Goal: Task Accomplishment & Management: Use online tool/utility

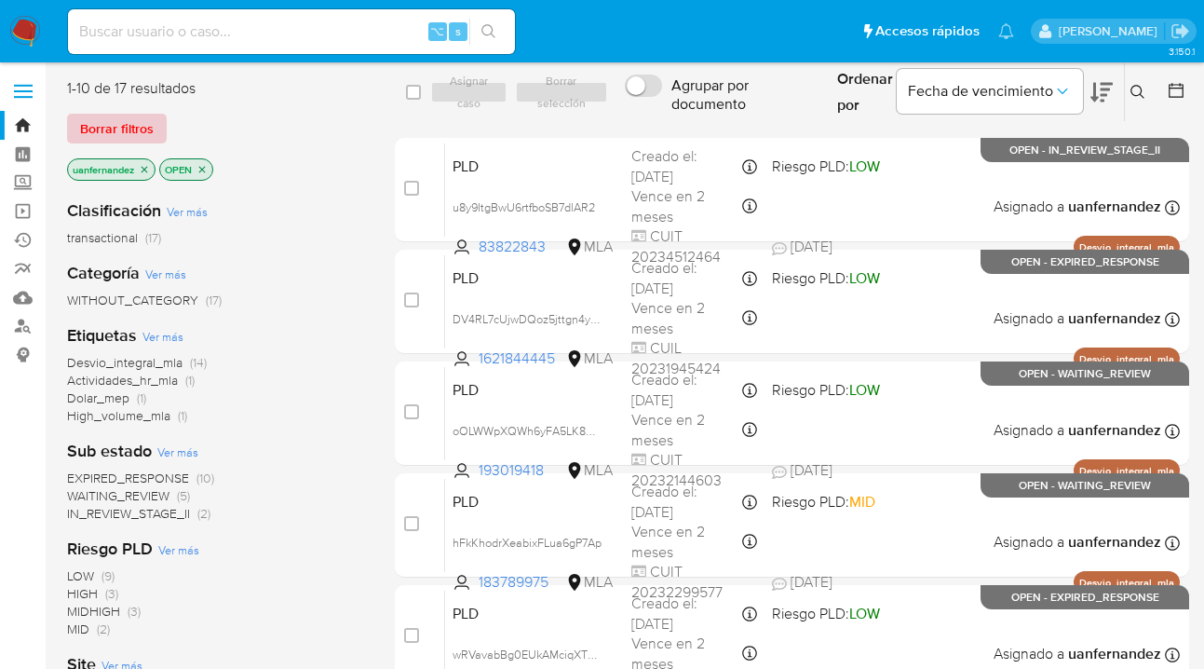
click at [136, 142] on span "Borrar filtros" at bounding box center [117, 128] width 74 height 26
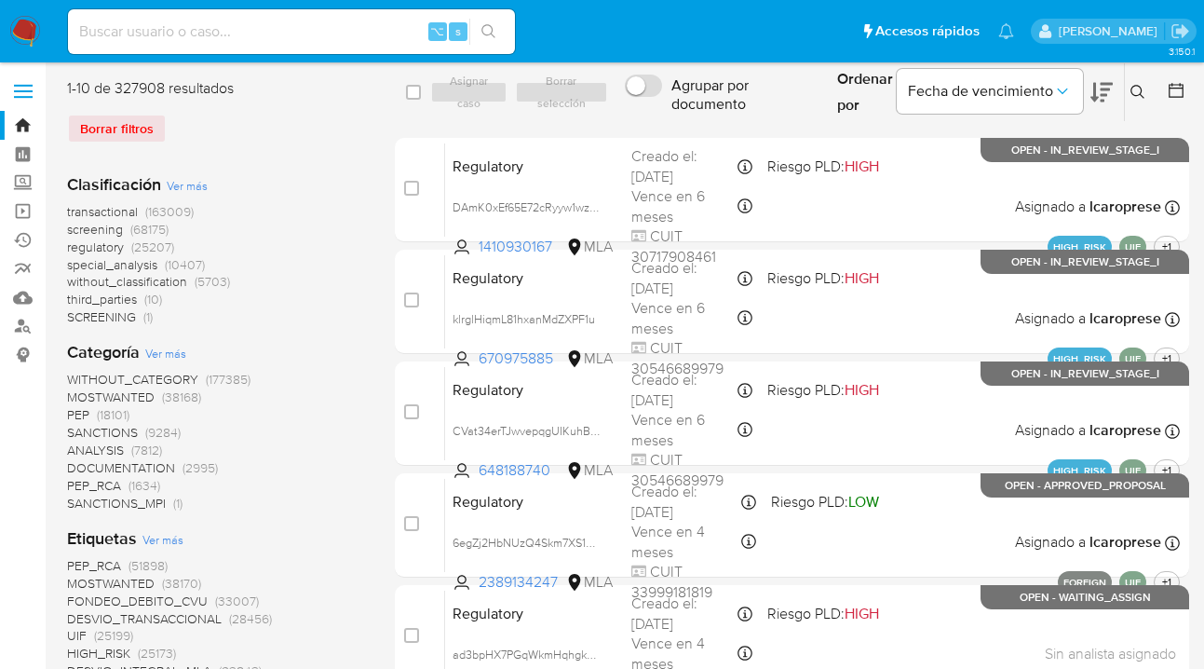
click at [1139, 84] on button at bounding box center [1140, 92] width 31 height 22
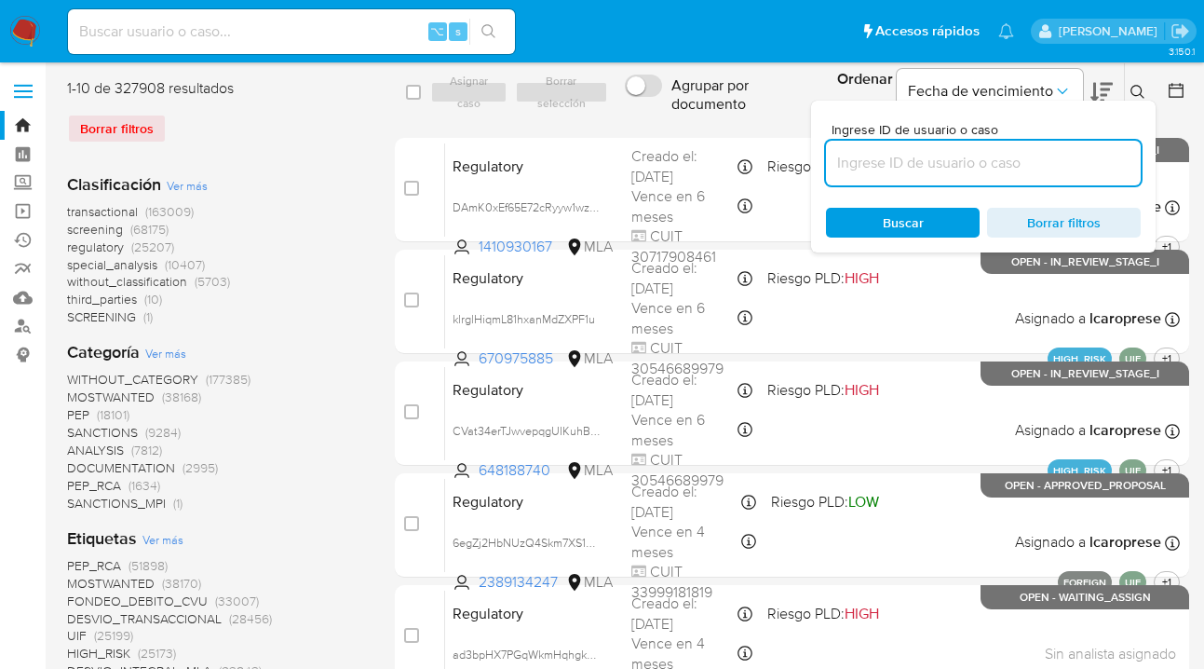
drag, startPoint x: 998, startPoint y: 161, endPoint x: 901, endPoint y: 152, distance: 97.3
click at [901, 152] on input at bounding box center [983, 163] width 315 height 24
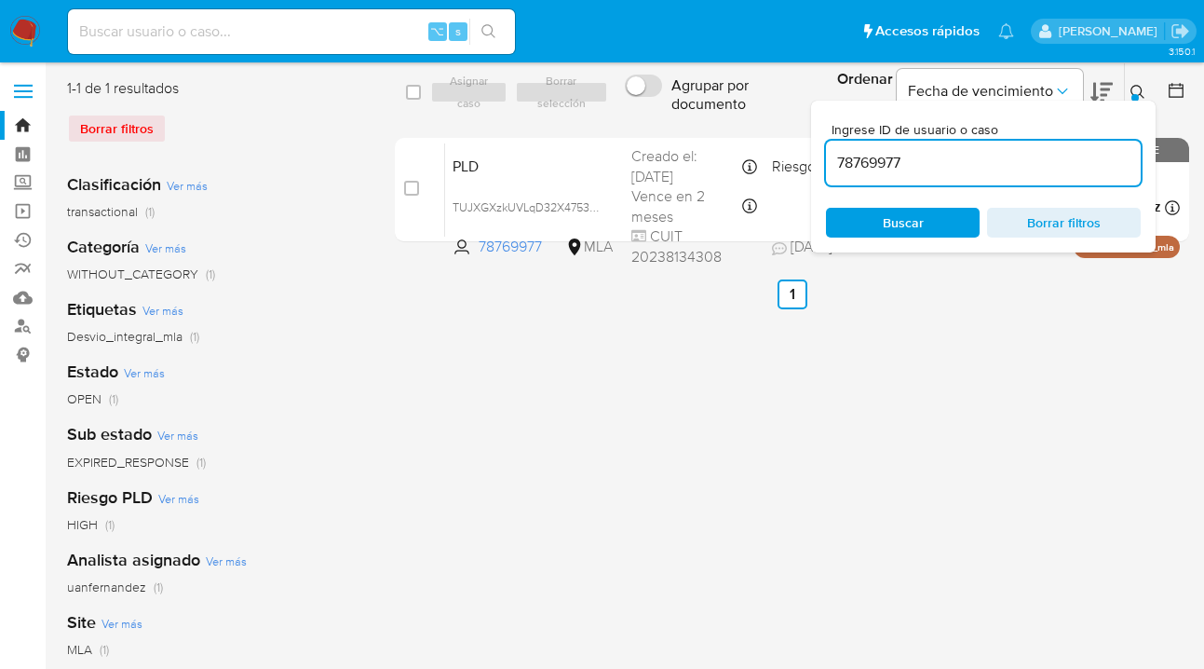
click at [1136, 92] on icon at bounding box center [1138, 92] width 15 height 15
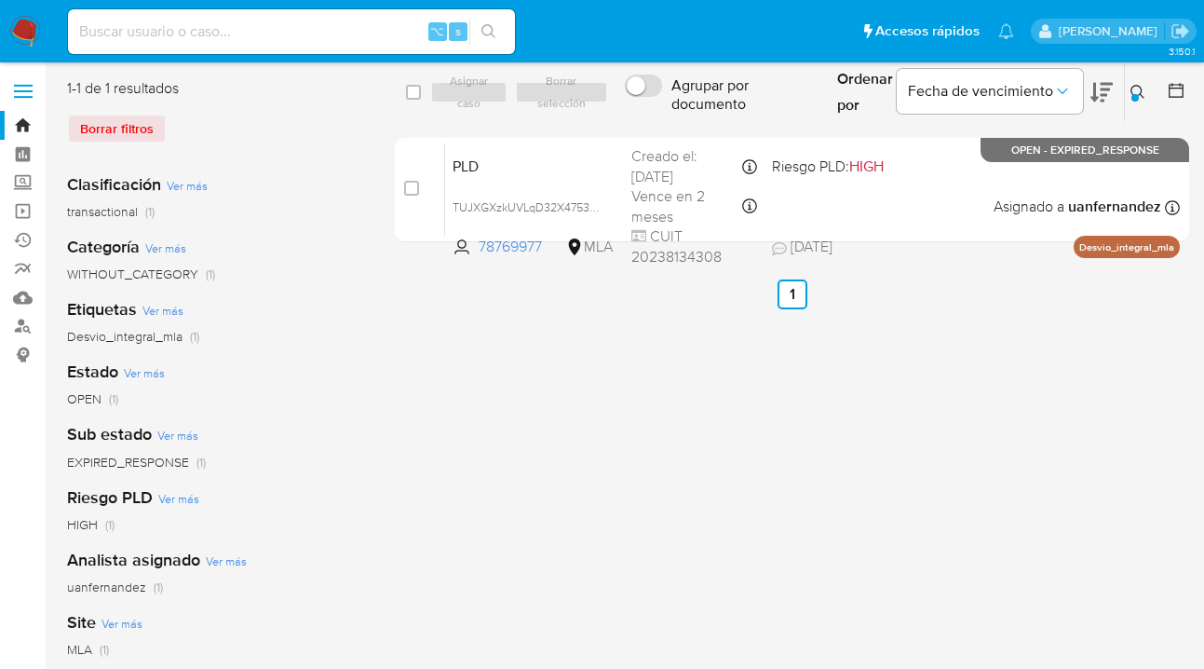
click at [1136, 88] on icon at bounding box center [1138, 92] width 15 height 15
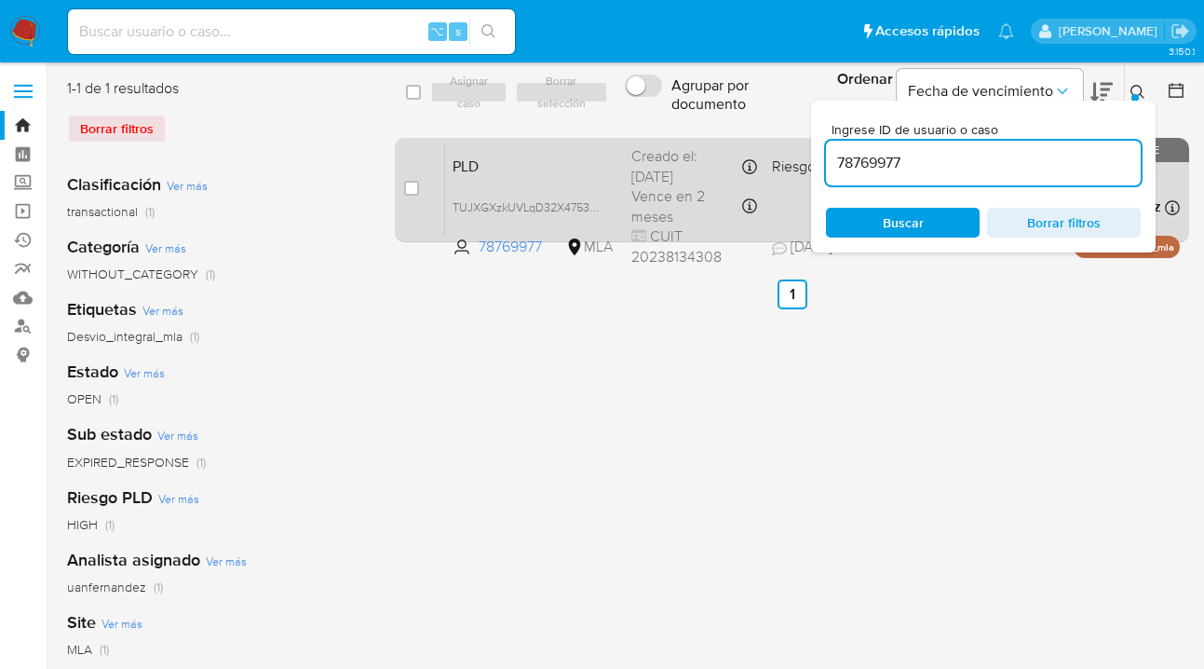
drag, startPoint x: 896, startPoint y: 168, endPoint x: 754, endPoint y: 160, distance: 141.8
click at [754, 160] on div "select-all-cases-checkbox Asignar caso Borrar selección Agrupar por documento O…" at bounding box center [792, 163] width 794 height 171
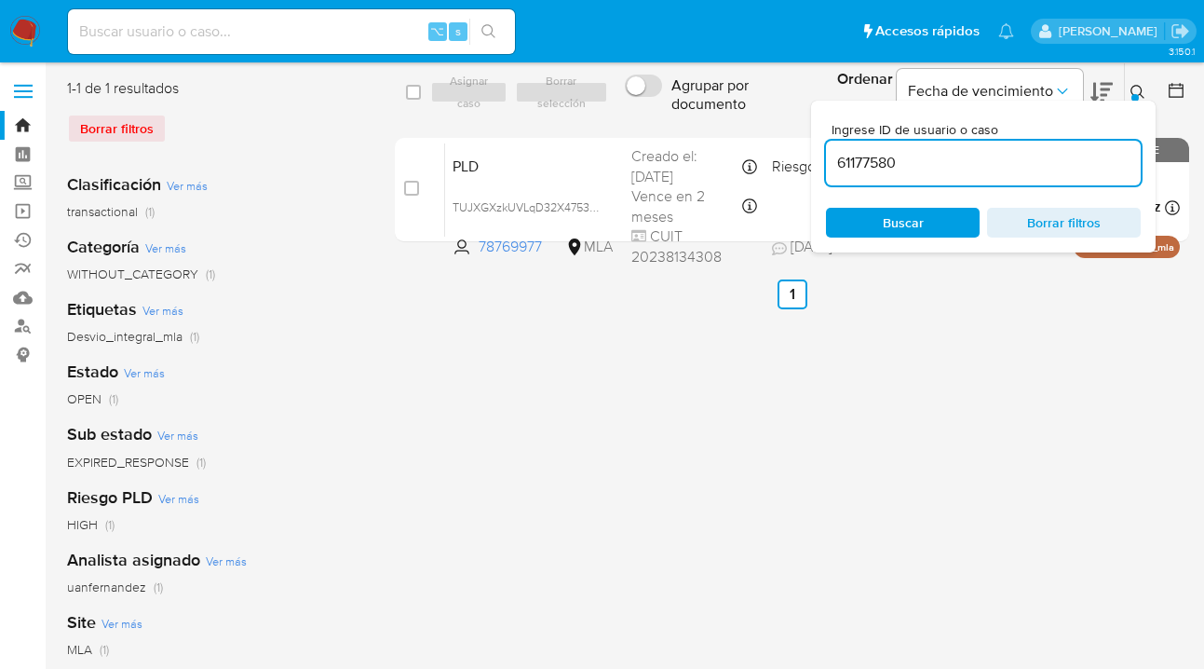
type input "61177580"
click at [1138, 93] on icon at bounding box center [1138, 92] width 15 height 15
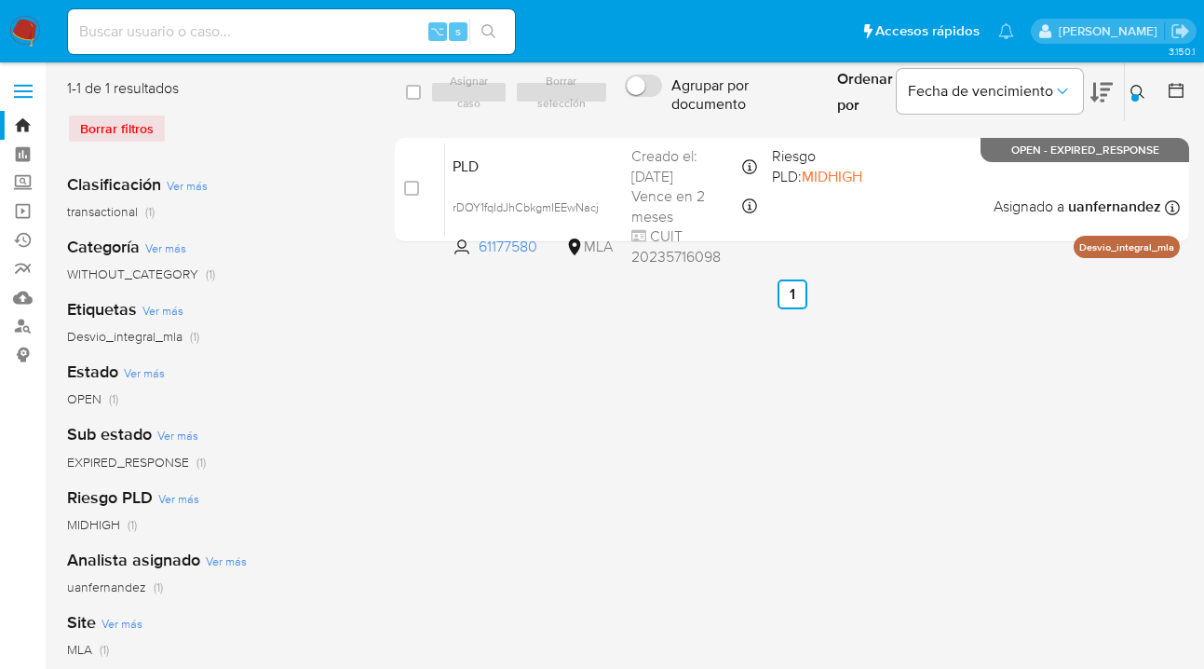
drag, startPoint x: 416, startPoint y: 90, endPoint x: 430, endPoint y: 89, distance: 14.0
click at [416, 91] on input "checkbox" at bounding box center [413, 92] width 15 height 15
checkbox input "true"
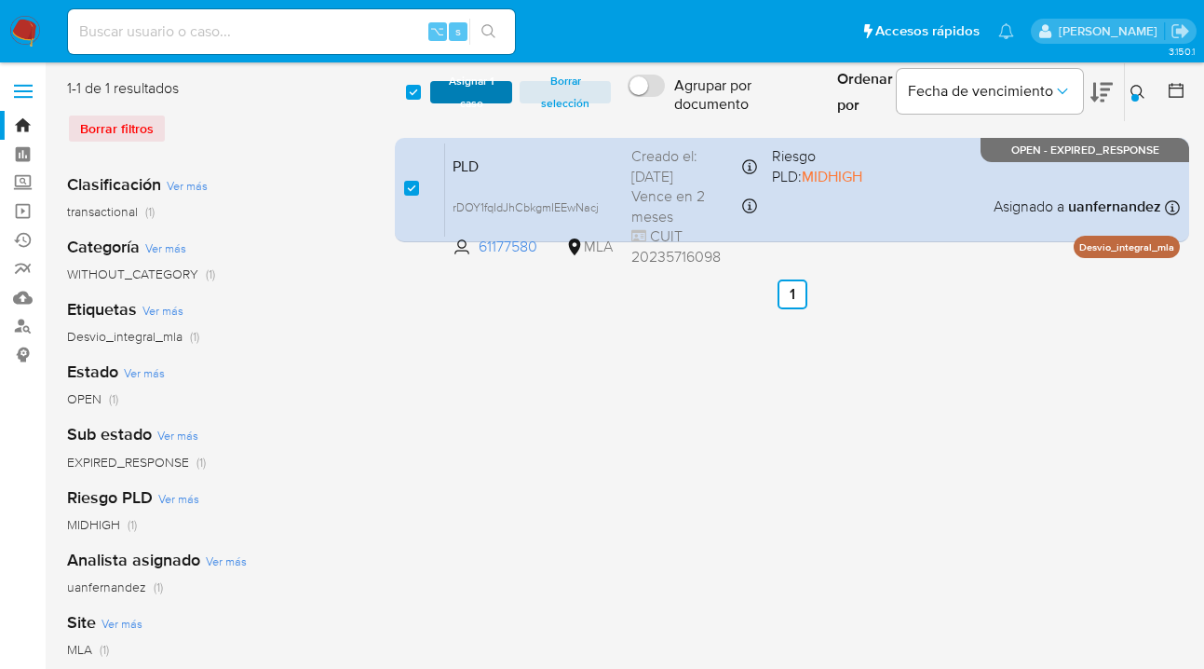
click at [435, 89] on button "Asignar 1 caso" at bounding box center [471, 92] width 82 height 22
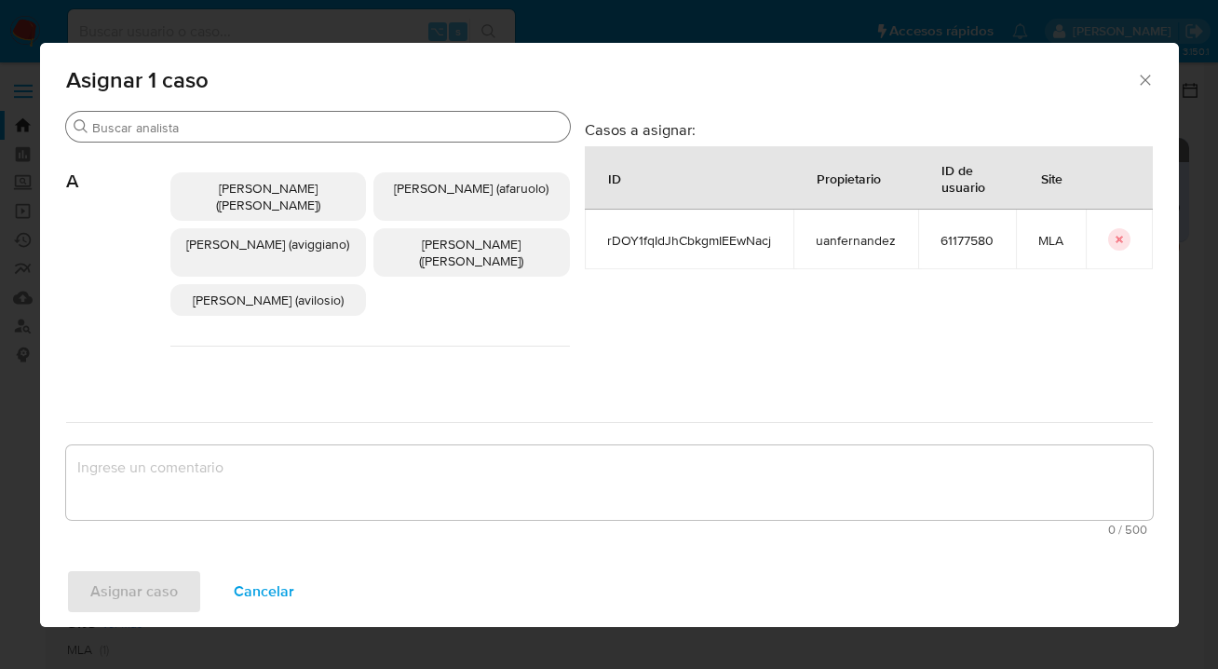
click at [298, 129] on input "Buscar" at bounding box center [327, 127] width 470 height 17
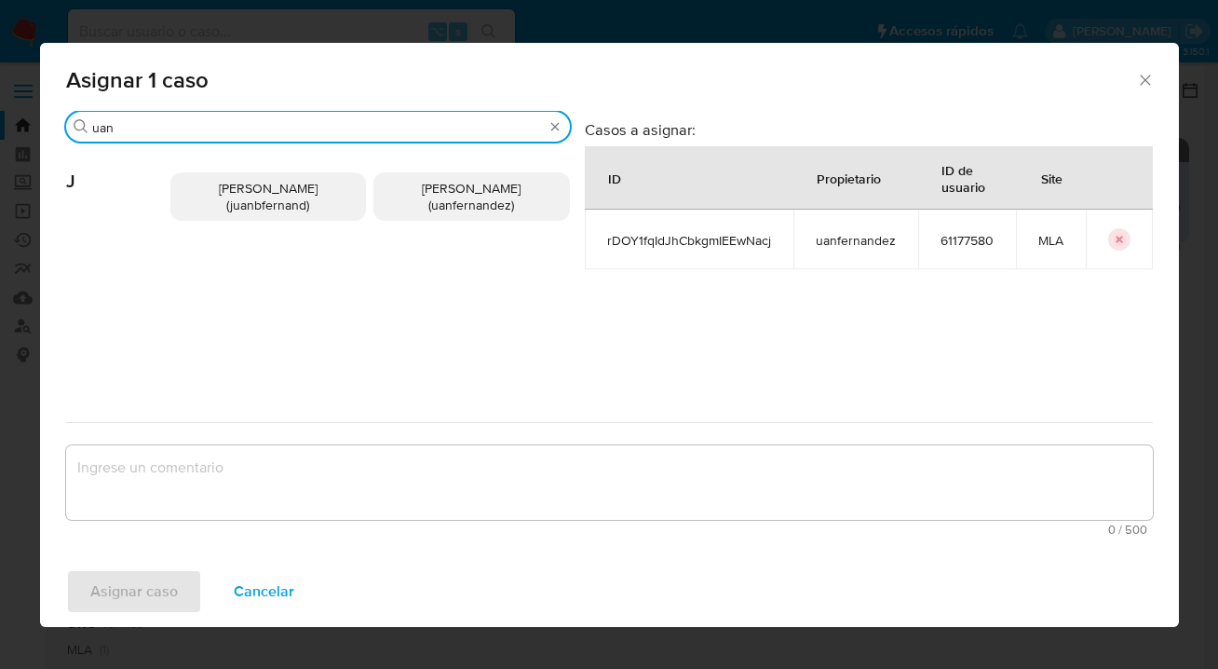
type input "uan"
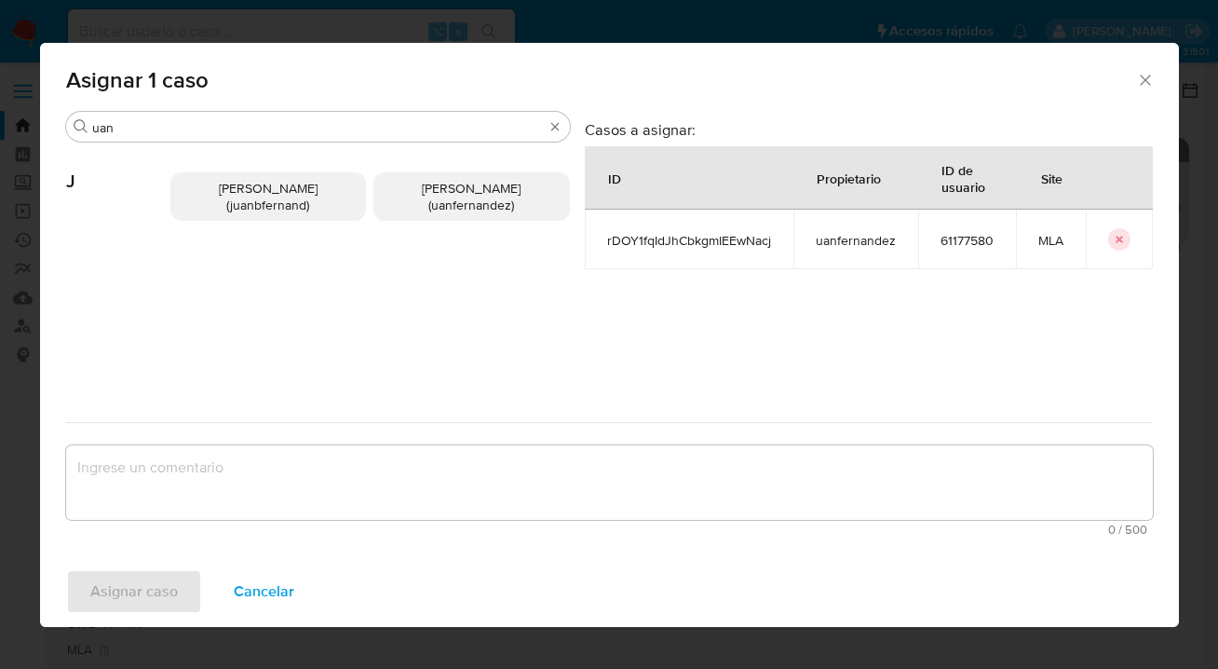
drag, startPoint x: 486, startPoint y: 199, endPoint x: 479, endPoint y: 217, distance: 19.2
click at [483, 199] on span "Juan Pablo Fernandez (uanfernandez)" at bounding box center [471, 196] width 99 height 35
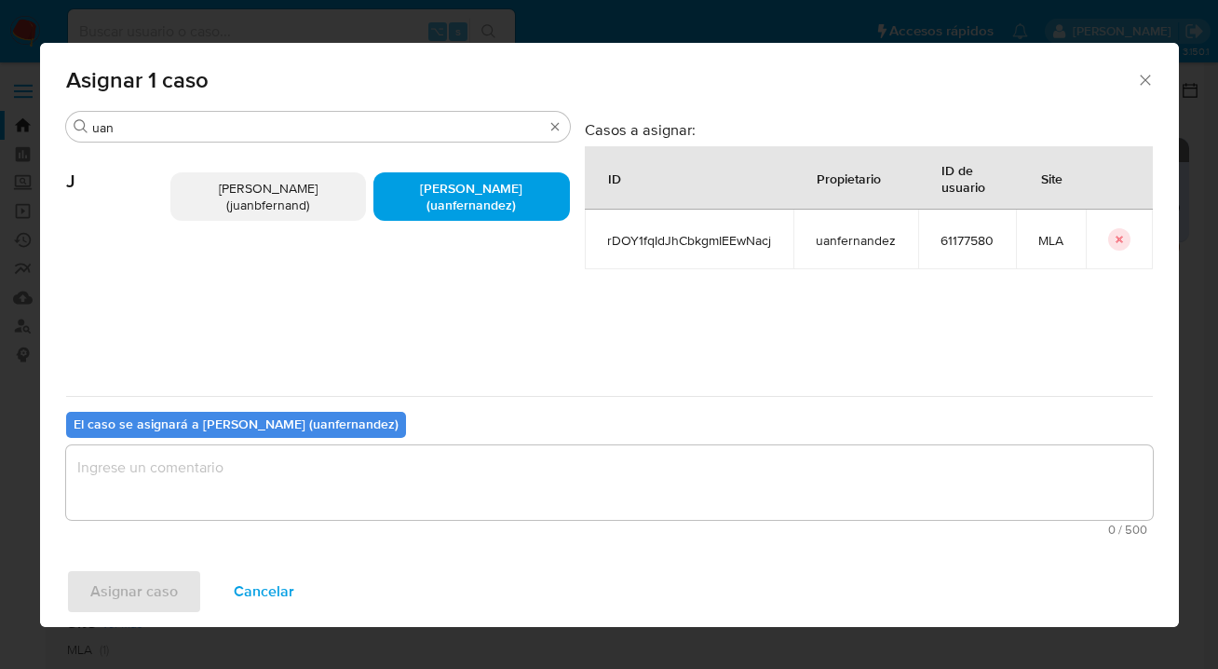
click at [332, 485] on textarea "assign-modal" at bounding box center [609, 482] width 1087 height 75
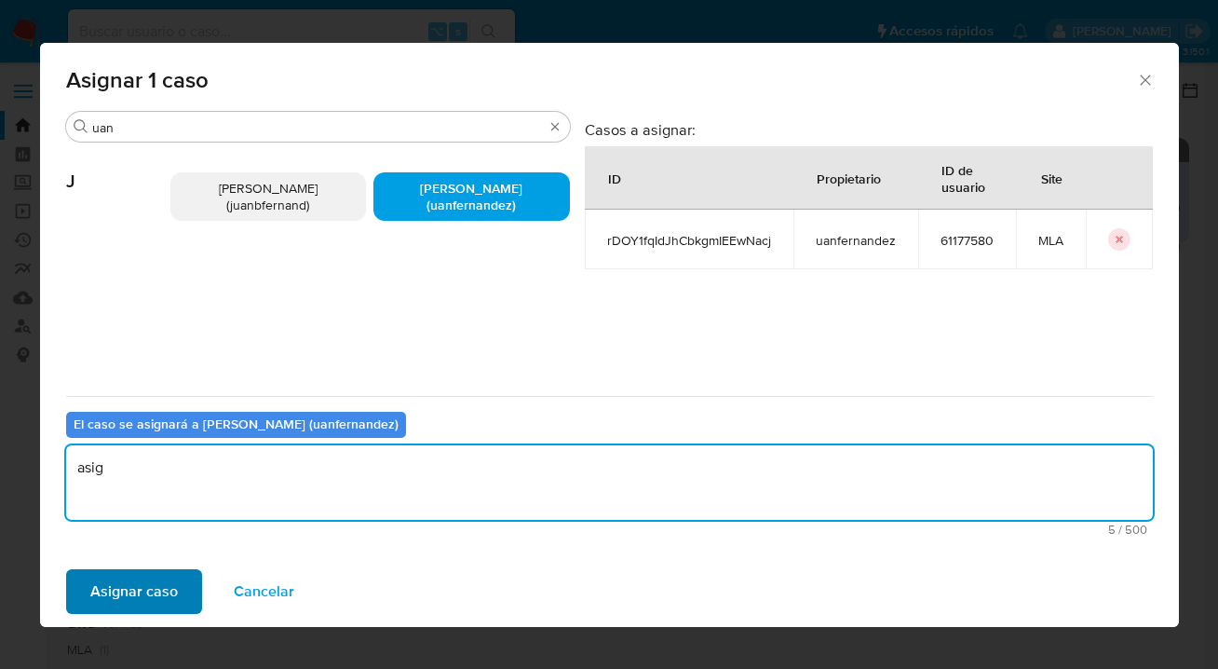
type textarea "asig"
click at [166, 588] on span "Asignar caso" at bounding box center [134, 591] width 88 height 41
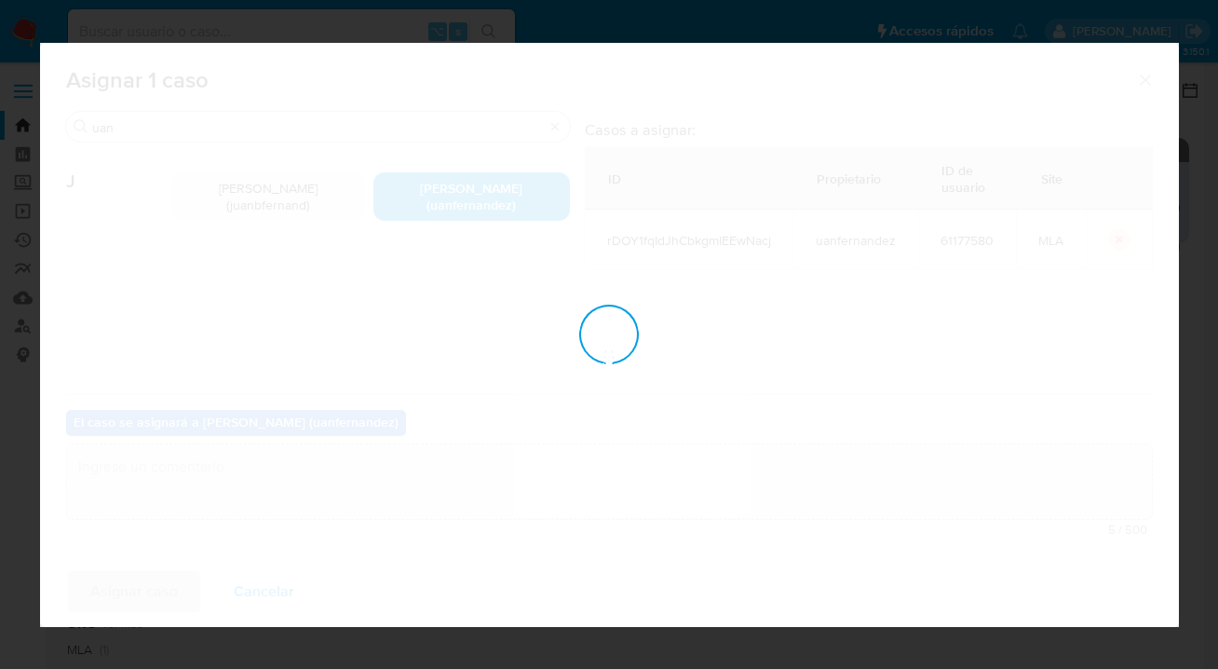
checkbox input "false"
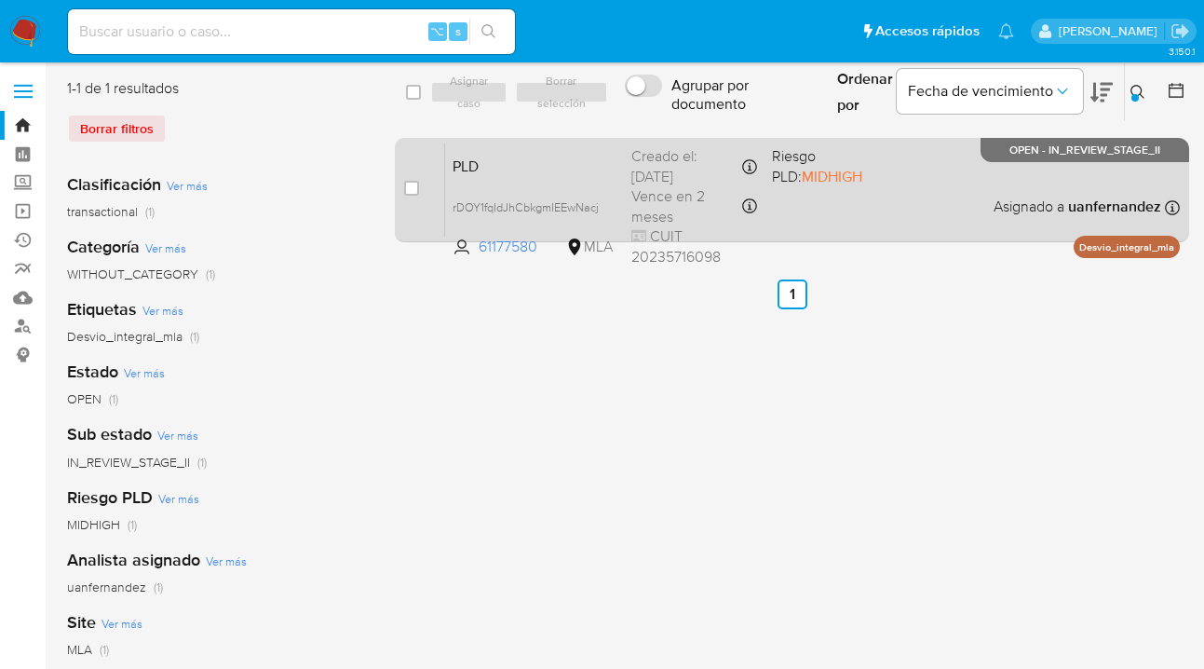
click at [922, 198] on div "PLD rDOY1fqIdJhCbkgmIEEwNacj 61177580 MLA Riesgo PLD: MIDHIGH Creado el: 12/07/…" at bounding box center [812, 189] width 735 height 94
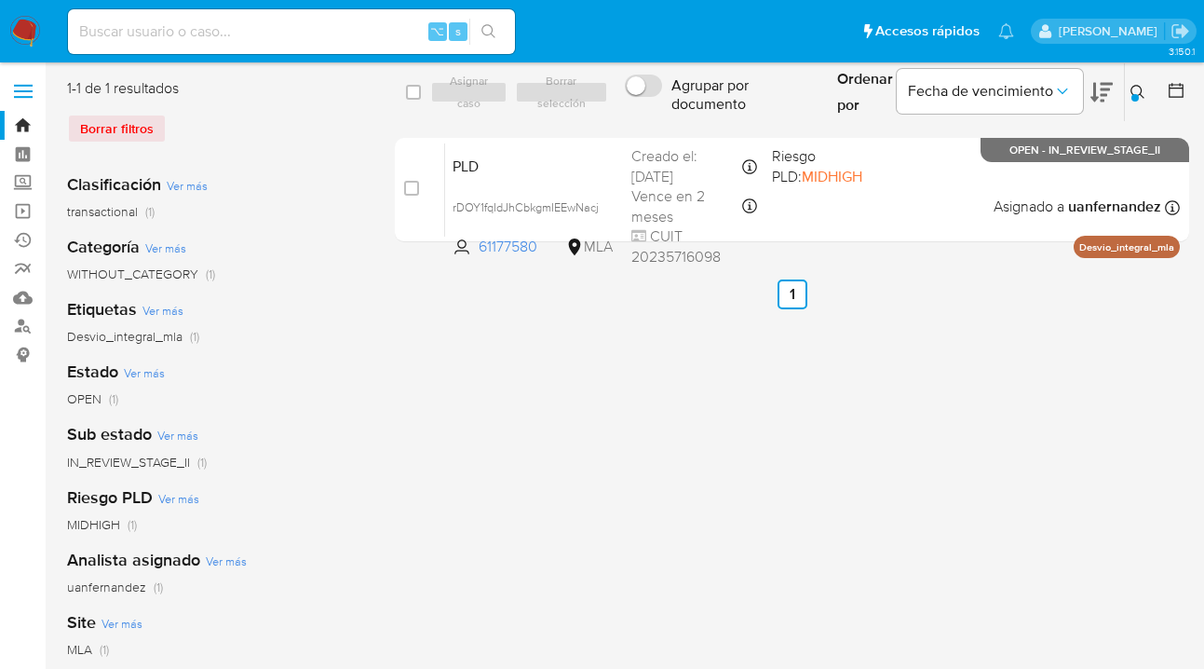
click at [1137, 93] on icon at bounding box center [1138, 92] width 15 height 15
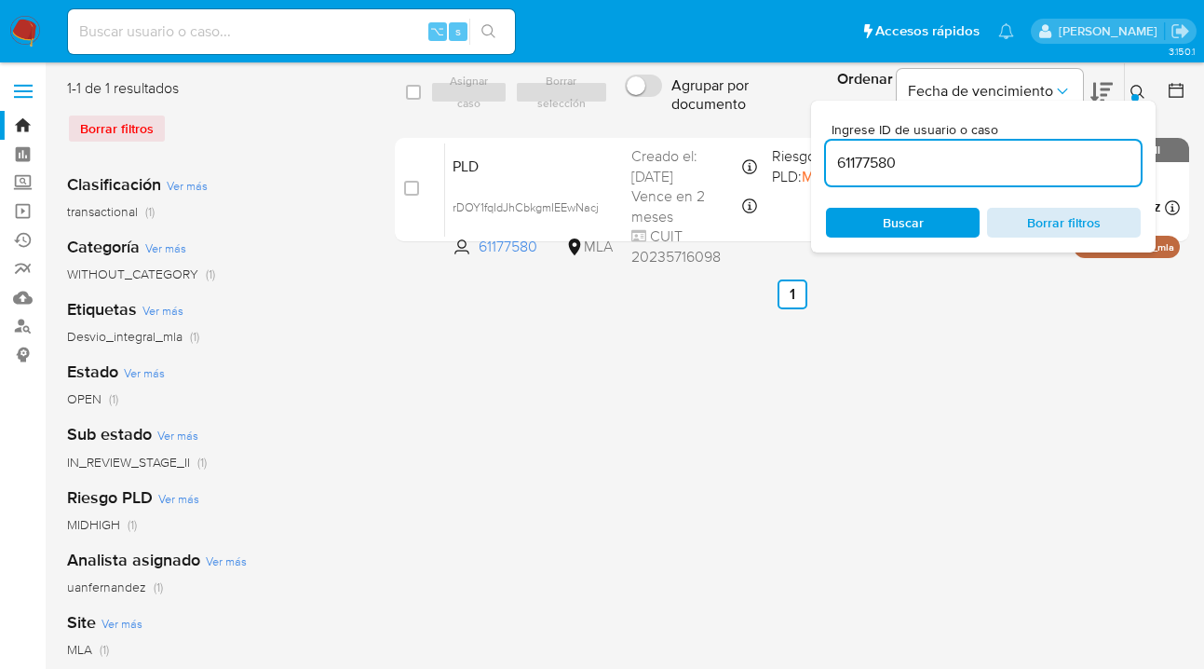
drag, startPoint x: 932, startPoint y: 222, endPoint x: 990, endPoint y: 211, distance: 58.6
click at [933, 224] on span "Buscar" at bounding box center [903, 223] width 128 height 26
click at [1134, 95] on div at bounding box center [1135, 97] width 7 height 7
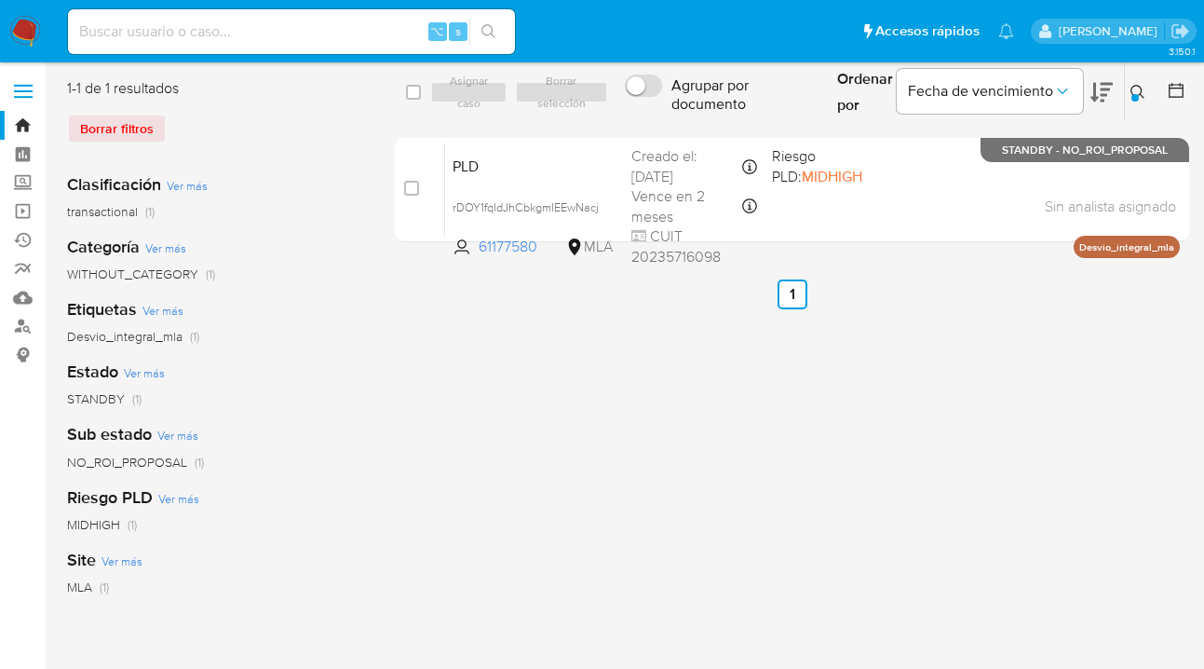
drag, startPoint x: 1132, startPoint y: 90, endPoint x: 1091, endPoint y: 120, distance: 49.9
click at [1131, 91] on icon at bounding box center [1138, 92] width 14 height 14
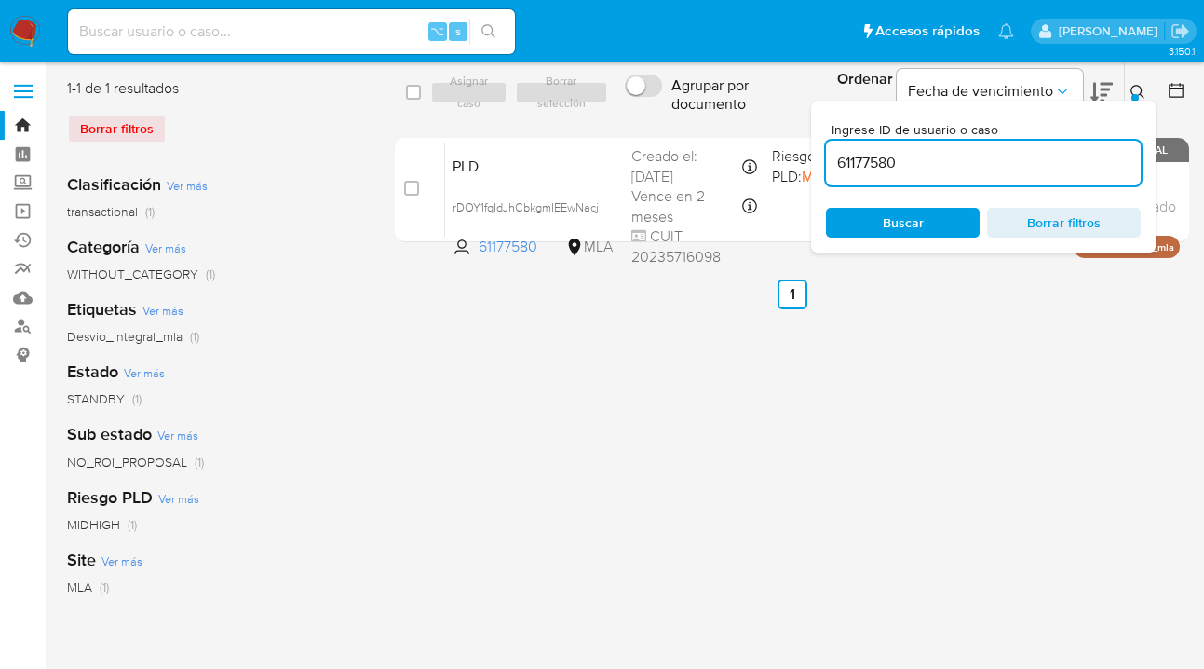
drag, startPoint x: 892, startPoint y: 156, endPoint x: 830, endPoint y: 153, distance: 62.5
click at [823, 151] on div "Ingrese ID de usuario o caso 61177580 Buscar Borrar filtros" at bounding box center [983, 177] width 345 height 152
type input "82451447"
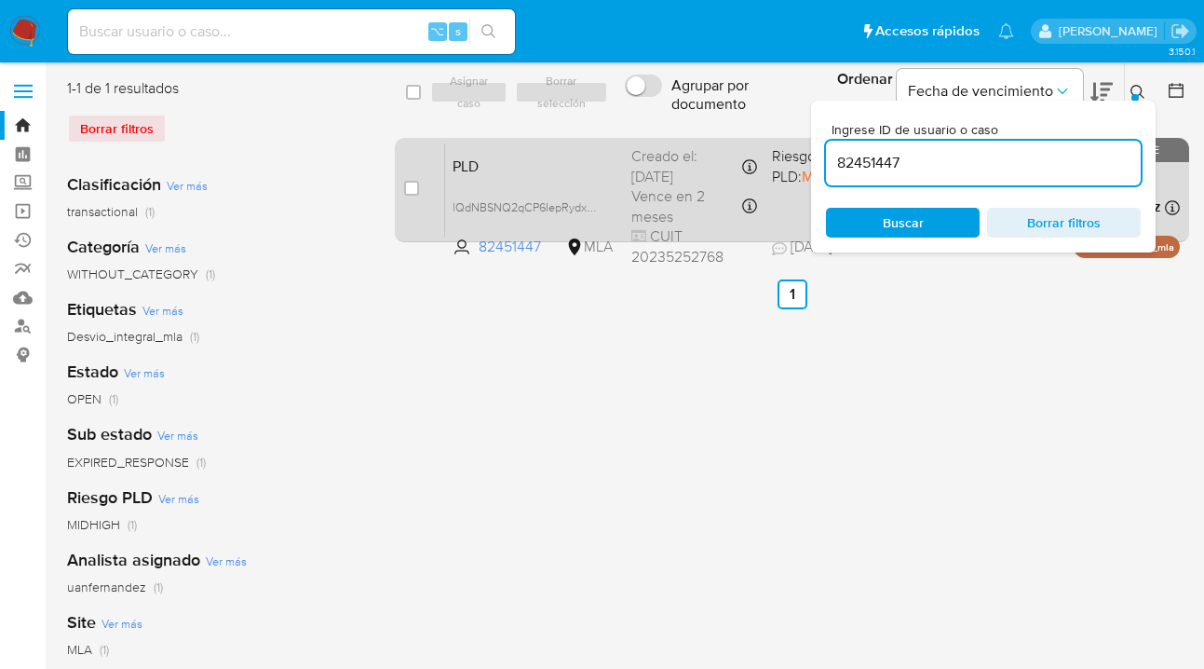
drag, startPoint x: 1137, startPoint y: 89, endPoint x: 1101, endPoint y: 147, distance: 68.2
click at [1136, 90] on icon at bounding box center [1138, 92] width 15 height 15
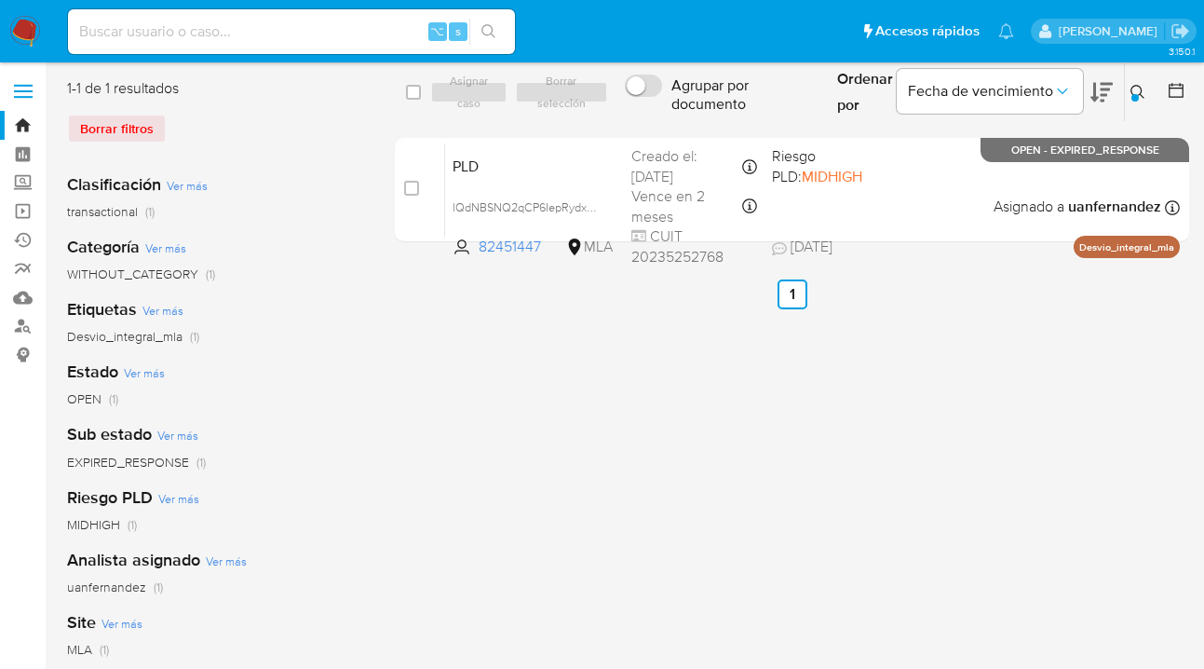
click at [413, 88] on input "checkbox" at bounding box center [413, 92] width 15 height 15
checkbox input "true"
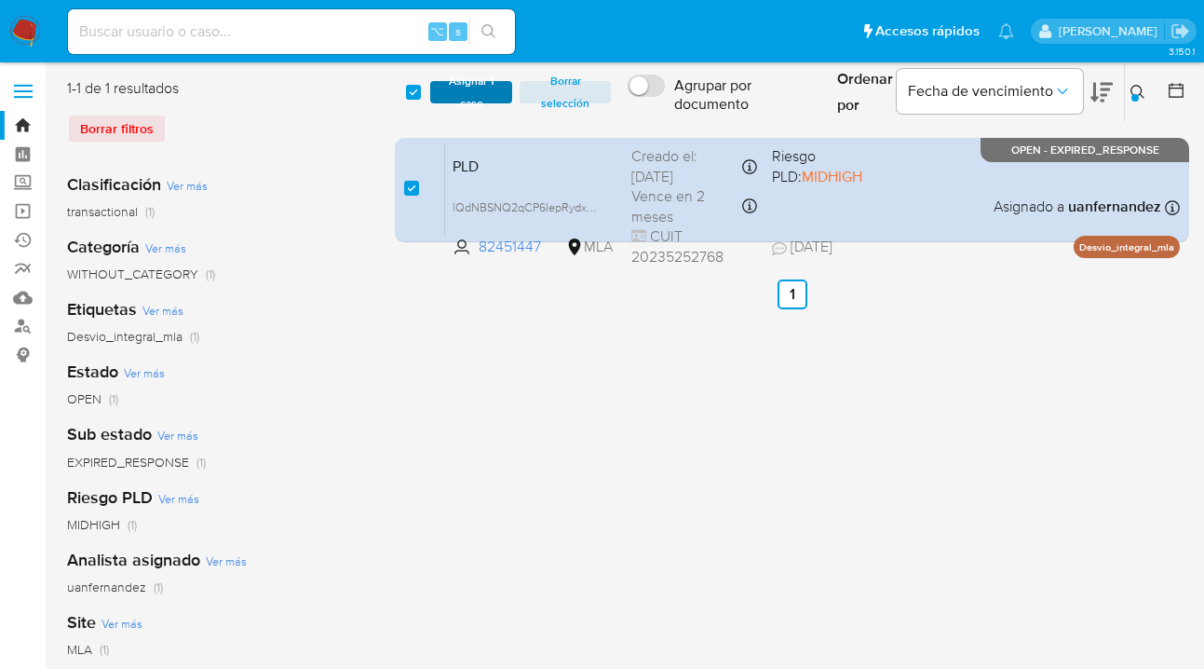
click at [440, 95] on span "Asignar 1 caso" at bounding box center [471, 92] width 63 height 19
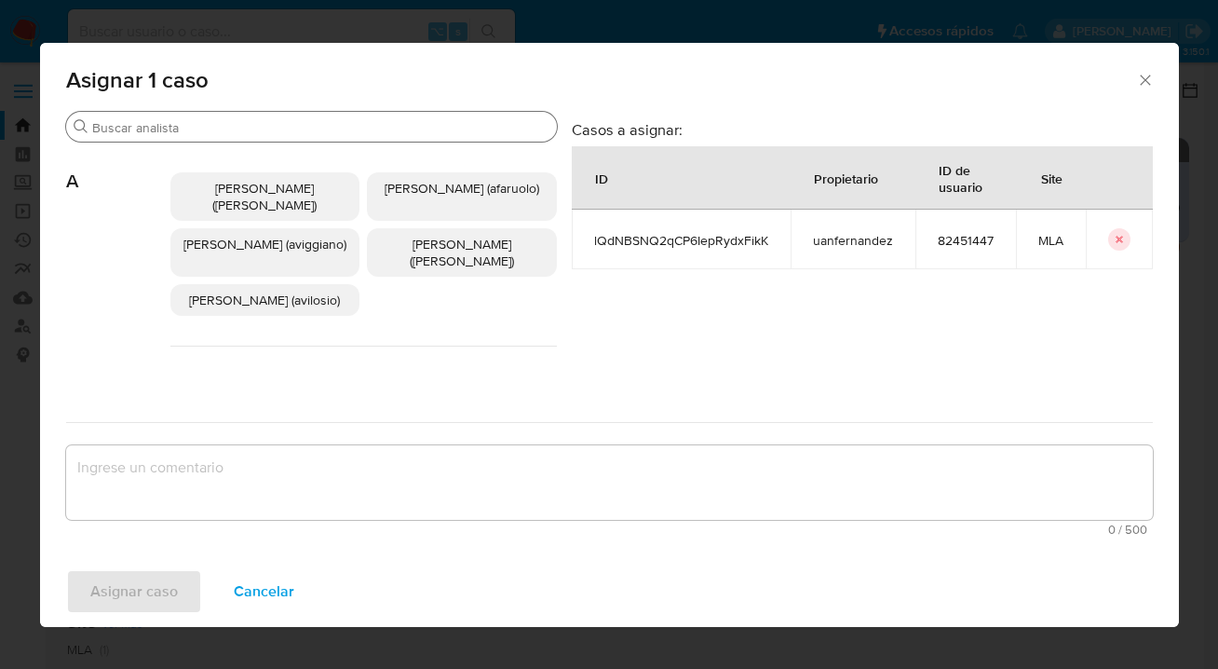
click at [304, 130] on input "Buscar" at bounding box center [320, 127] width 457 height 17
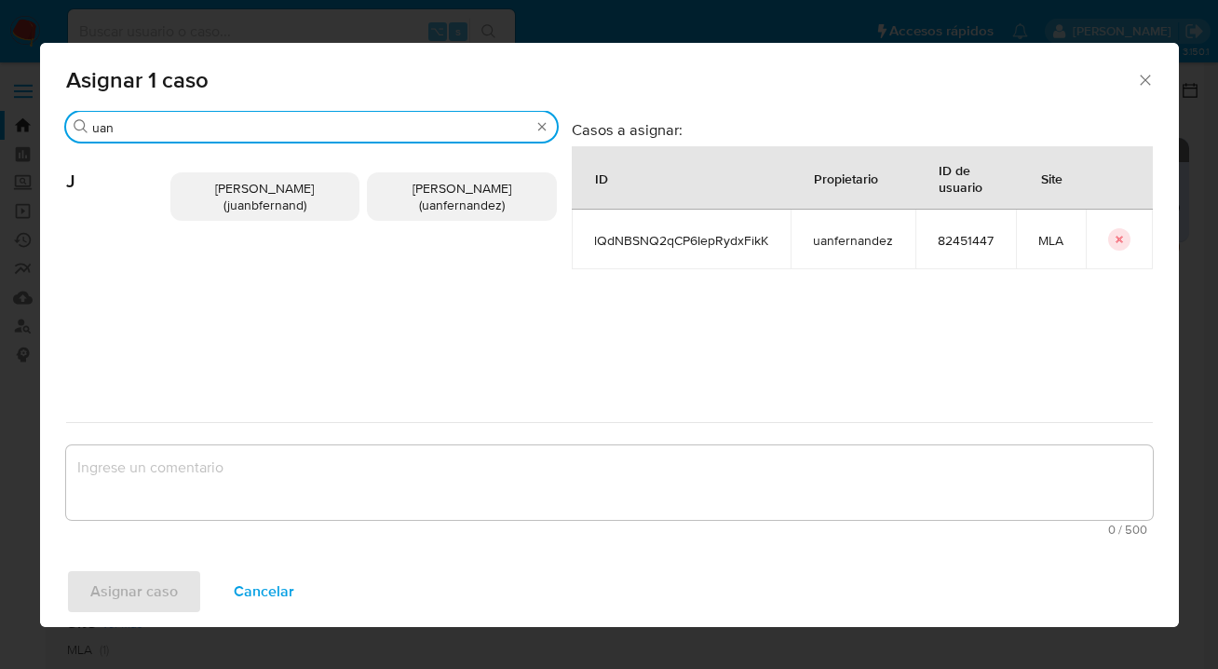
type input "uan"
drag, startPoint x: 444, startPoint y: 214, endPoint x: 429, endPoint y: 231, distance: 22.4
click at [443, 214] on p "Juan Pablo Fernandez (uanfernandez)" at bounding box center [462, 196] width 190 height 48
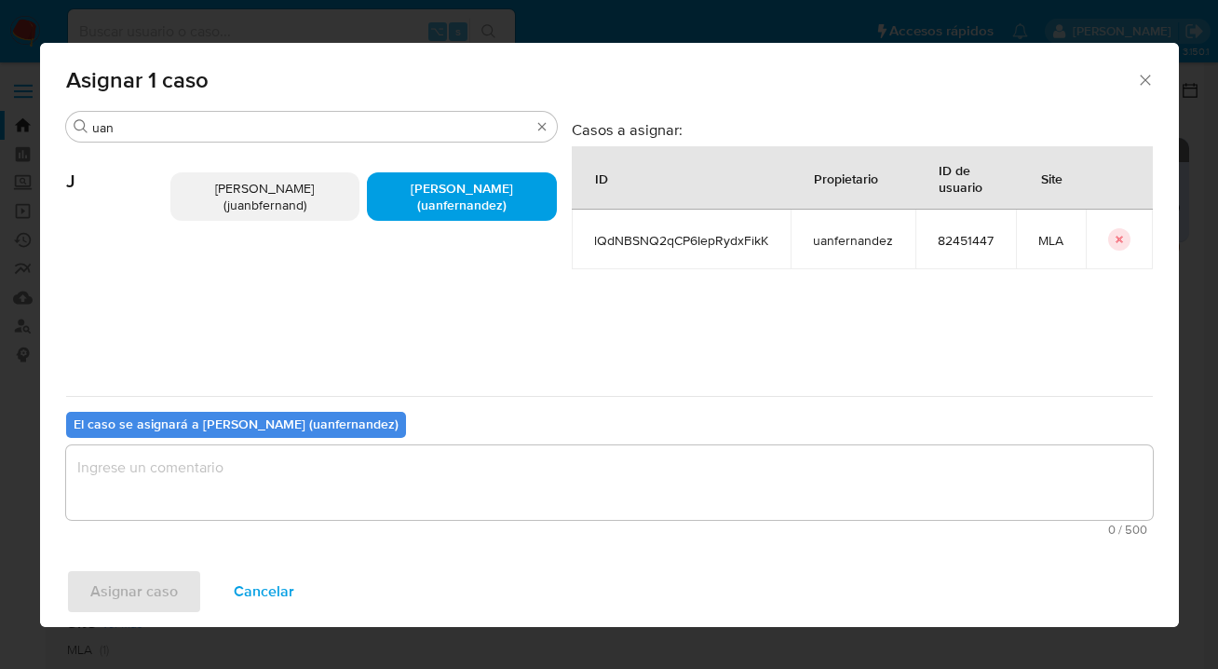
click at [355, 488] on textarea "assign-modal" at bounding box center [609, 482] width 1087 height 75
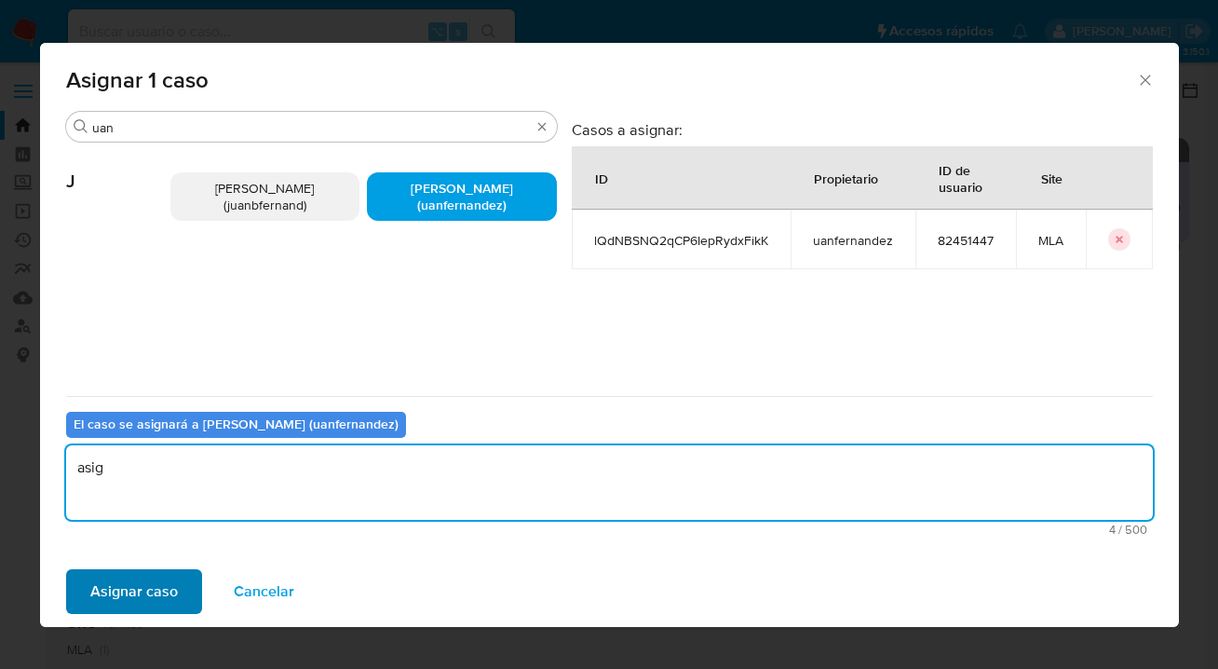
type textarea "asig"
click at [142, 594] on span "Asignar caso" at bounding box center [134, 591] width 88 height 41
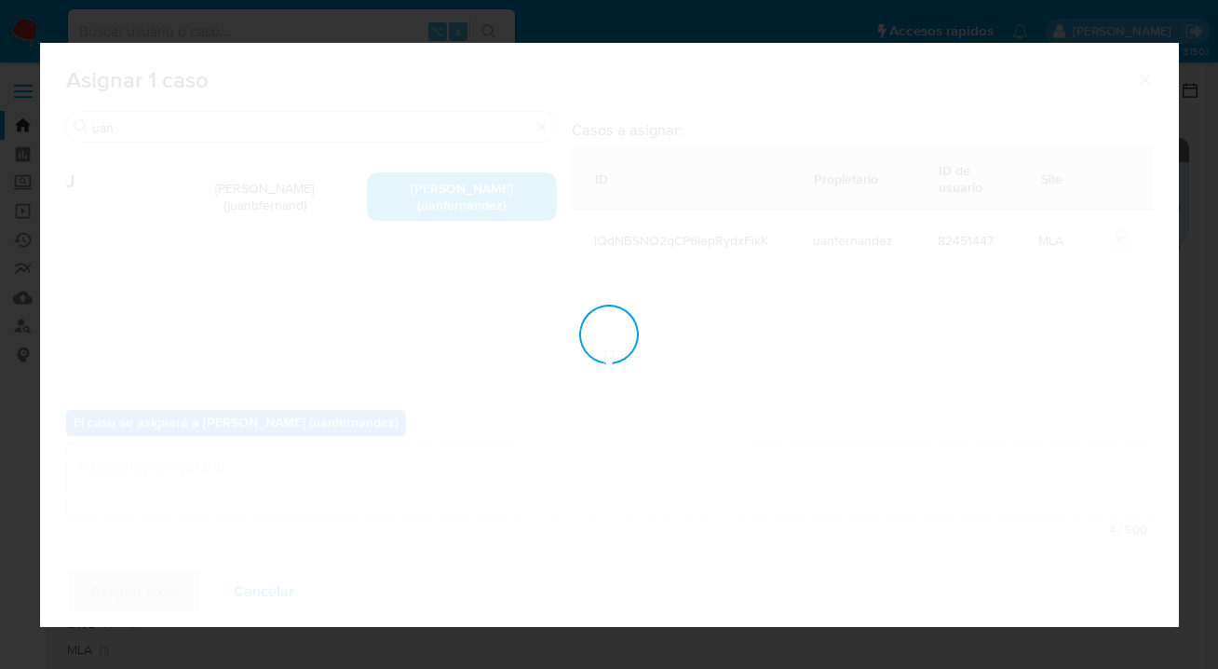
checkbox input "false"
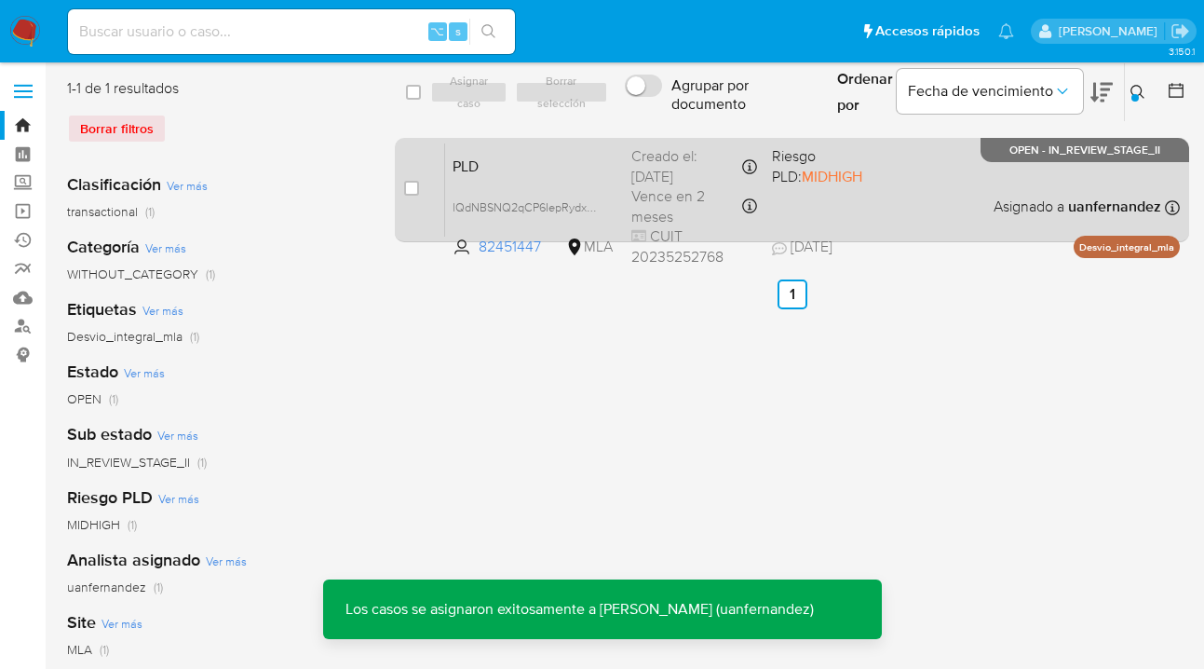
click at [935, 224] on div "PLD lQdNBSNQ2qCP6IepRydxFikK 82451447 MLA Riesgo PLD: MIDHIGH Creado el: 12/07/…" at bounding box center [812, 189] width 735 height 94
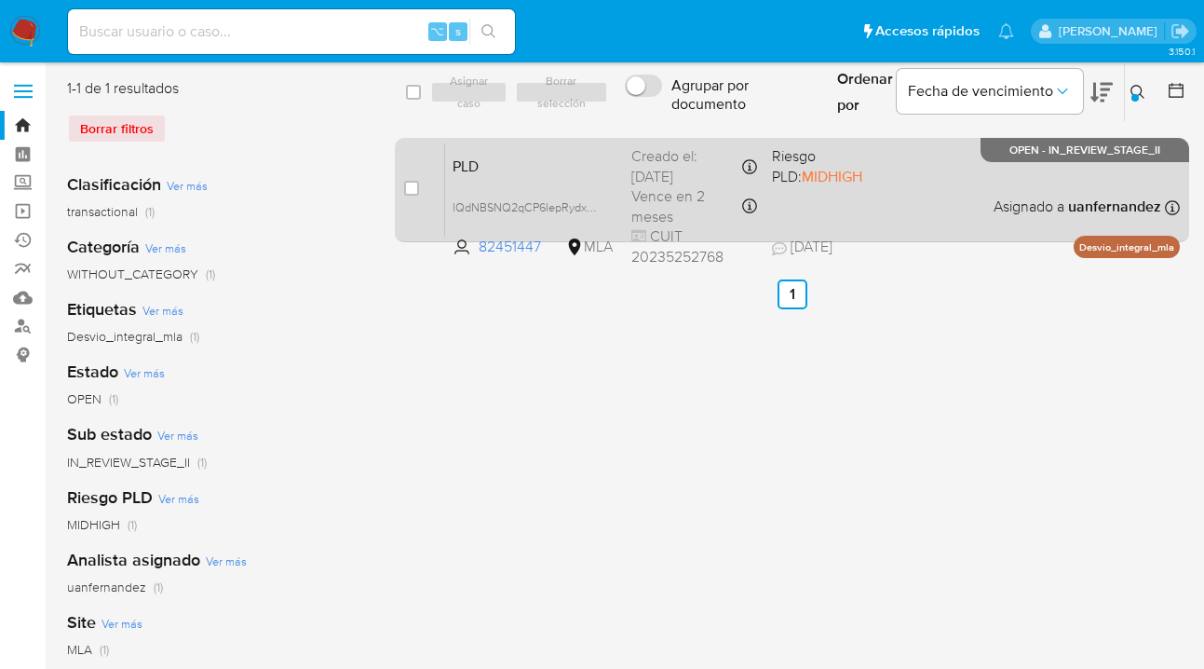
click at [916, 224] on div "PLD lQdNBSNQ2qCP6IepRydxFikK 82451447 MLA Riesgo PLD: MIDHIGH Creado el: 12/07/…" at bounding box center [812, 189] width 735 height 94
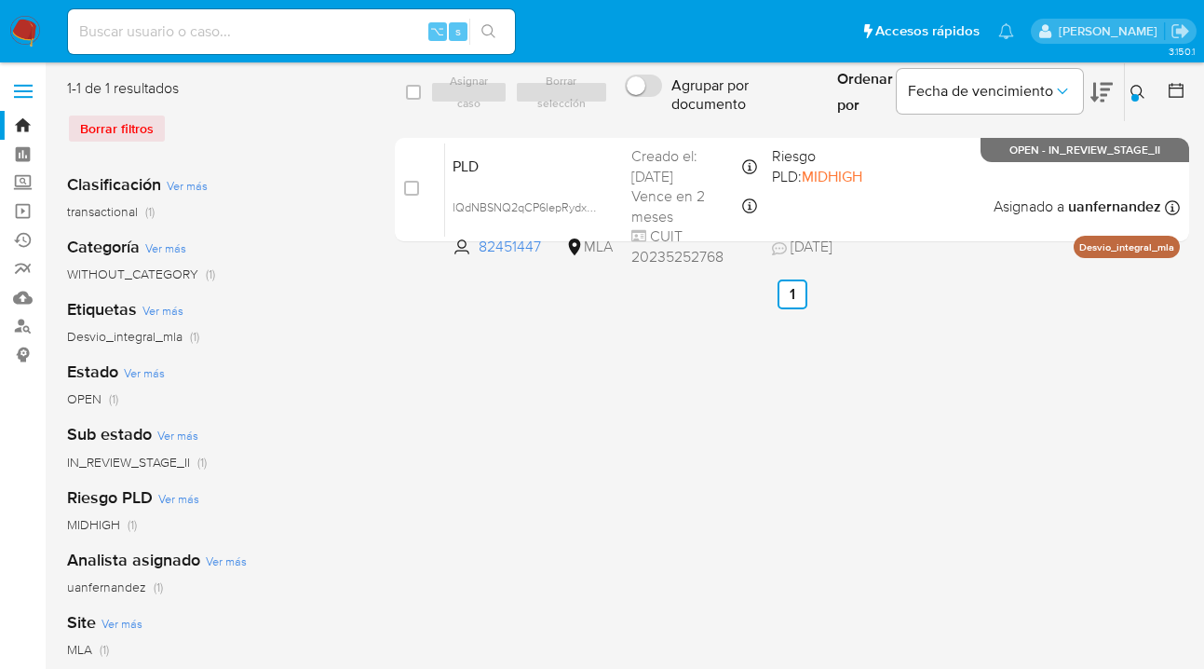
drag, startPoint x: 1137, startPoint y: 98, endPoint x: 1119, endPoint y: 117, distance: 26.4
click at [1137, 98] on div at bounding box center [1135, 97] width 7 height 7
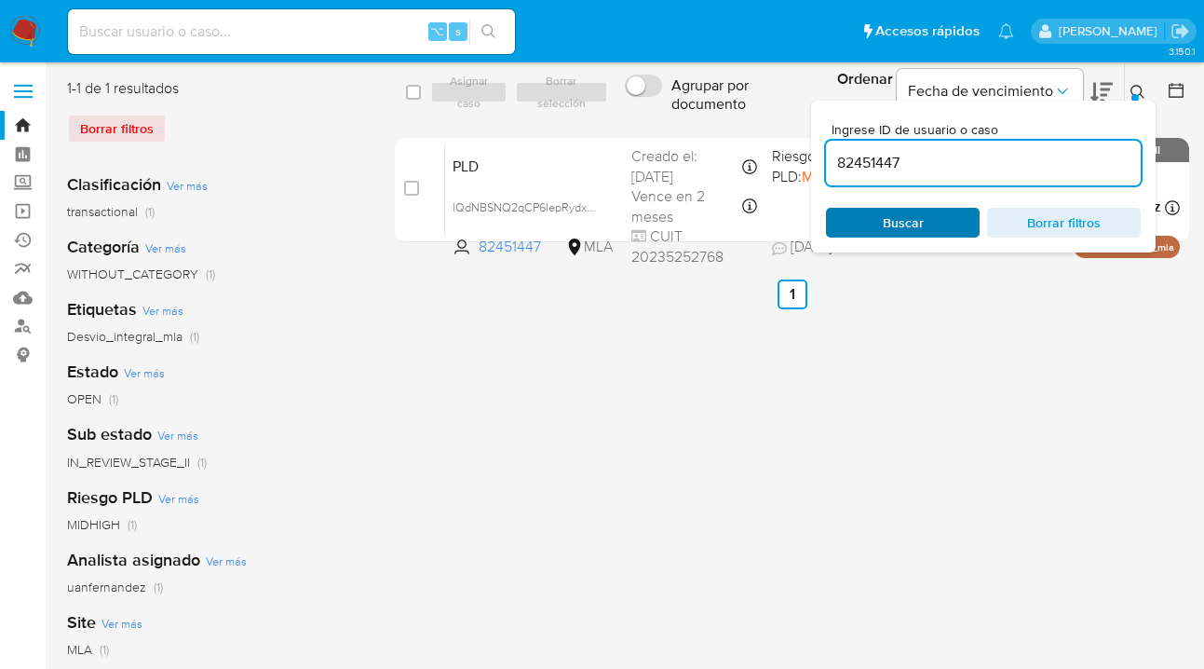
click at [957, 220] on span "Buscar" at bounding box center [903, 223] width 128 height 26
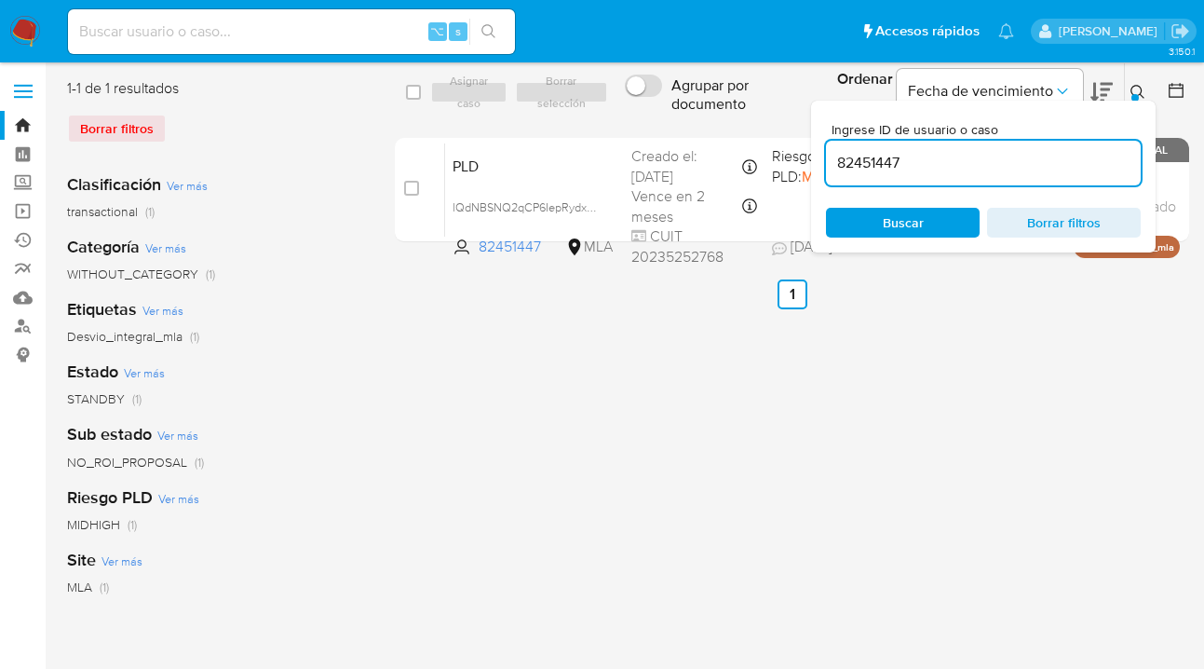
click at [1133, 90] on icon at bounding box center [1138, 92] width 15 height 15
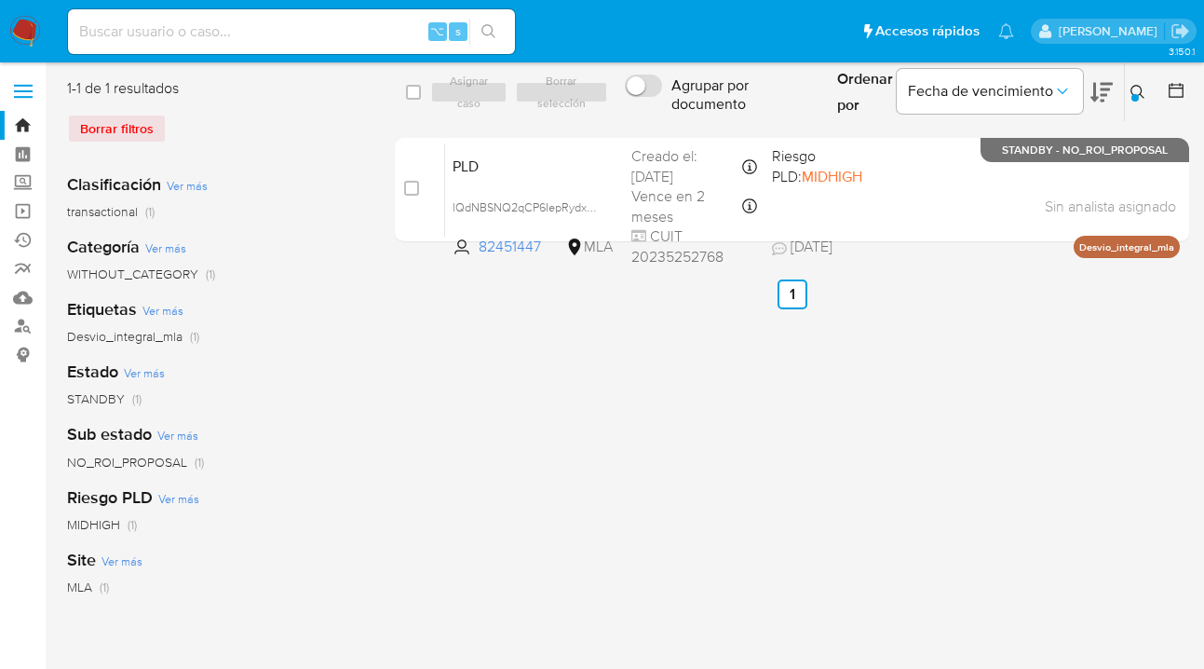
drag, startPoint x: 1135, startPoint y: 88, endPoint x: 1024, endPoint y: 151, distance: 127.2
click at [1133, 89] on icon at bounding box center [1138, 92] width 15 height 15
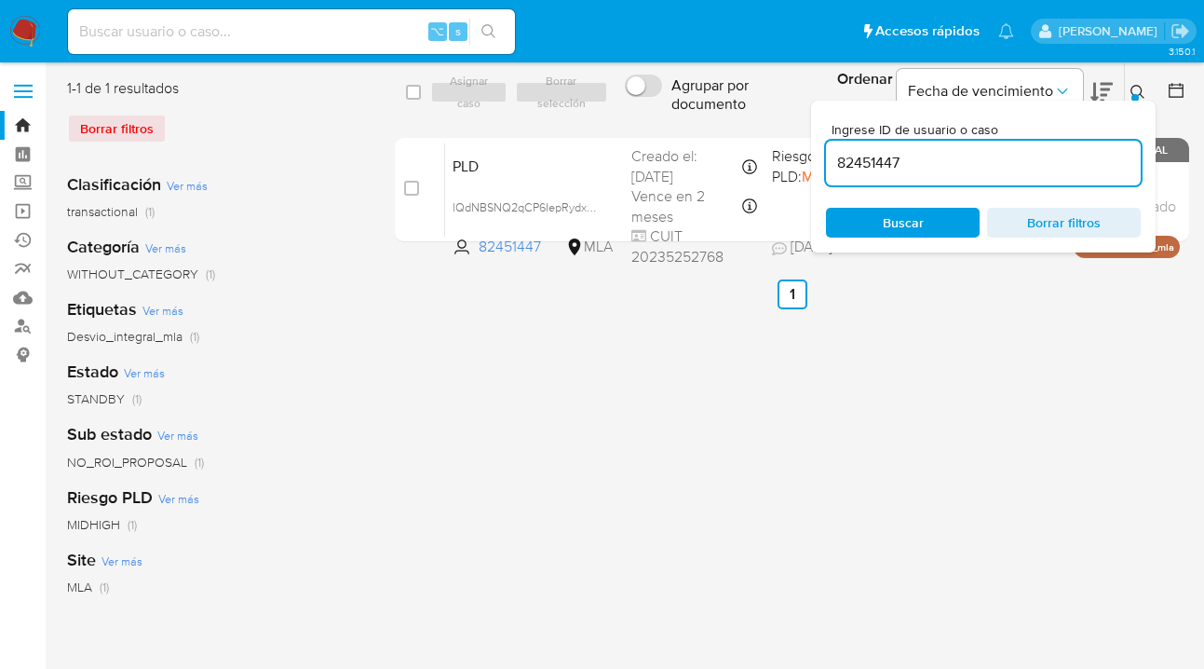
drag, startPoint x: 936, startPoint y: 154, endPoint x: 886, endPoint y: 162, distance: 51.0
click at [859, 156] on div "82451447" at bounding box center [983, 163] width 315 height 45
drag, startPoint x: 888, startPoint y: 167, endPoint x: 816, endPoint y: 156, distance: 72.6
click at [816, 156] on div "Ingrese ID de usuario o caso 82451447 Buscar Borrar filtros" at bounding box center [983, 177] width 345 height 152
paste input "171354051"
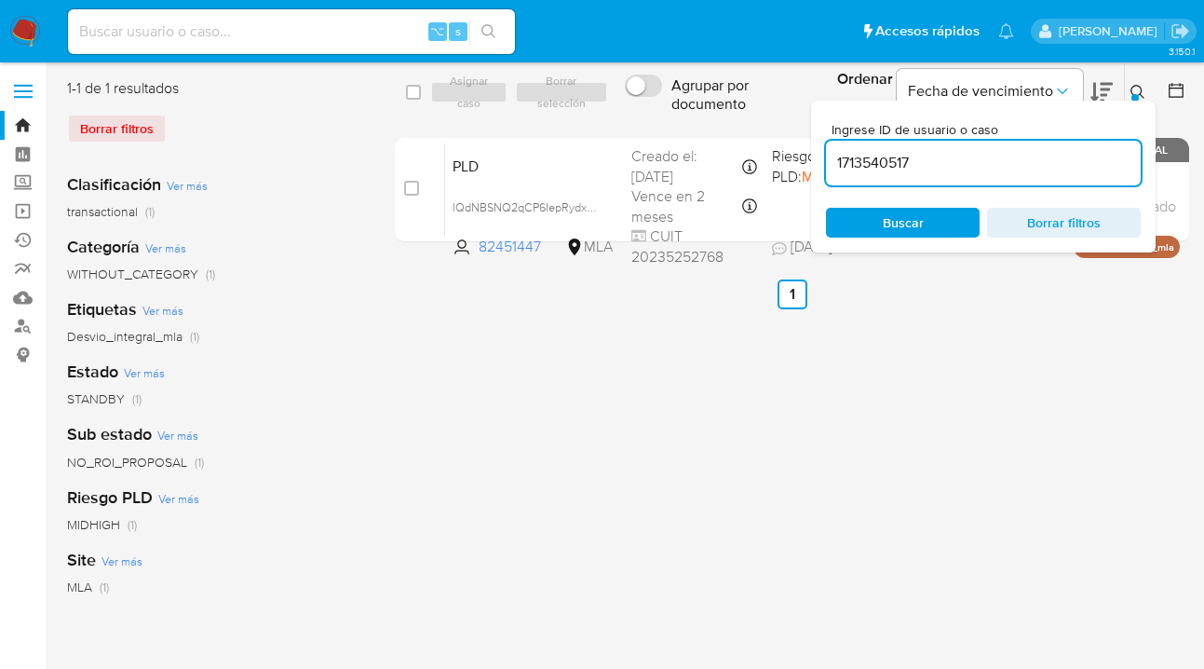
type input "1713540517"
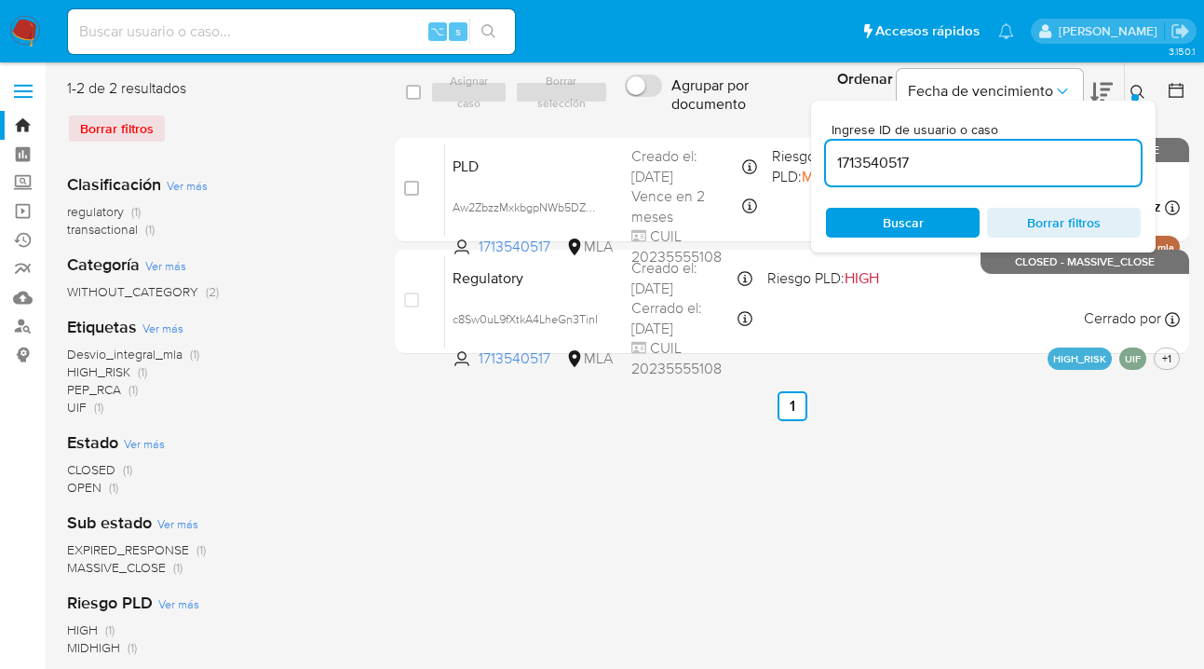
click at [1132, 88] on icon at bounding box center [1138, 92] width 15 height 15
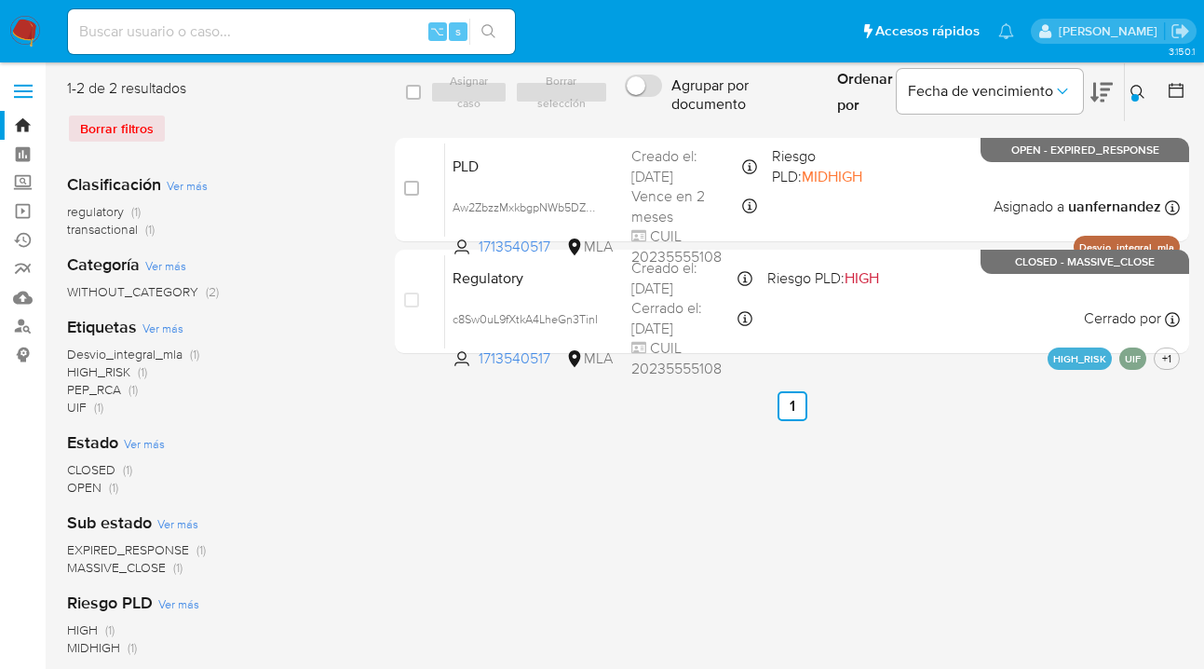
drag, startPoint x: 414, startPoint y: 93, endPoint x: 438, endPoint y: 89, distance: 23.6
click at [420, 92] on input "checkbox" at bounding box center [413, 92] width 15 height 15
checkbox input "true"
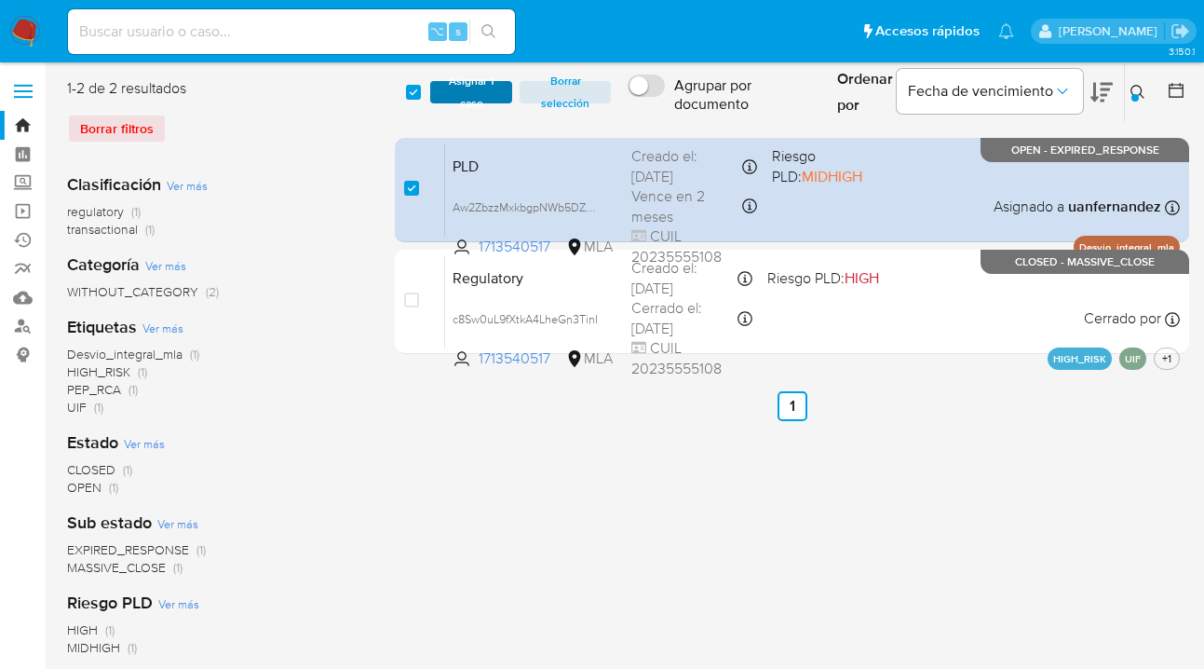
click at [454, 91] on span "Asignar 1 caso" at bounding box center [471, 92] width 63 height 19
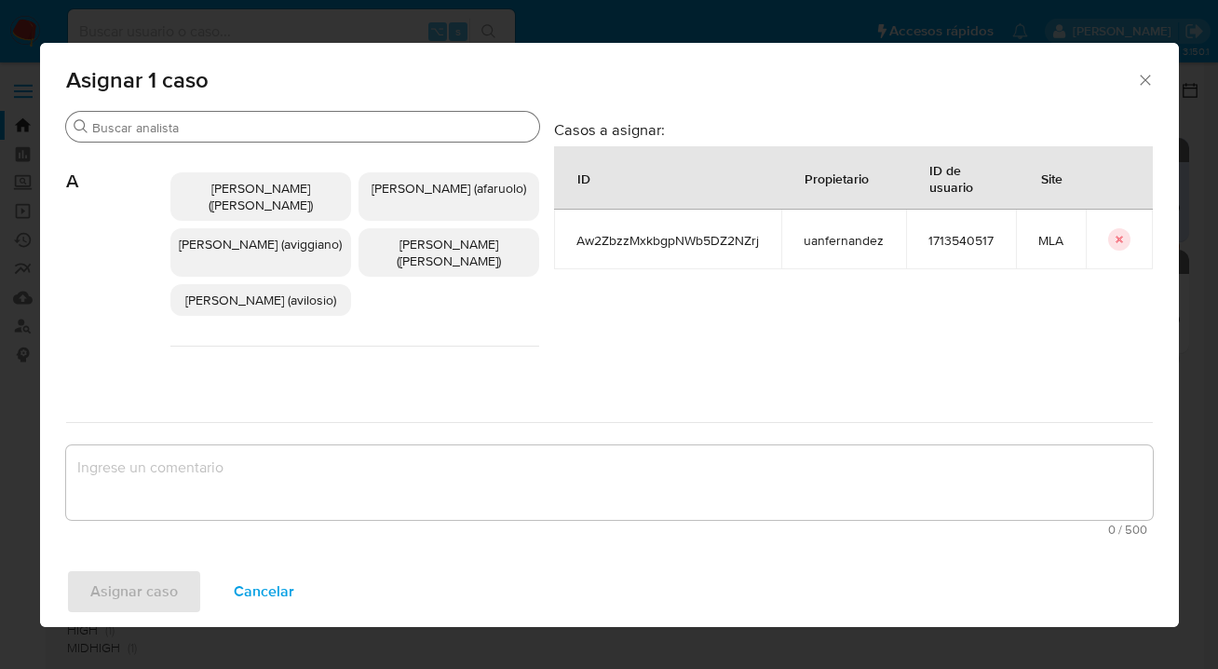
click at [293, 136] on div "Buscar" at bounding box center [302, 127] width 473 height 30
click at [321, 126] on input "Buscar" at bounding box center [312, 127] width 440 height 17
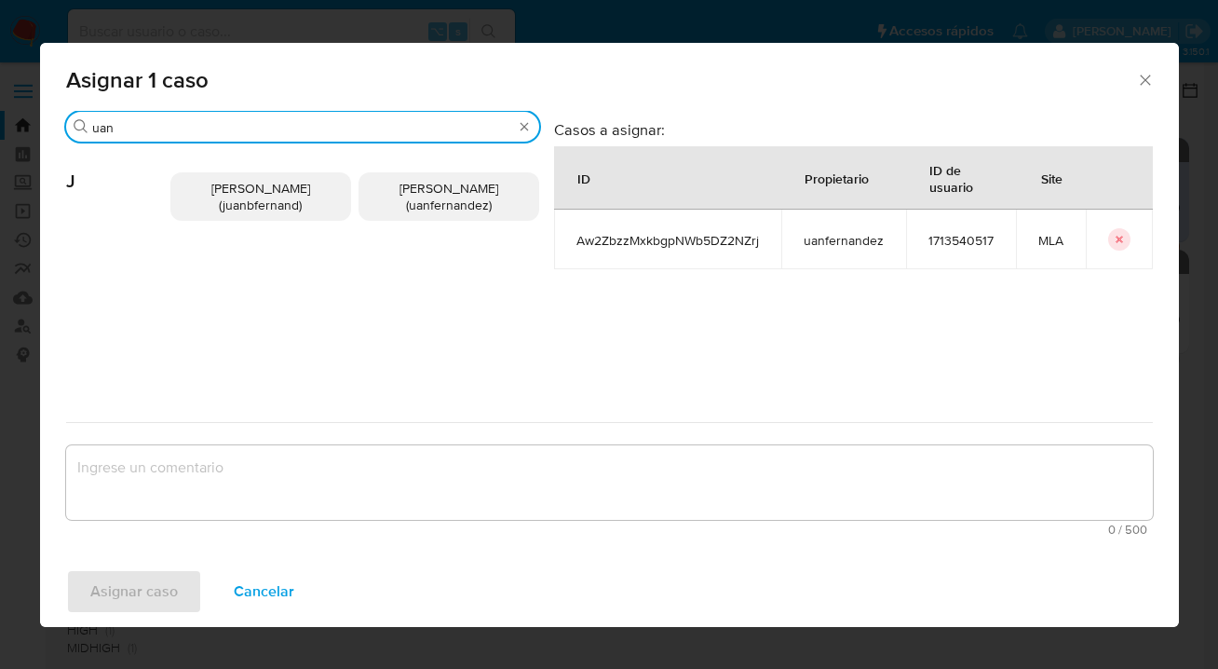
type input "uan"
click at [432, 183] on span "Juan Pablo Fernandez (uanfernandez)" at bounding box center [449, 196] width 99 height 35
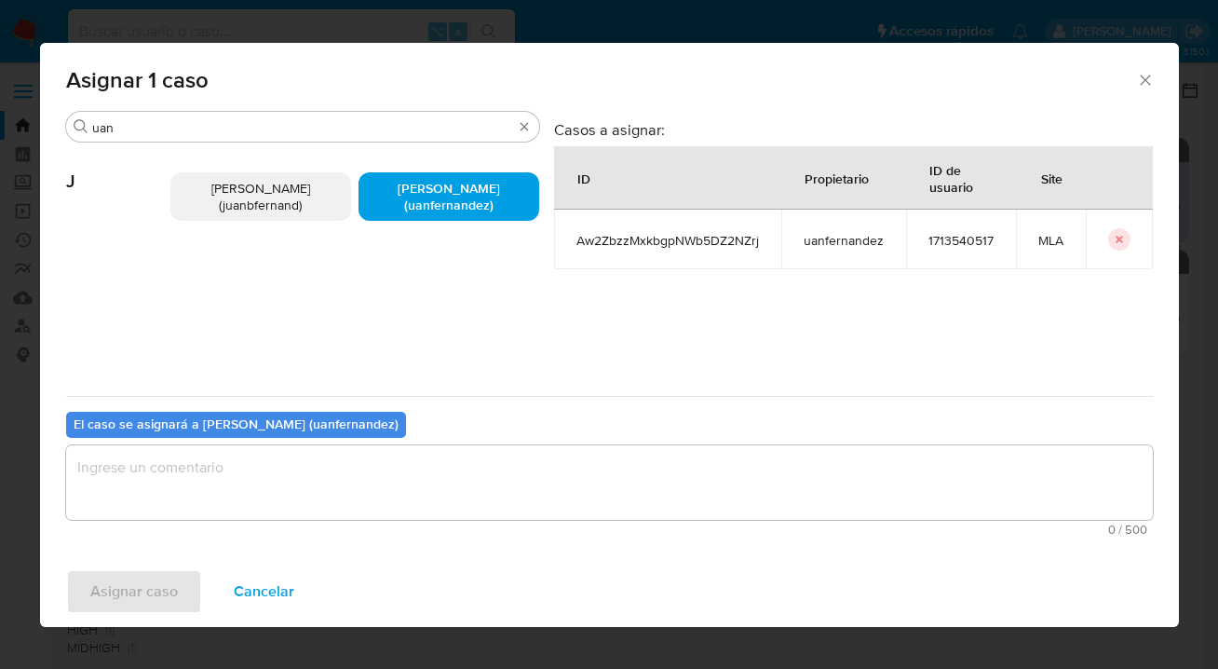
click at [319, 472] on textarea "assign-modal" at bounding box center [609, 482] width 1087 height 75
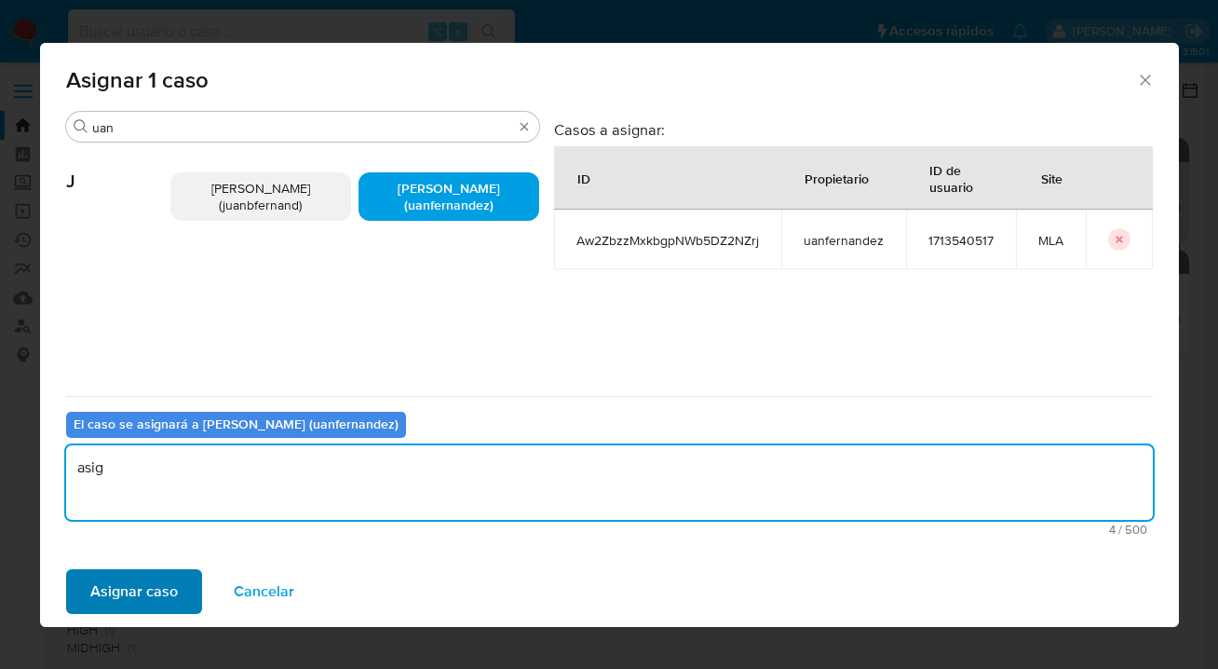
type textarea "asig"
click at [166, 588] on span "Asignar caso" at bounding box center [134, 591] width 88 height 41
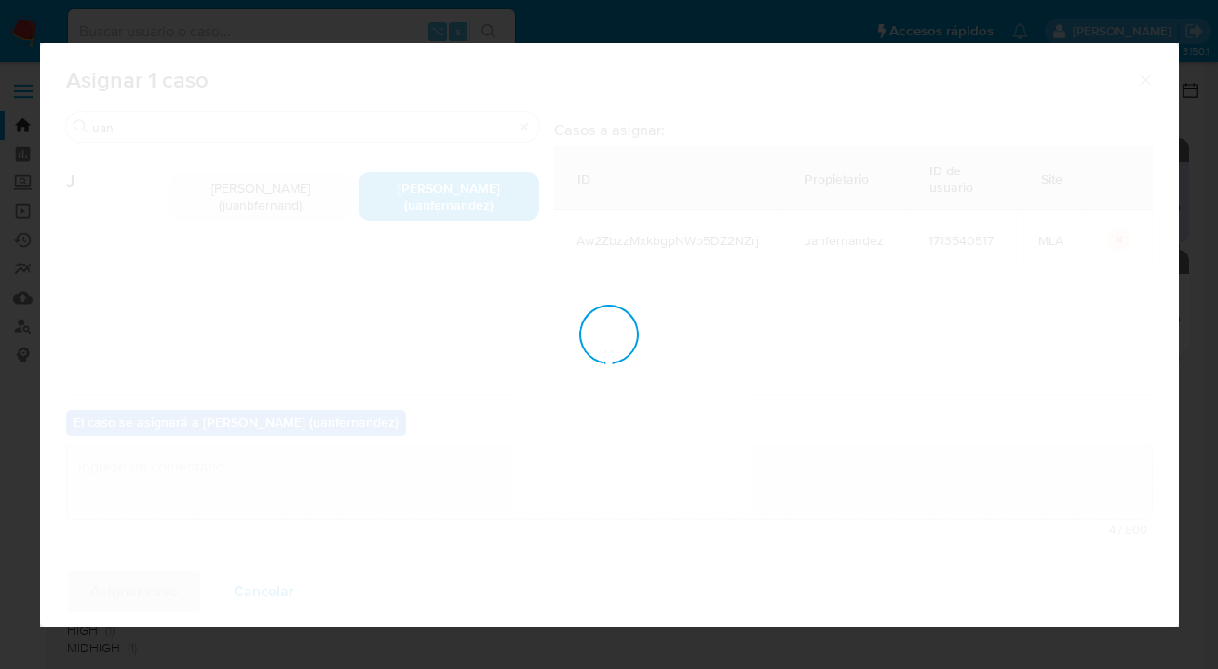
checkbox input "false"
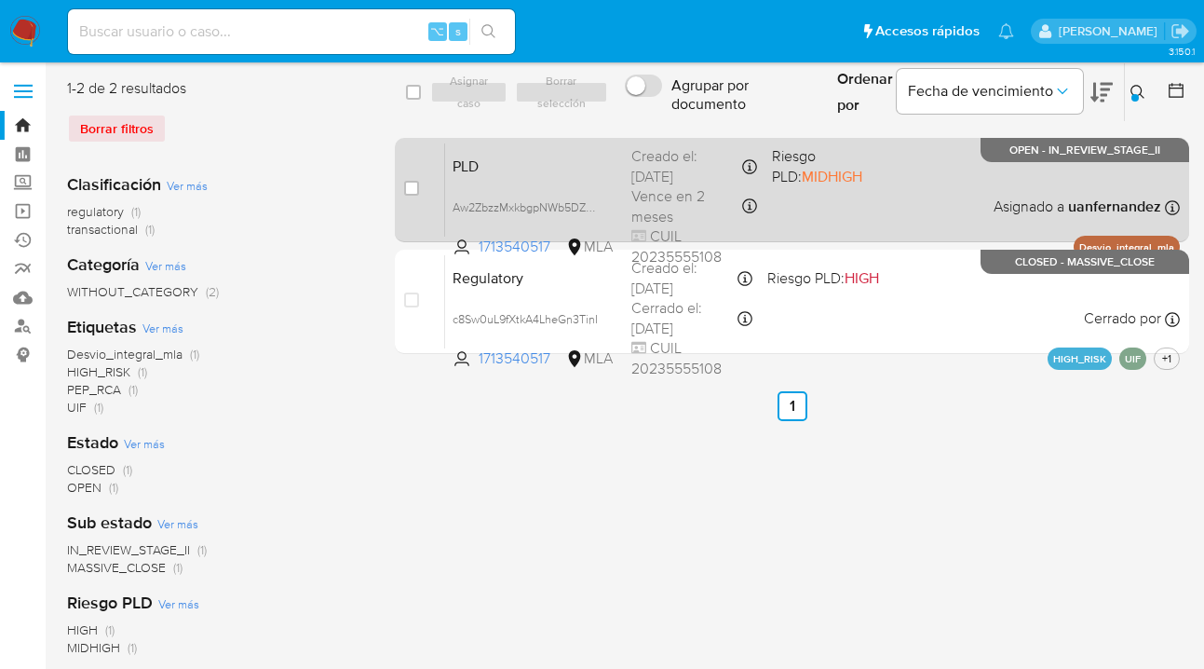
click at [901, 199] on div "PLD Aw2ZbzzMxkbgpNWb5DZ2NZrj 1713540517 MLA Riesgo PLD: MIDHIGH Creado el: 12/0…" at bounding box center [812, 189] width 735 height 94
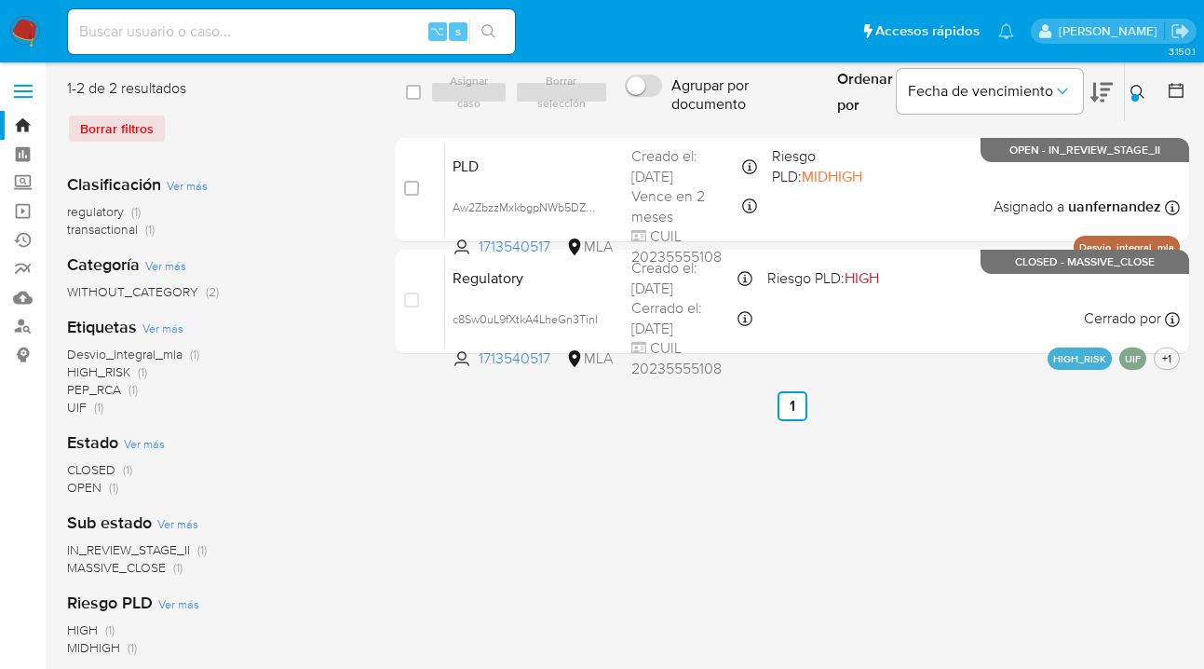
click at [1132, 92] on icon at bounding box center [1138, 92] width 14 height 14
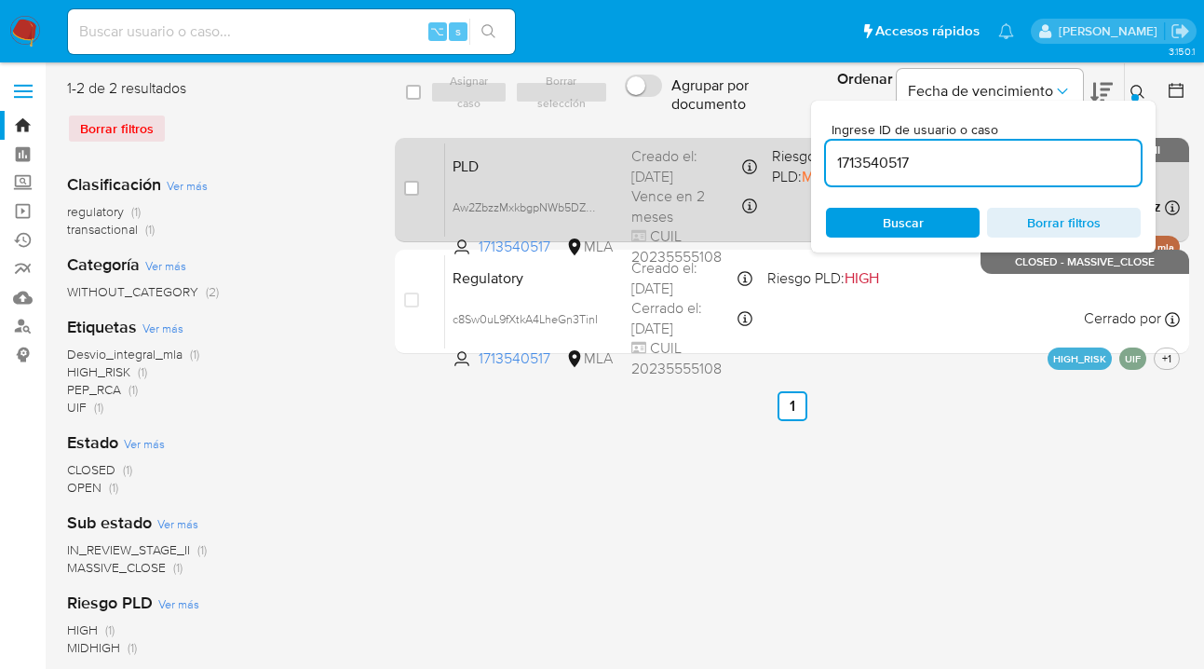
drag, startPoint x: 939, startPoint y: 160, endPoint x: 797, endPoint y: 155, distance: 141.7
click at [798, 153] on div "select-all-cases-checkbox Asignar caso Borrar selección Agrupar por documento O…" at bounding box center [792, 219] width 794 height 283
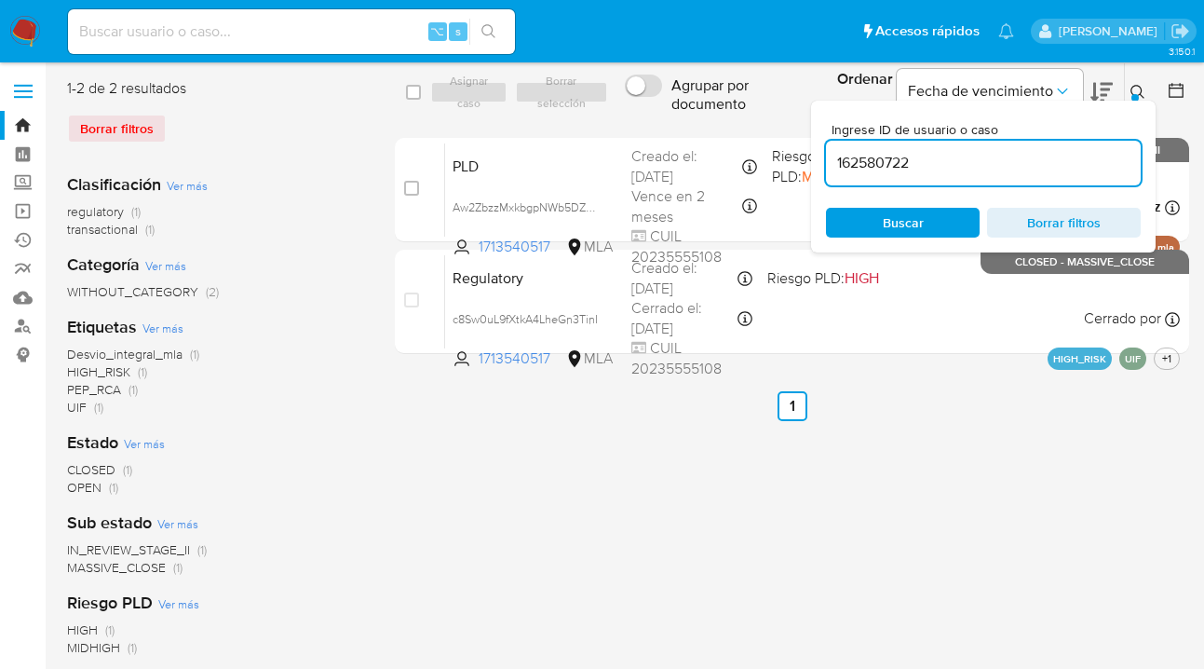
type input "162580722"
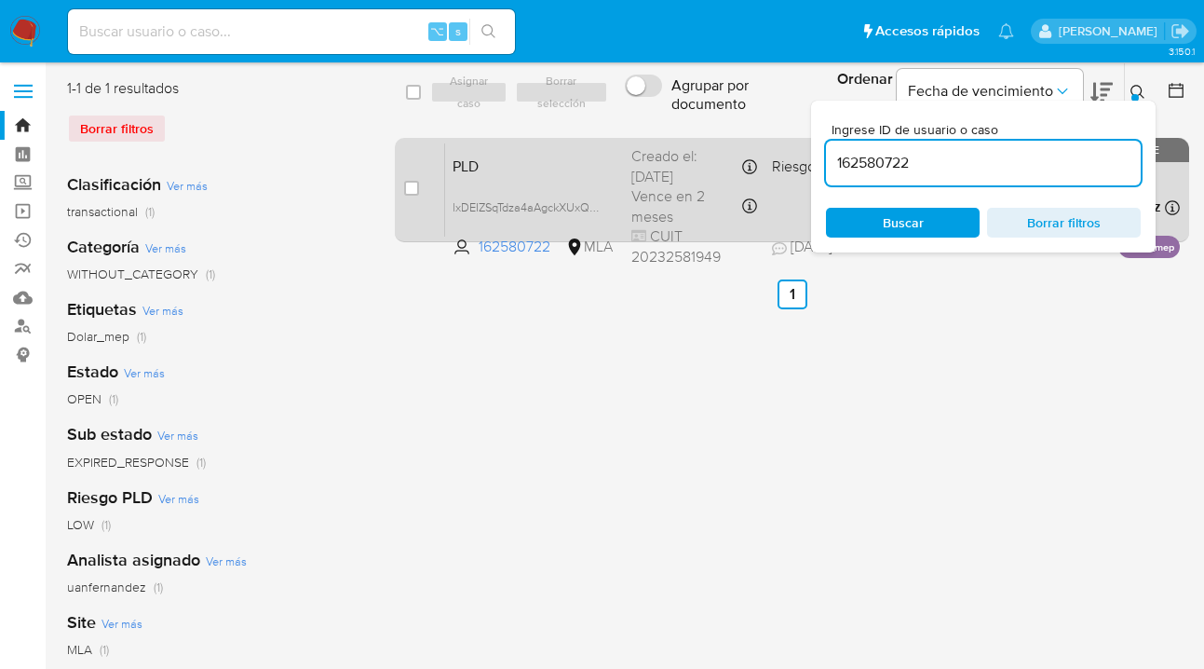
drag, startPoint x: 1133, startPoint y: 88, endPoint x: 1056, endPoint y: 156, distance: 102.9
click at [1133, 88] on icon at bounding box center [1138, 92] width 15 height 15
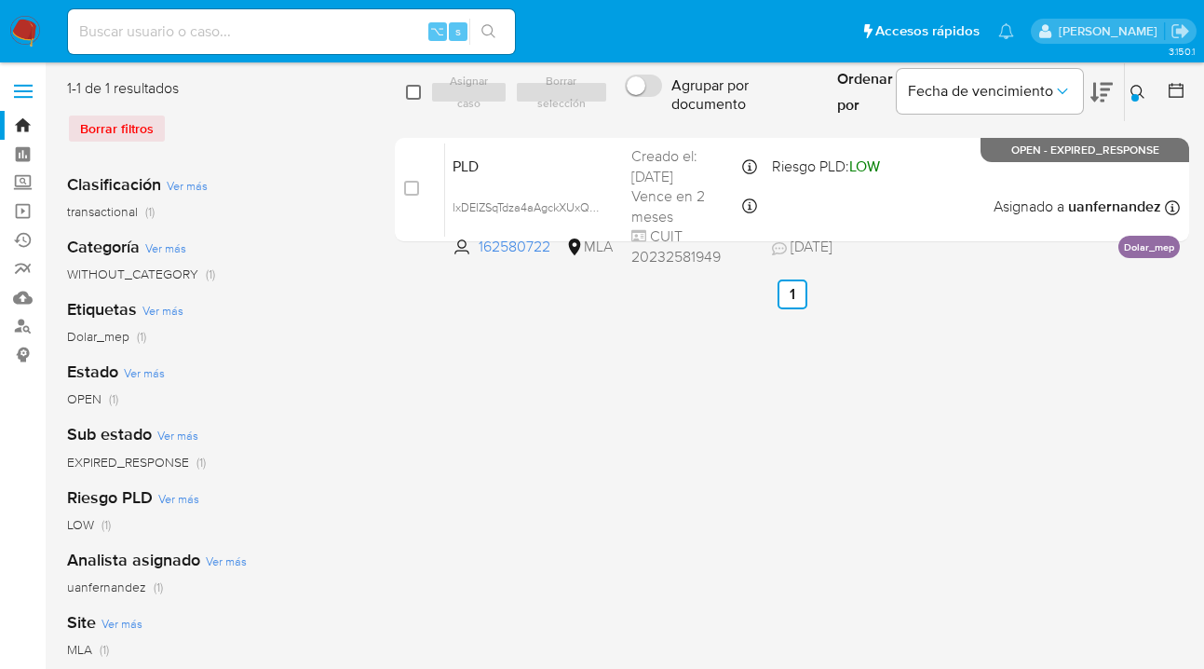
click at [406, 85] on span at bounding box center [413, 92] width 15 height 15
click at [413, 89] on input "checkbox" at bounding box center [413, 92] width 15 height 15
checkbox input "true"
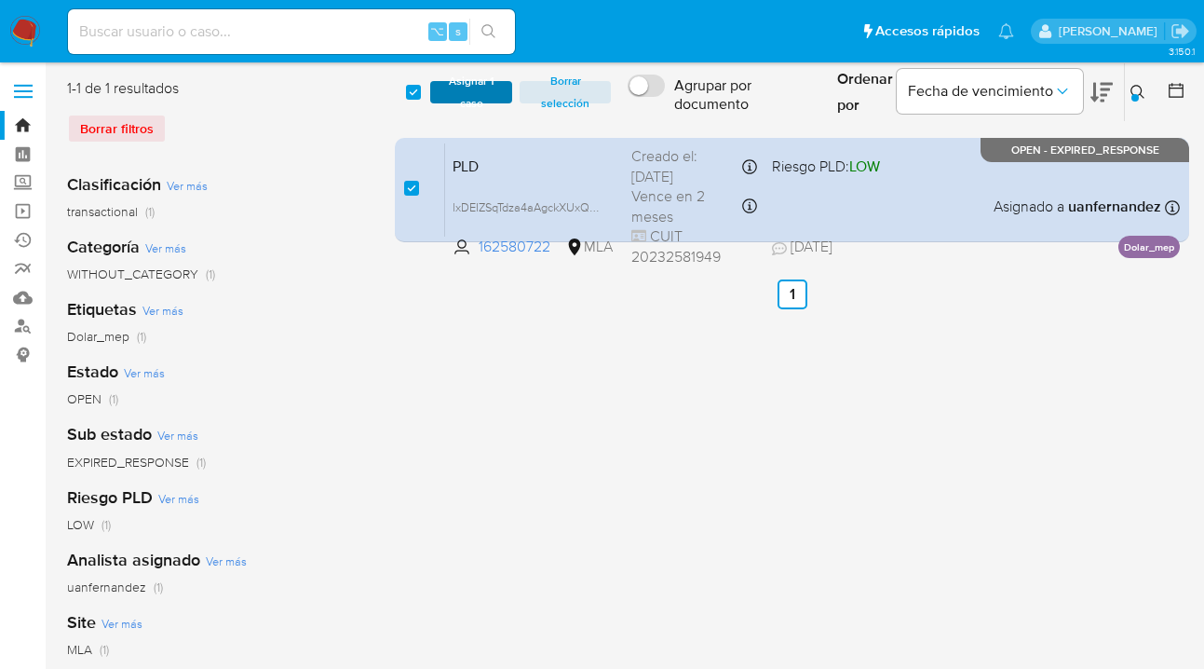
click at [444, 83] on span "Asignar 1 caso" at bounding box center [471, 92] width 63 height 19
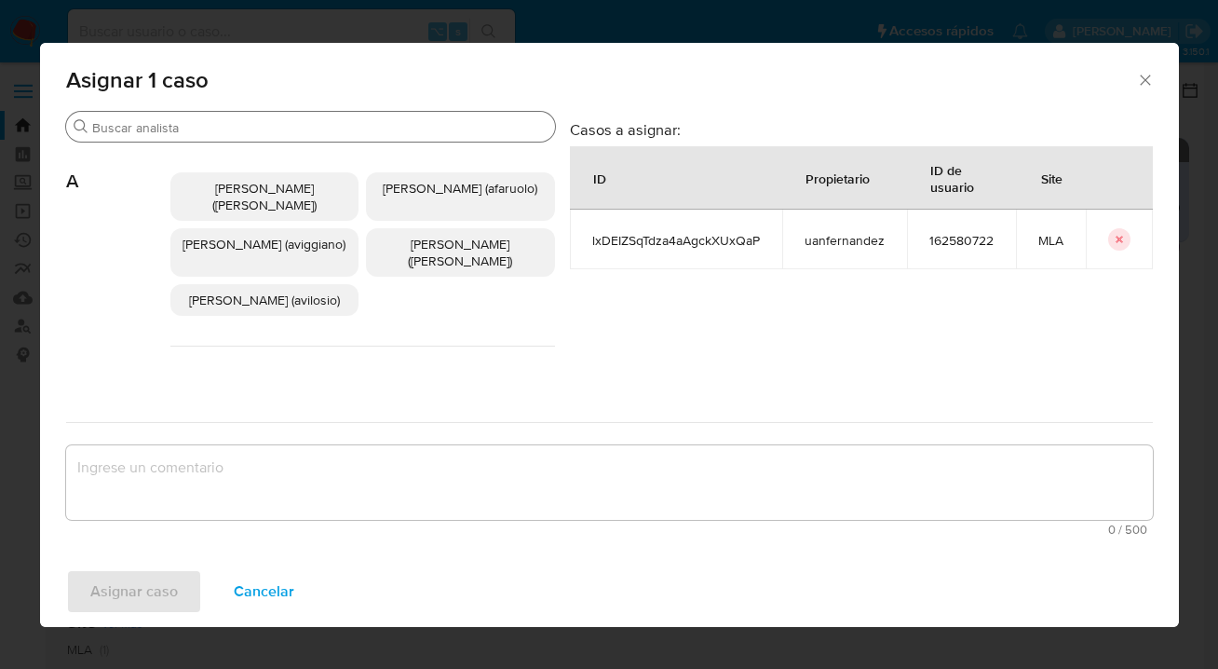
click at [413, 125] on input "Buscar" at bounding box center [319, 127] width 455 height 17
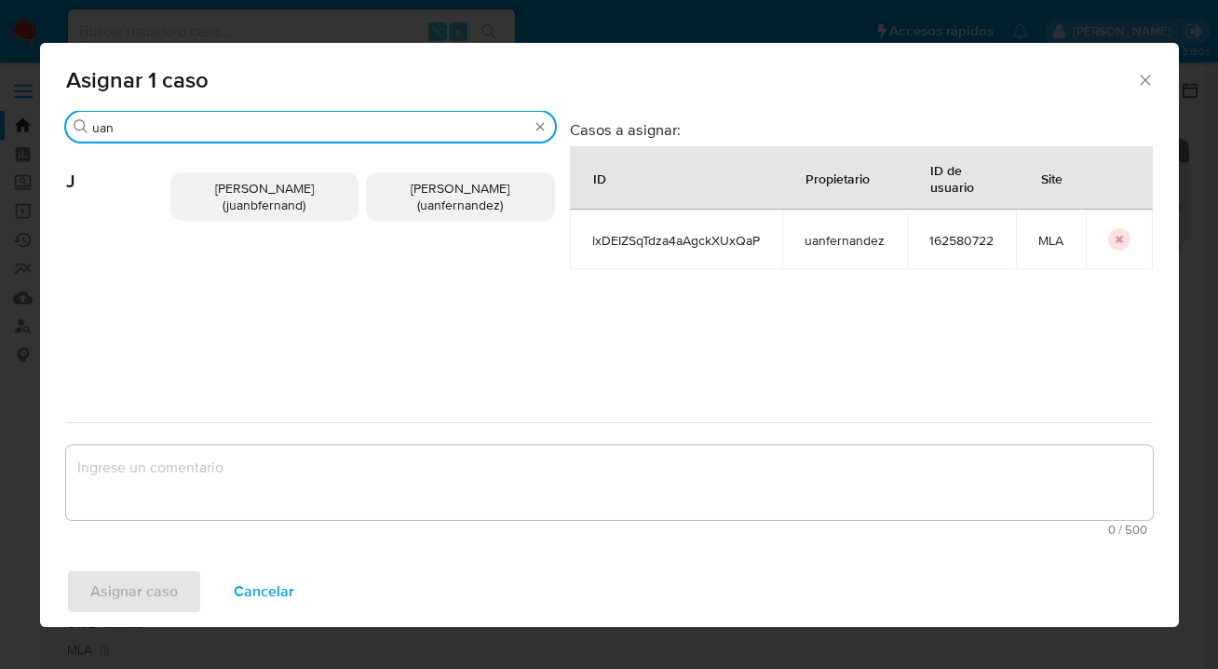
type input "uan"
click at [285, 193] on span "Juan Bautista Fernandez (juanbfernand)" at bounding box center [264, 196] width 99 height 35
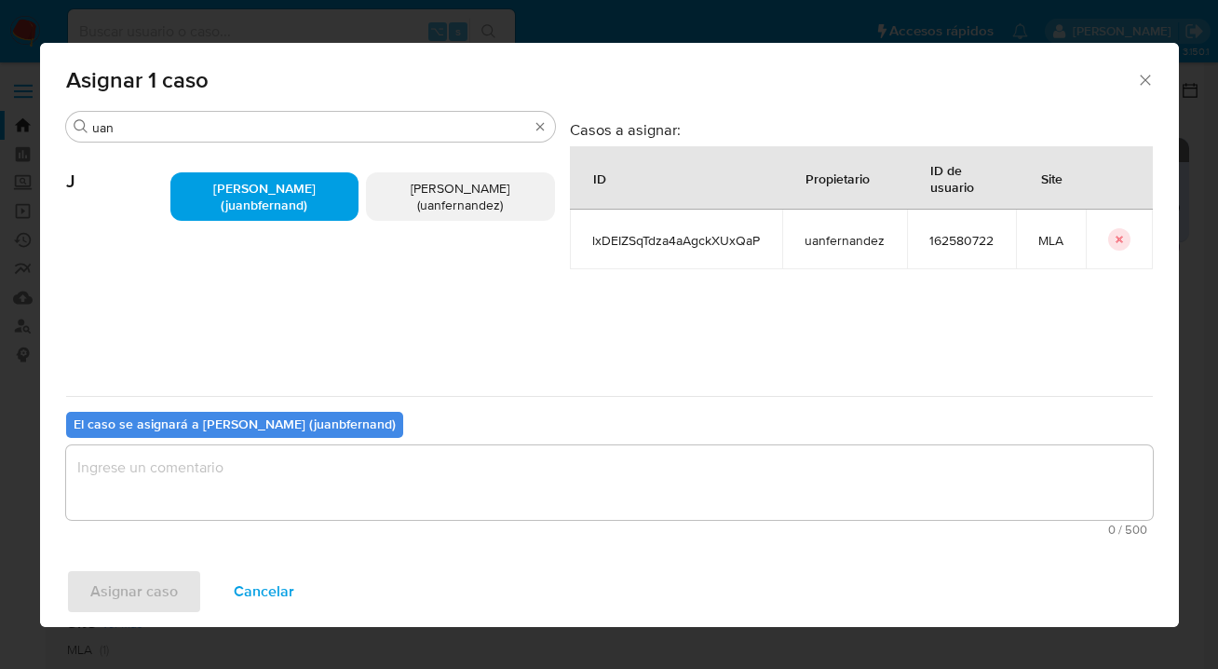
click at [433, 206] on span "Juan Pablo Fernandez (uanfernandez)" at bounding box center [460, 196] width 99 height 35
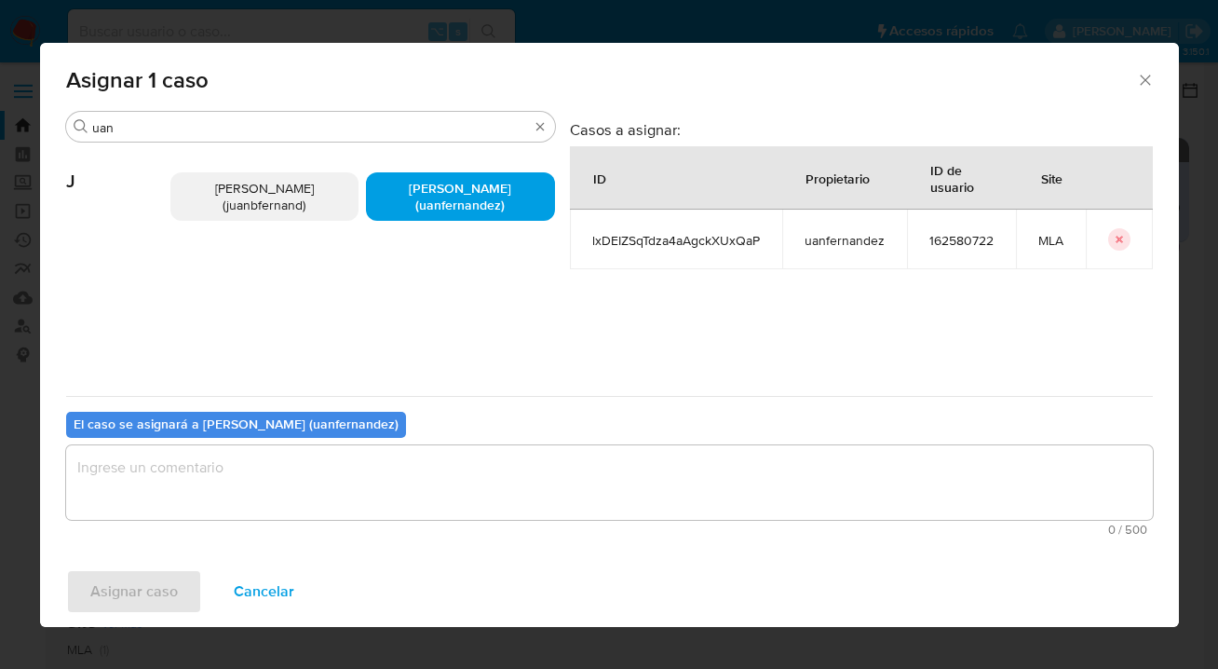
click at [298, 483] on textarea "assign-modal" at bounding box center [609, 482] width 1087 height 75
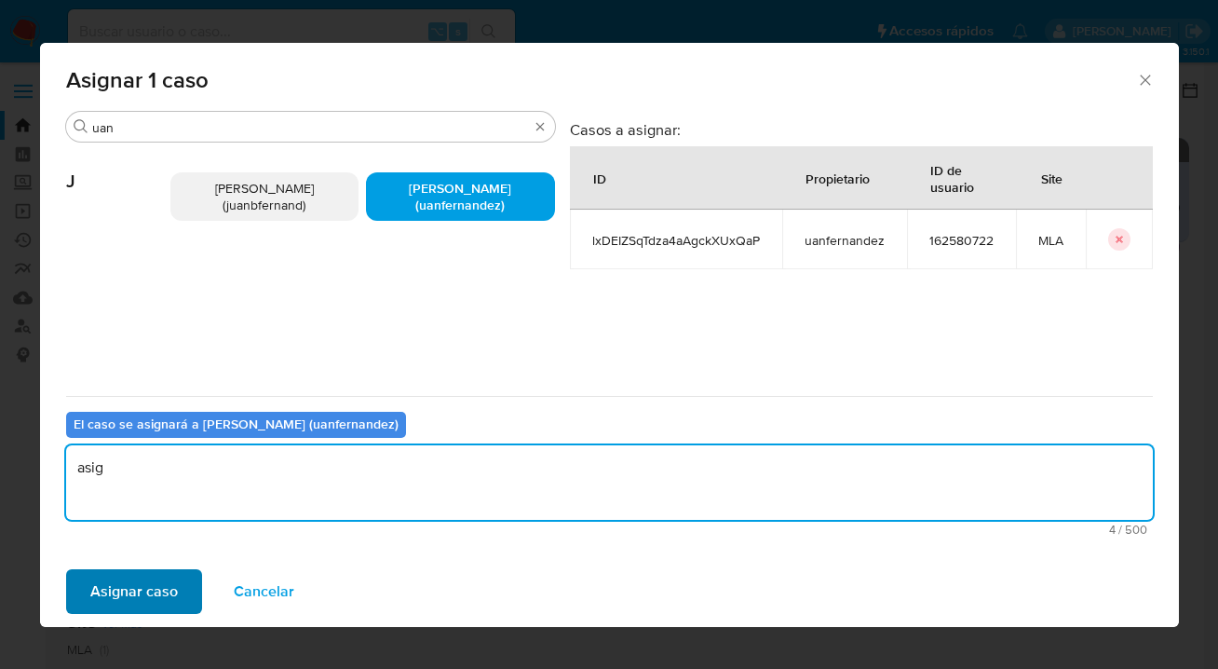
type textarea "asig"
click at [99, 598] on span "Asignar caso" at bounding box center [134, 591] width 88 height 41
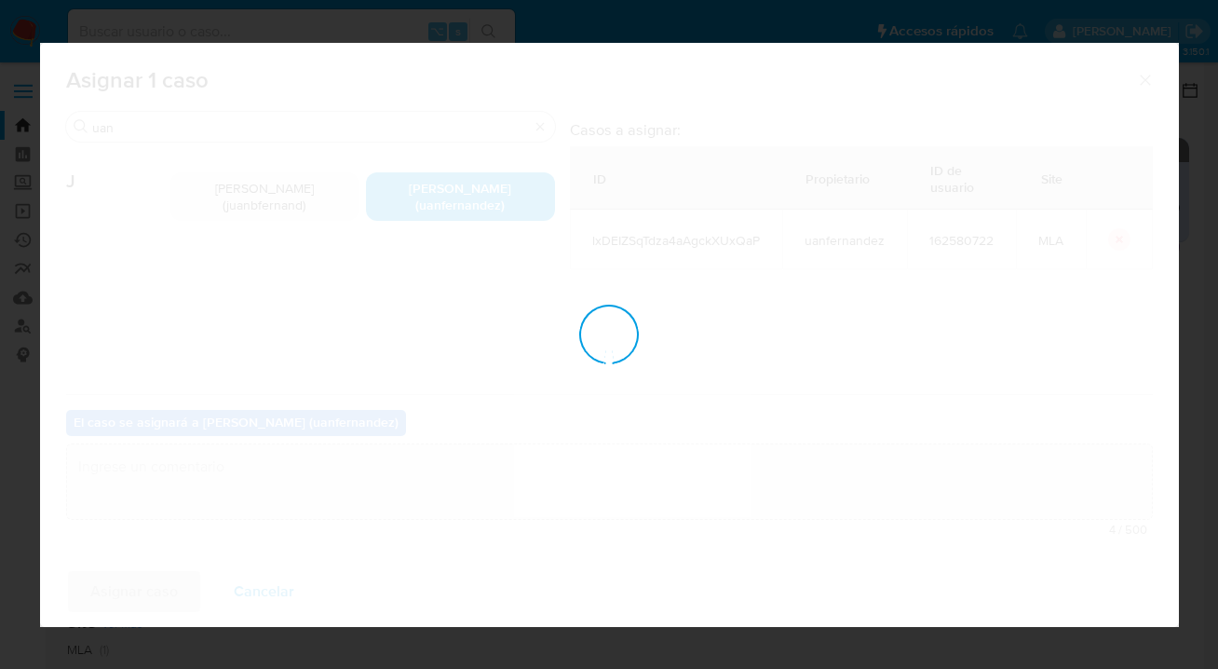
checkbox input "false"
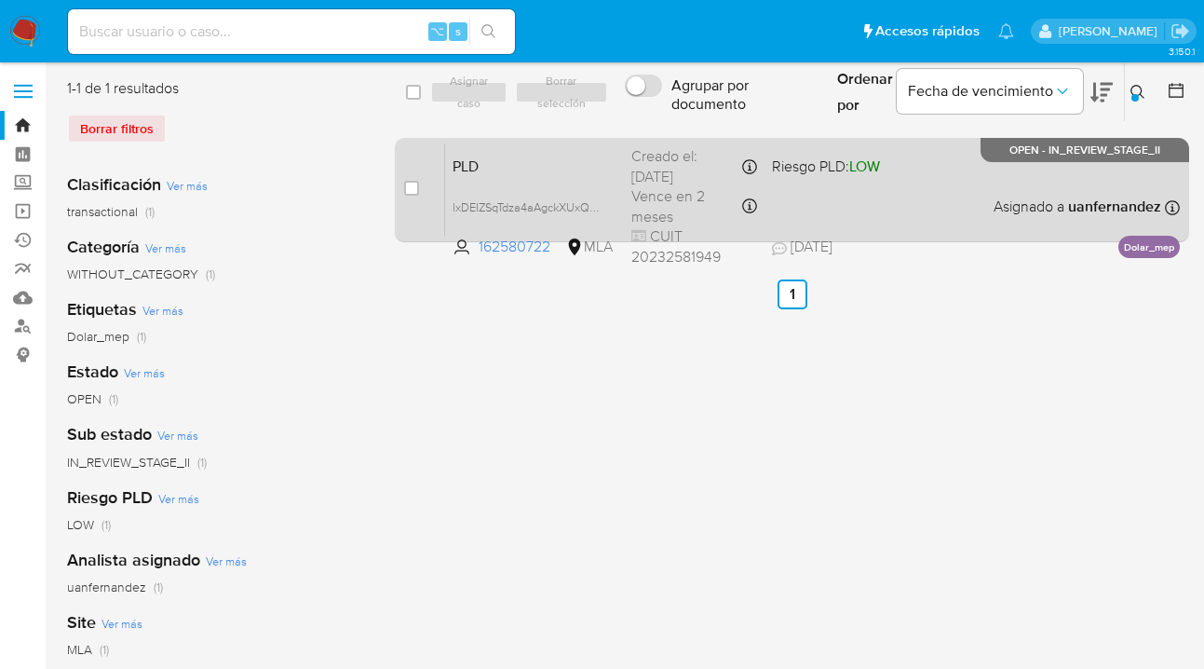
click at [928, 183] on div "PLD lxDEIZSqTdza4aAgckXUxQaP 162580722 MLA Riesgo PLD: LOW Creado el: 12/07/202…" at bounding box center [812, 189] width 735 height 94
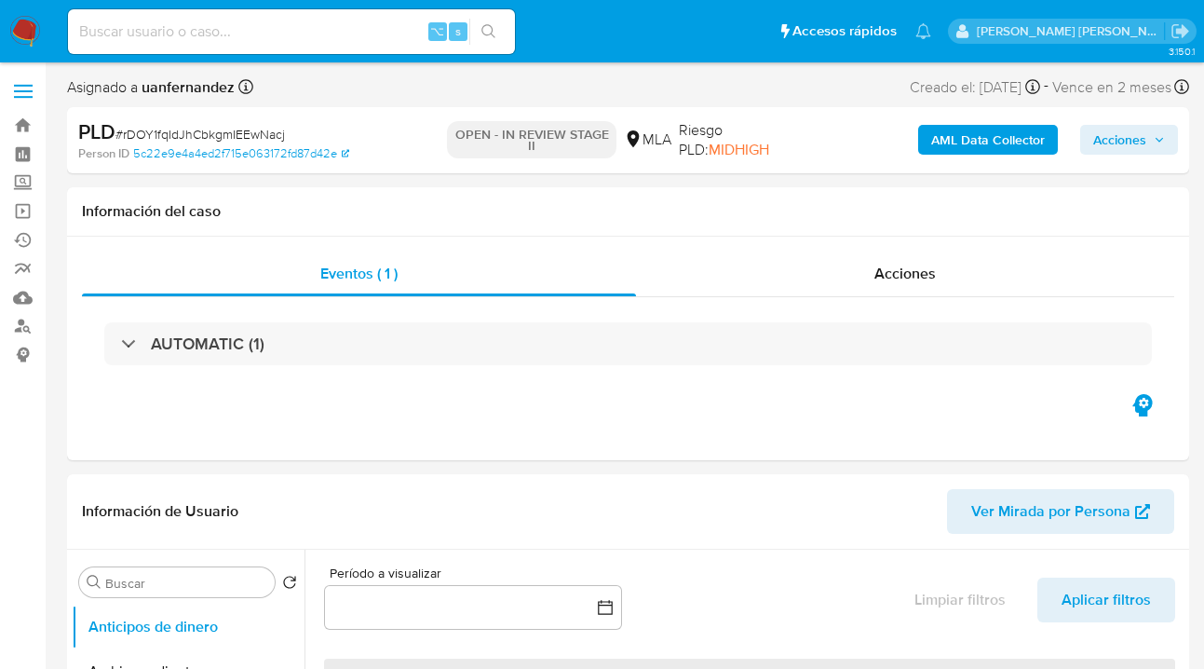
select select "10"
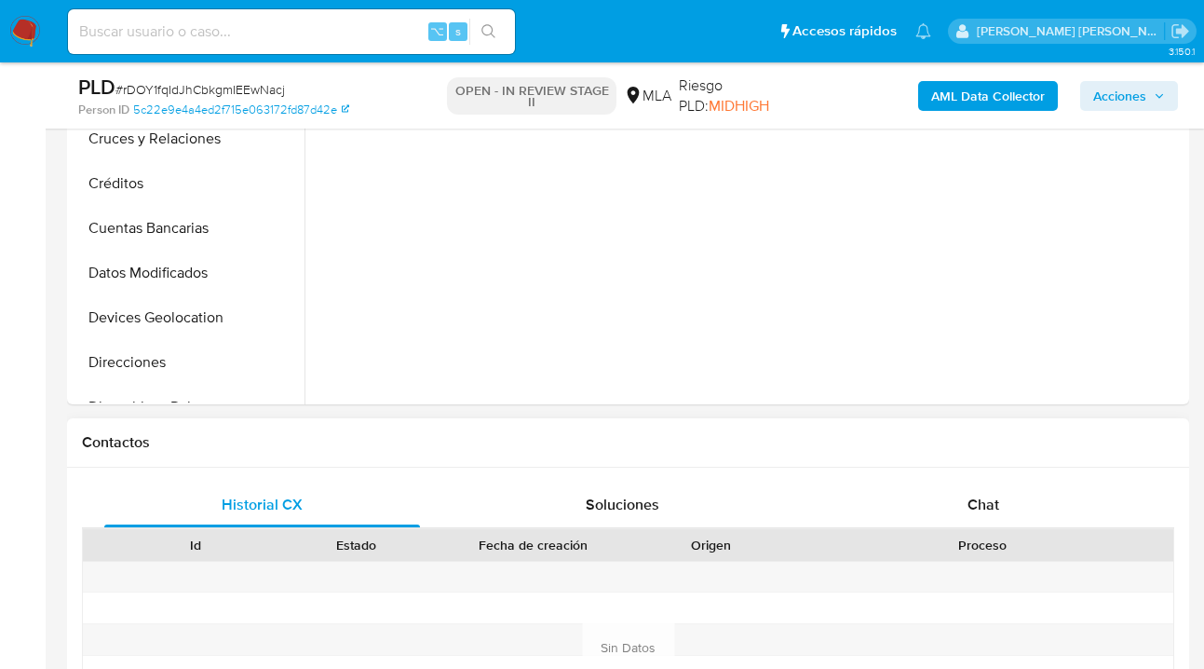
scroll to position [817, 0]
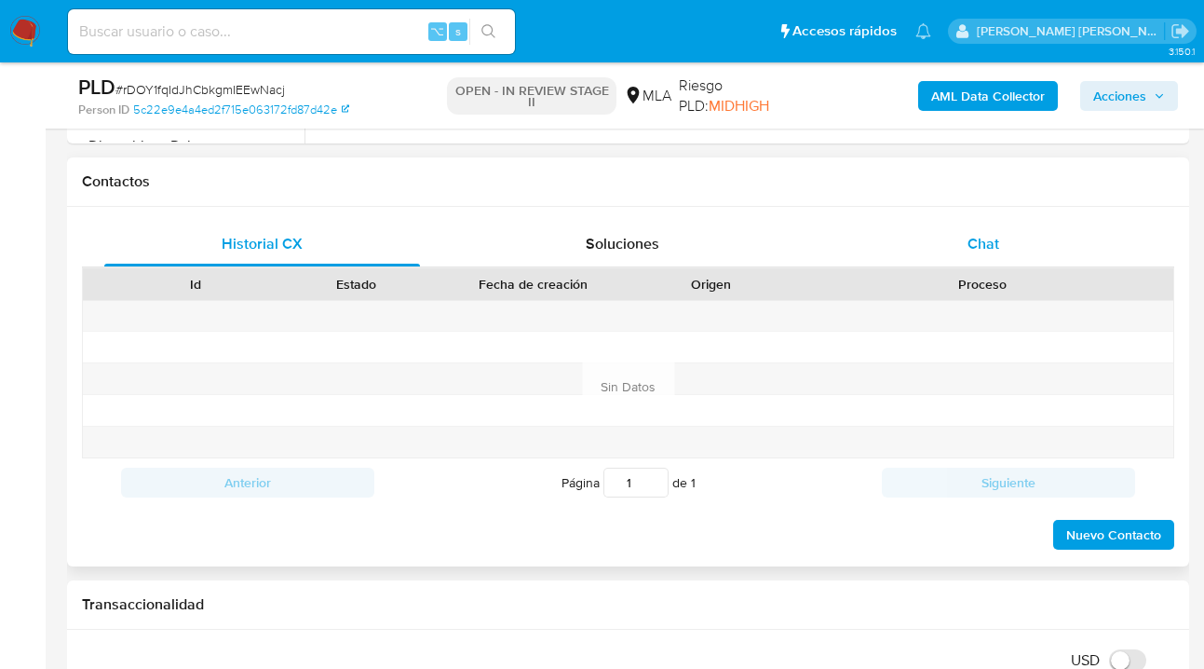
drag, startPoint x: 980, startPoint y: 250, endPoint x: 965, endPoint y: 251, distance: 14.9
click at [978, 245] on span "Chat" at bounding box center [984, 243] width 32 height 21
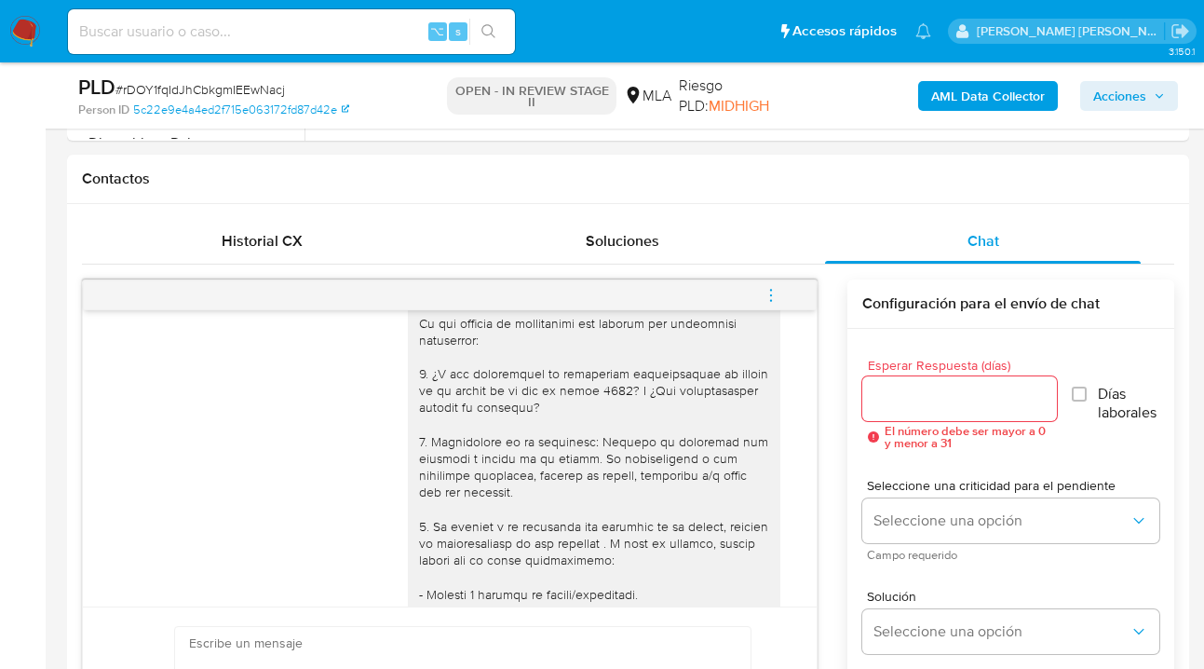
scroll to position [820, 0]
drag, startPoint x: 772, startPoint y: 291, endPoint x: 745, endPoint y: 291, distance: 27.0
click at [771, 292] on icon "menu-action" at bounding box center [771, 294] width 17 height 17
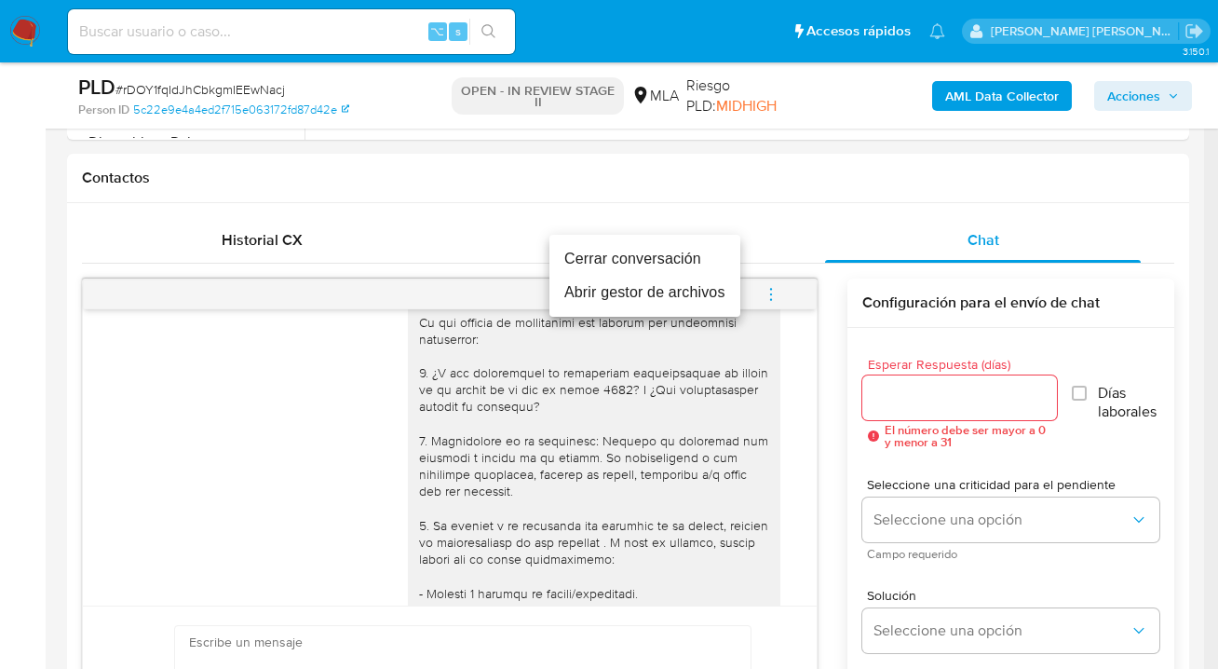
click at [623, 268] on li "Cerrar conversación" at bounding box center [644, 259] width 191 height 34
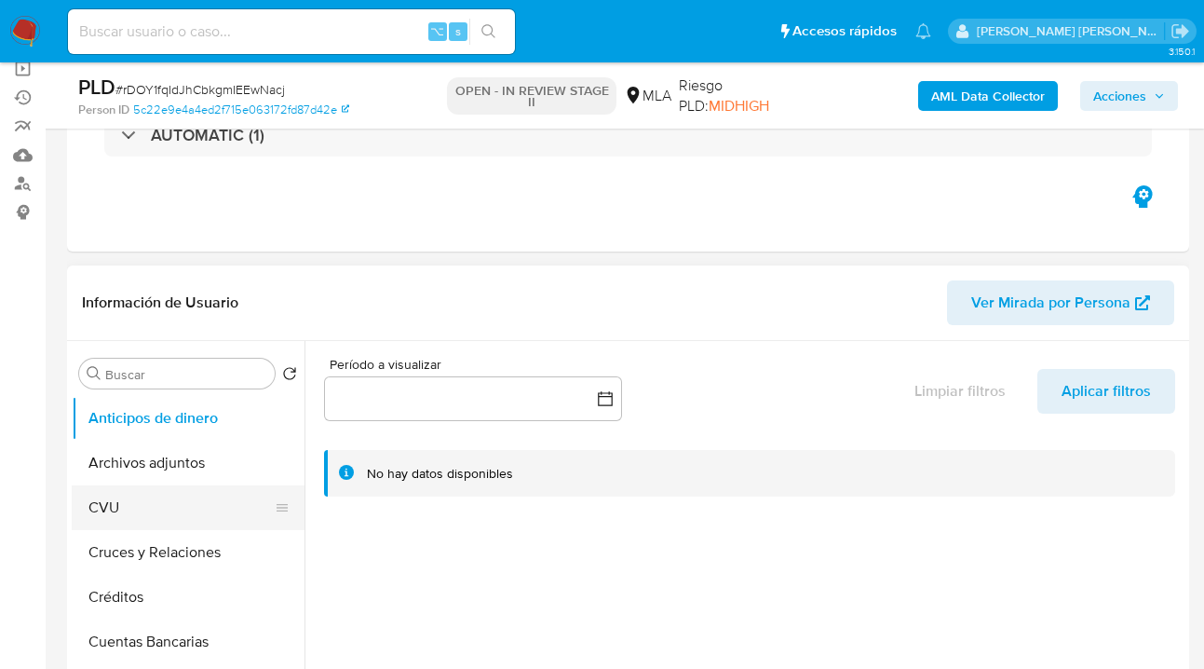
scroll to position [186, 0]
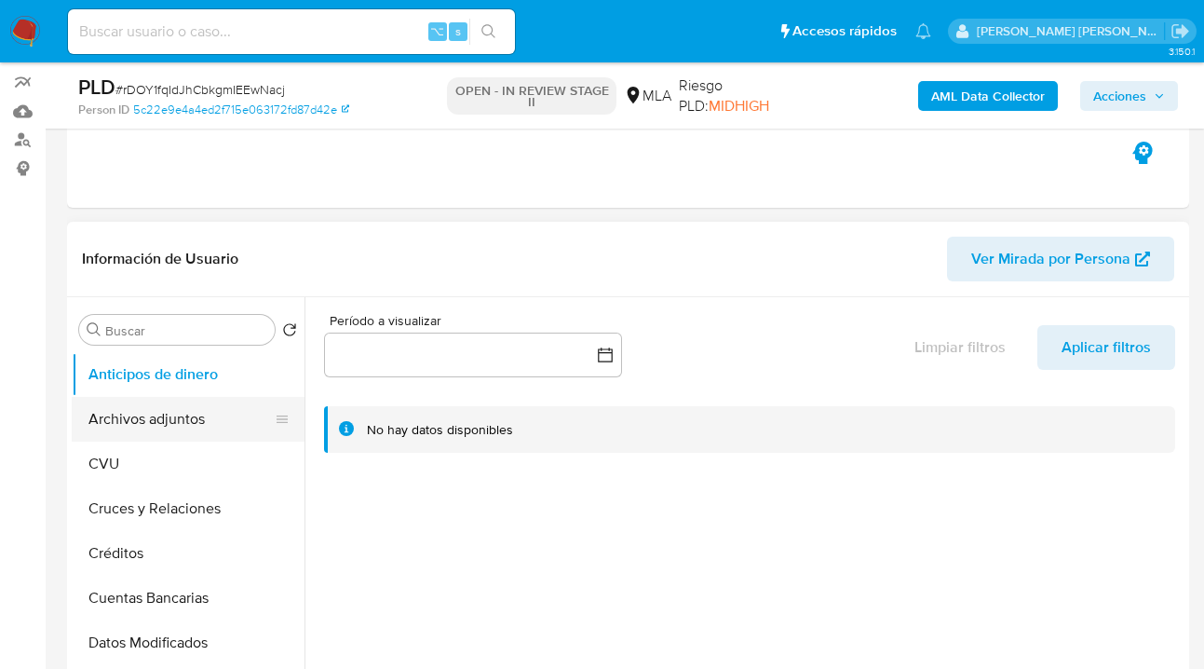
click at [155, 430] on button "Archivos adjuntos" at bounding box center [181, 419] width 218 height 45
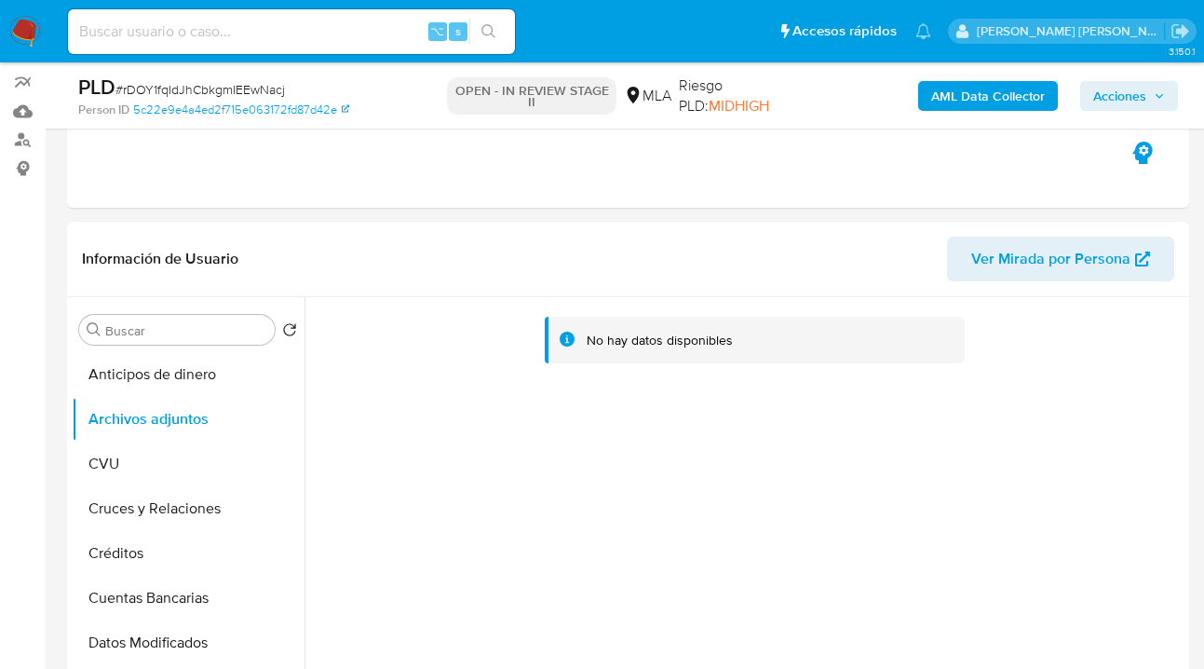
click at [985, 94] on b "AML Data Collector" at bounding box center [988, 96] width 114 height 30
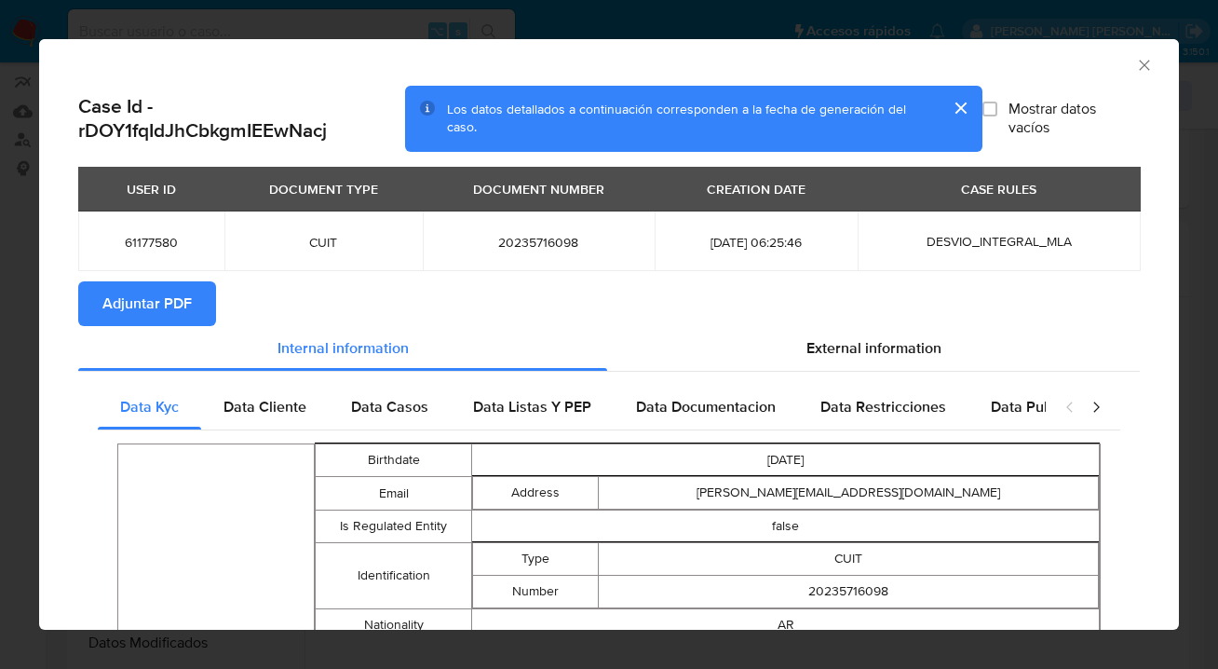
click at [165, 303] on span "Adjuntar PDF" at bounding box center [146, 303] width 89 height 41
click at [1139, 67] on icon "Cerrar ventana" at bounding box center [1144, 65] width 10 height 10
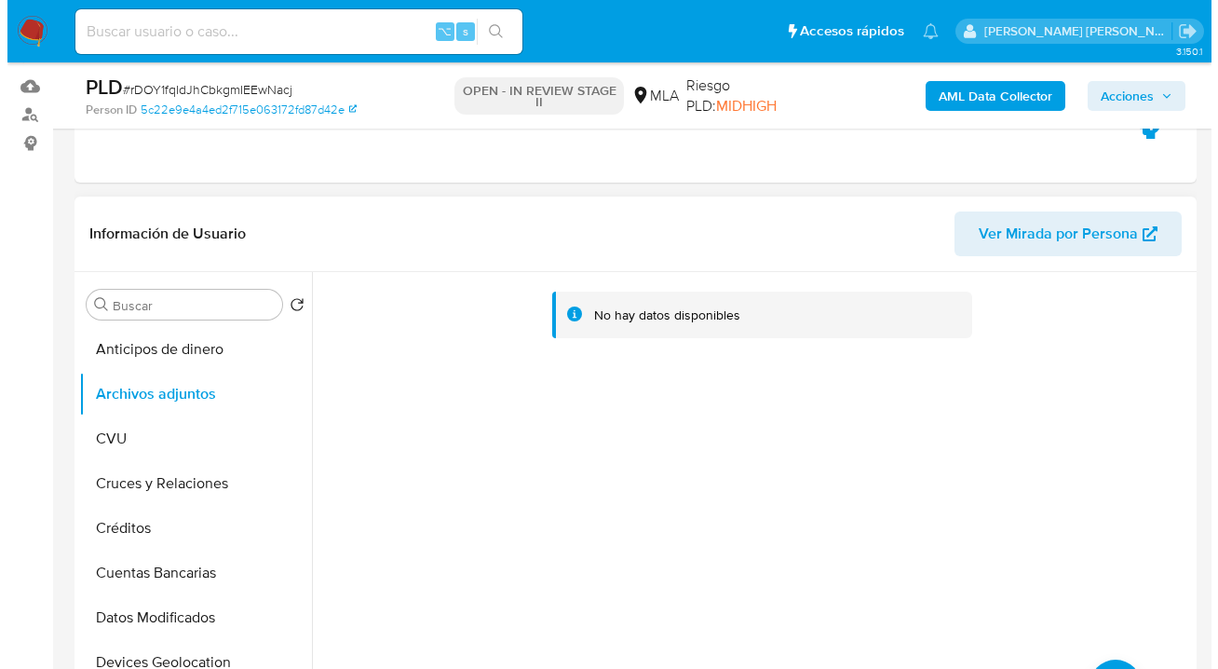
scroll to position [334, 0]
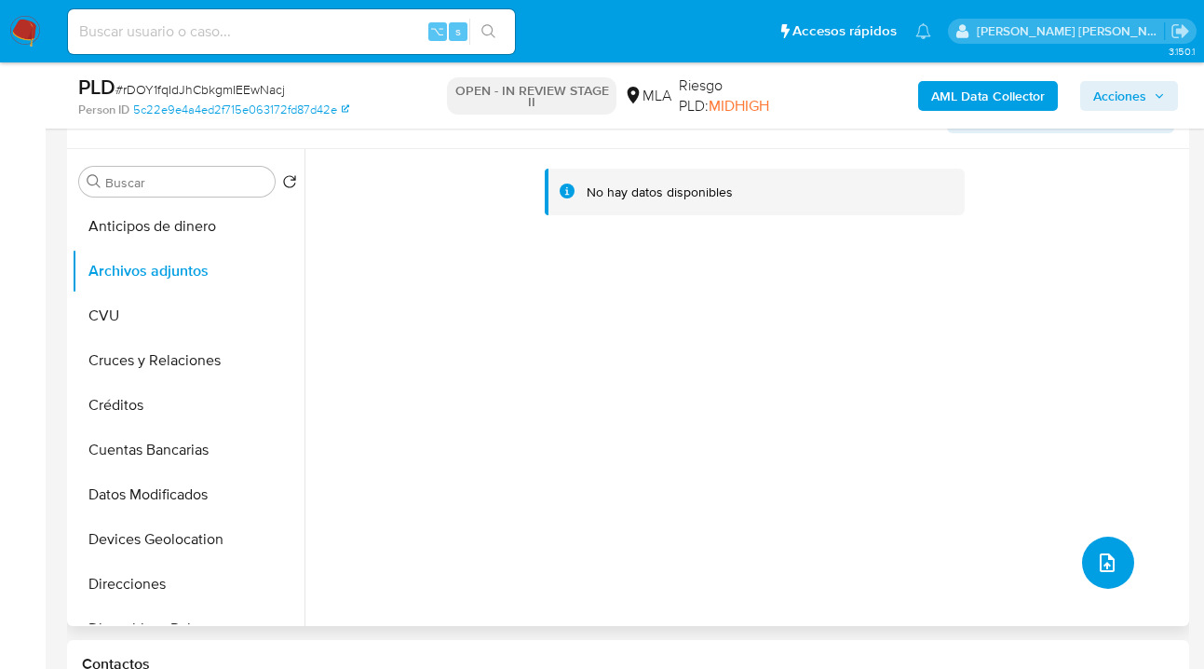
click at [1114, 569] on button "upload-file" at bounding box center [1108, 562] width 52 height 52
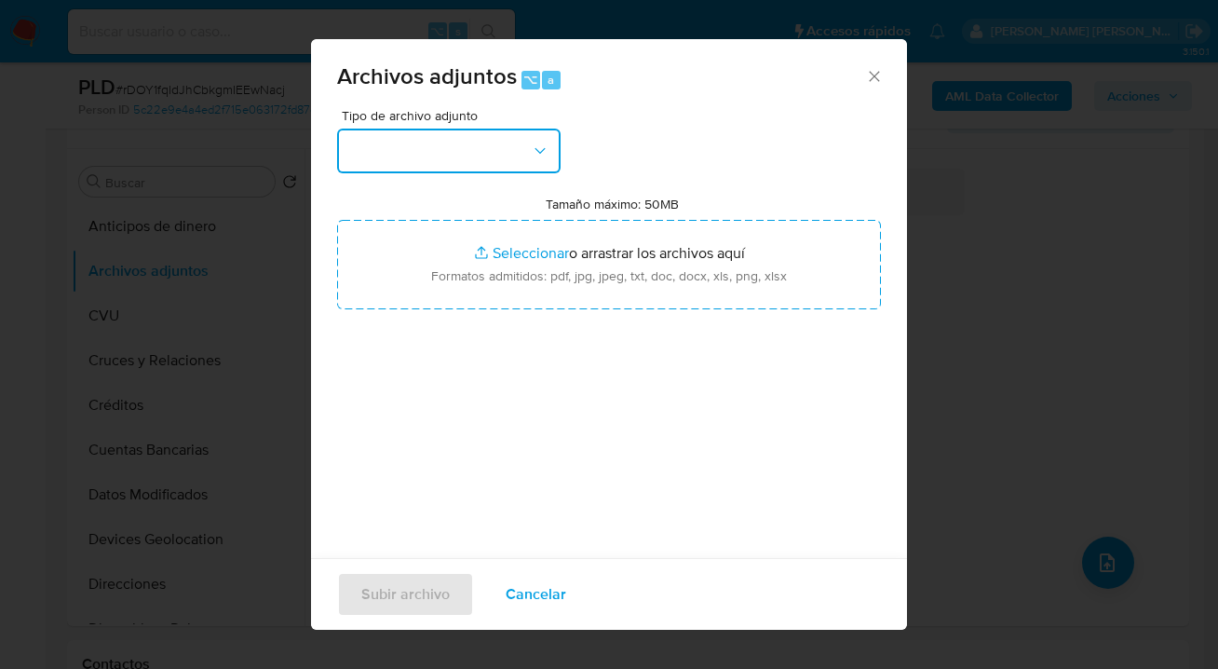
click at [538, 160] on button "button" at bounding box center [449, 151] width 224 height 45
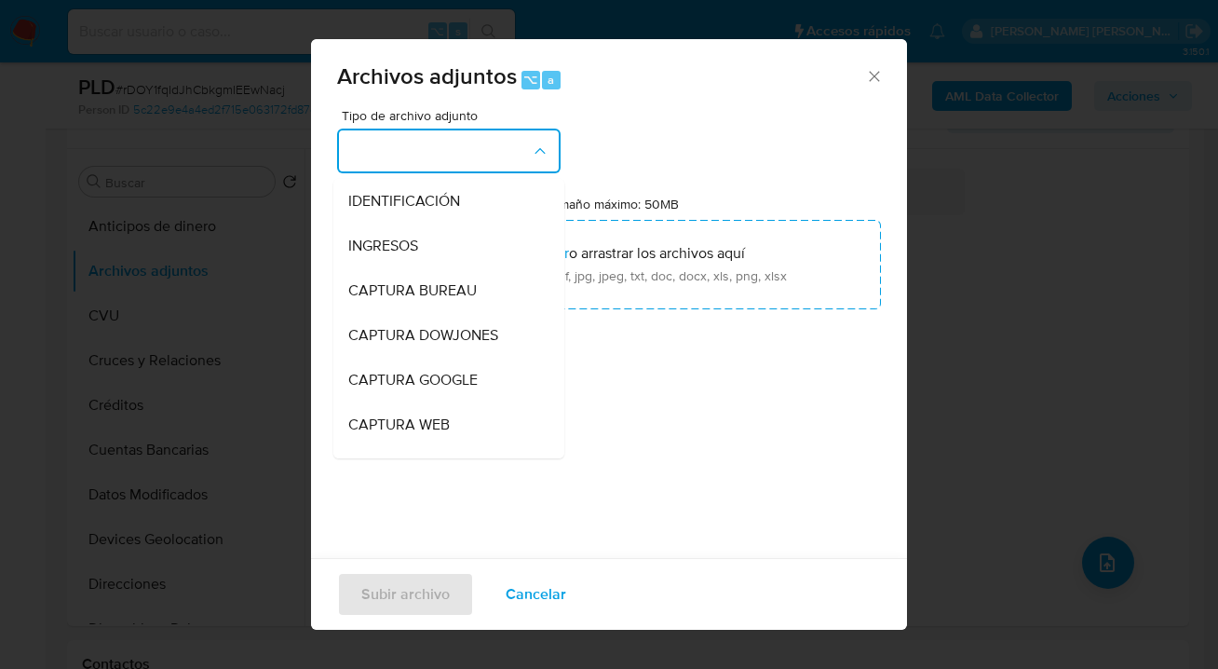
scroll to position [752, 0]
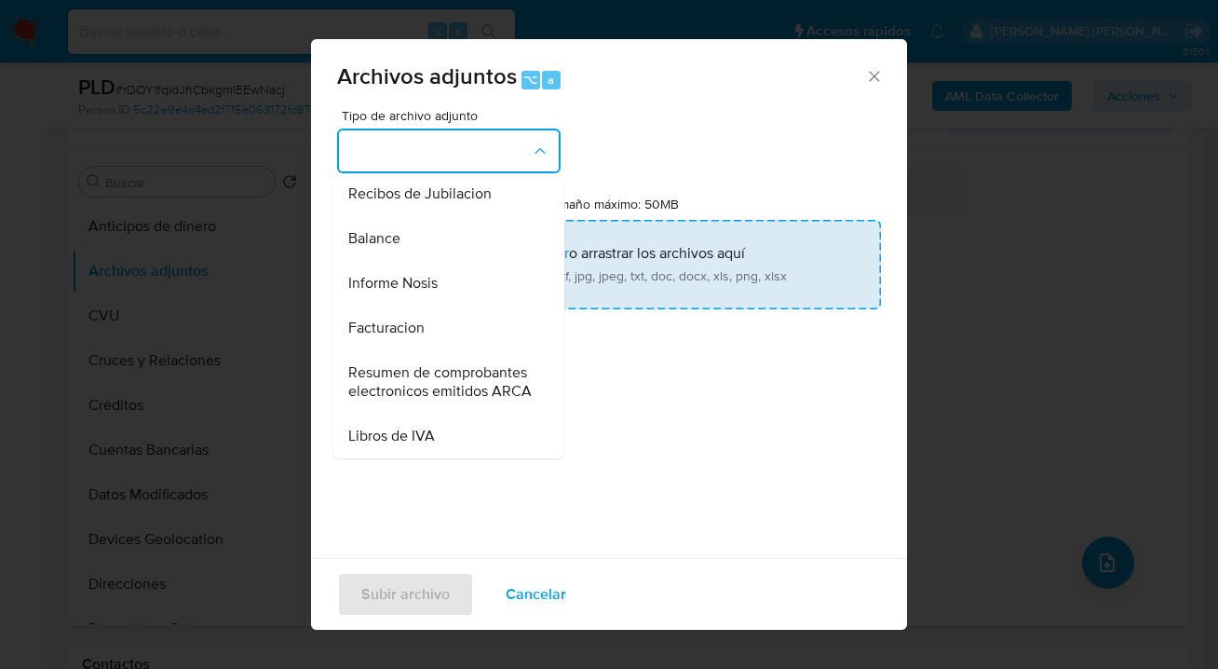
drag, startPoint x: 450, startPoint y: 241, endPoint x: 532, endPoint y: 237, distance: 82.0
click at [469, 261] on div "Informe Nosis" at bounding box center [443, 283] width 190 height 45
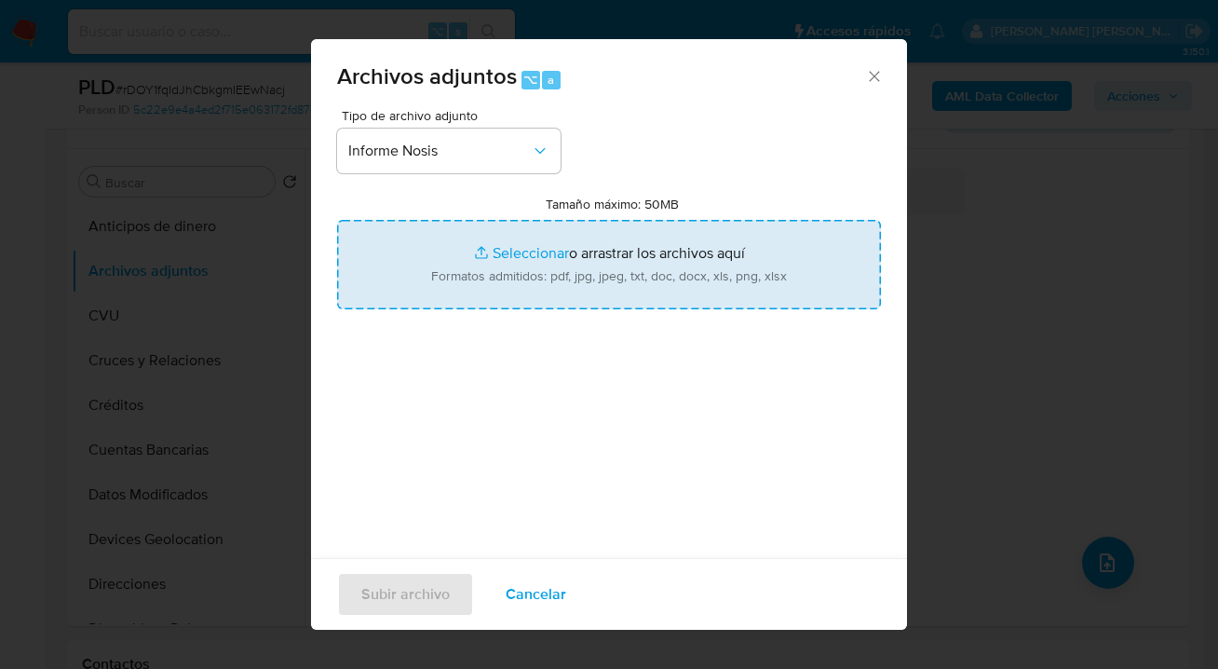
click at [606, 258] on input "Tamaño máximo: 50MB Seleccionar archivos" at bounding box center [609, 264] width 544 height 89
type input "C:\fakepath\61177580 -NOSIS_Manager_InformeIndividual_20235716098_620658_202508…"
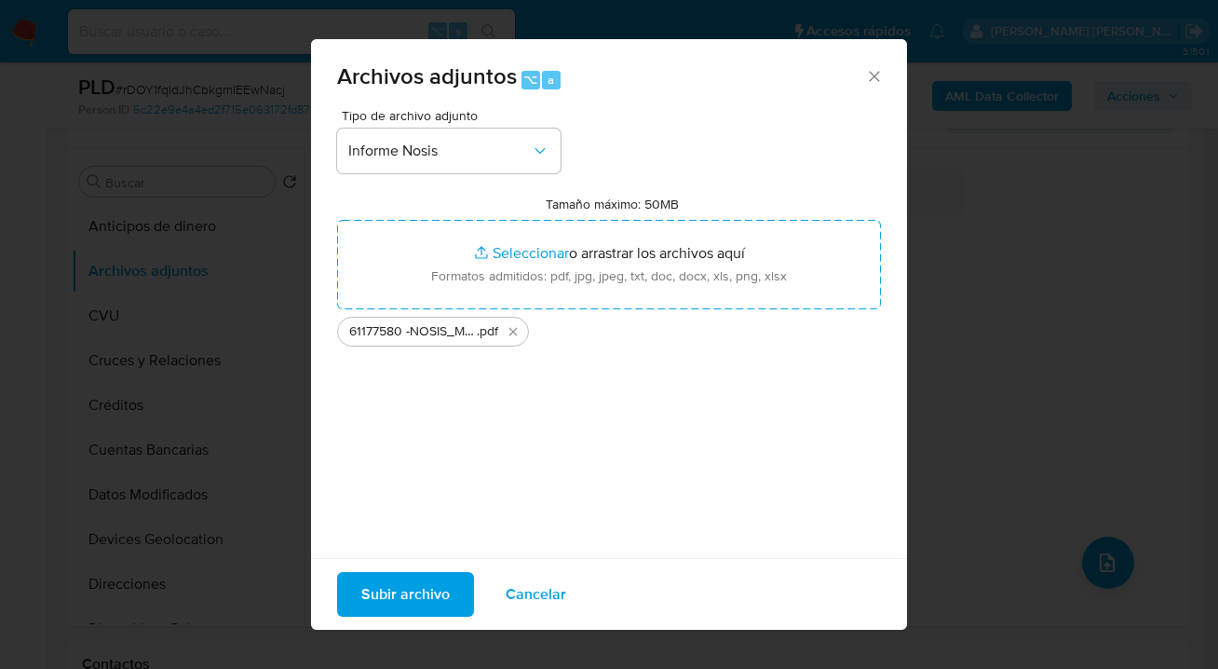
click at [386, 591] on span "Subir archivo" at bounding box center [405, 594] width 88 height 41
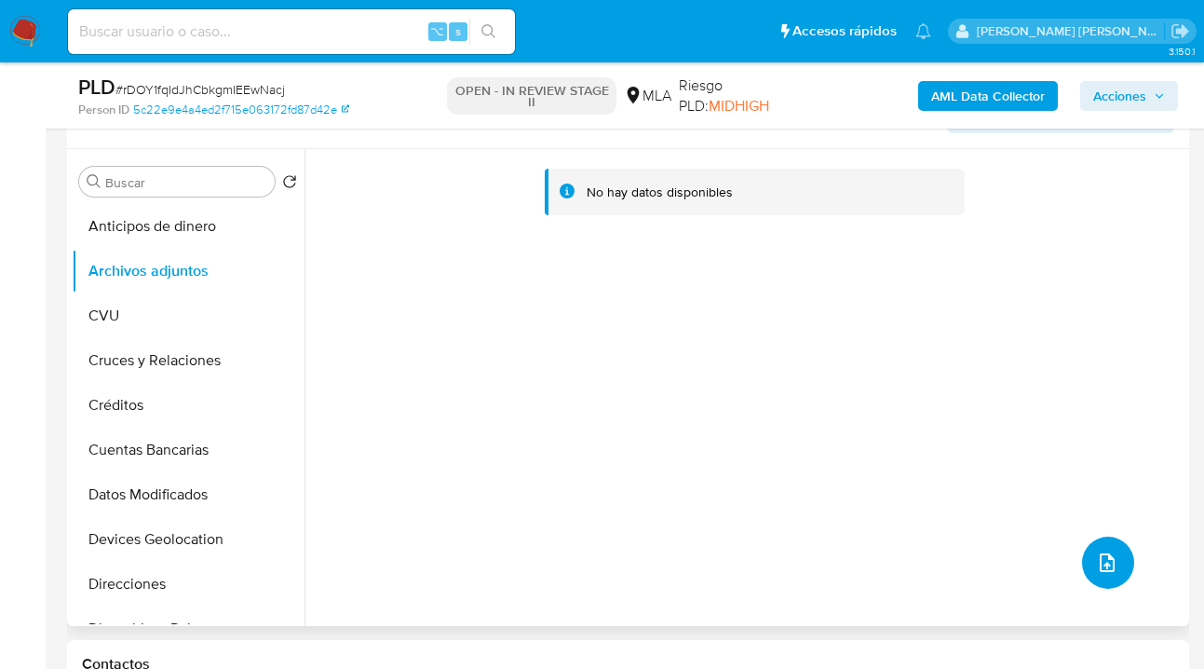
click at [1096, 561] on icon "upload-file" at bounding box center [1107, 562] width 22 height 22
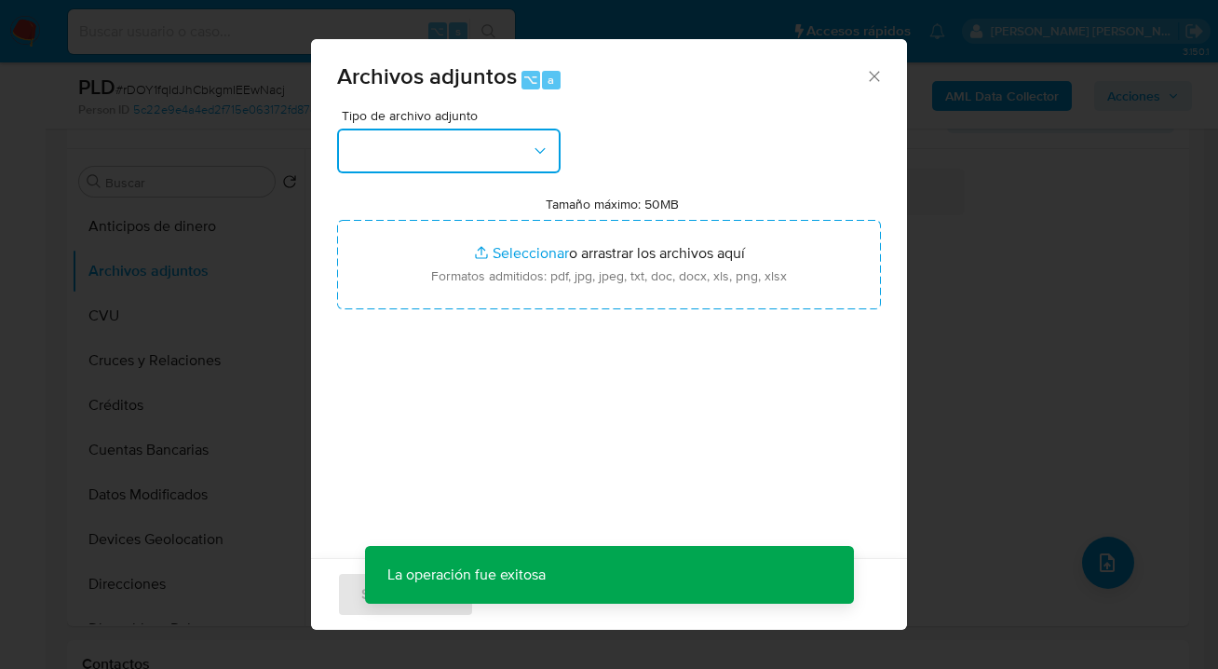
drag, startPoint x: 538, startPoint y: 146, endPoint x: 506, endPoint y: 169, distance: 40.1
click at [537, 146] on icon "button" at bounding box center [540, 151] width 19 height 19
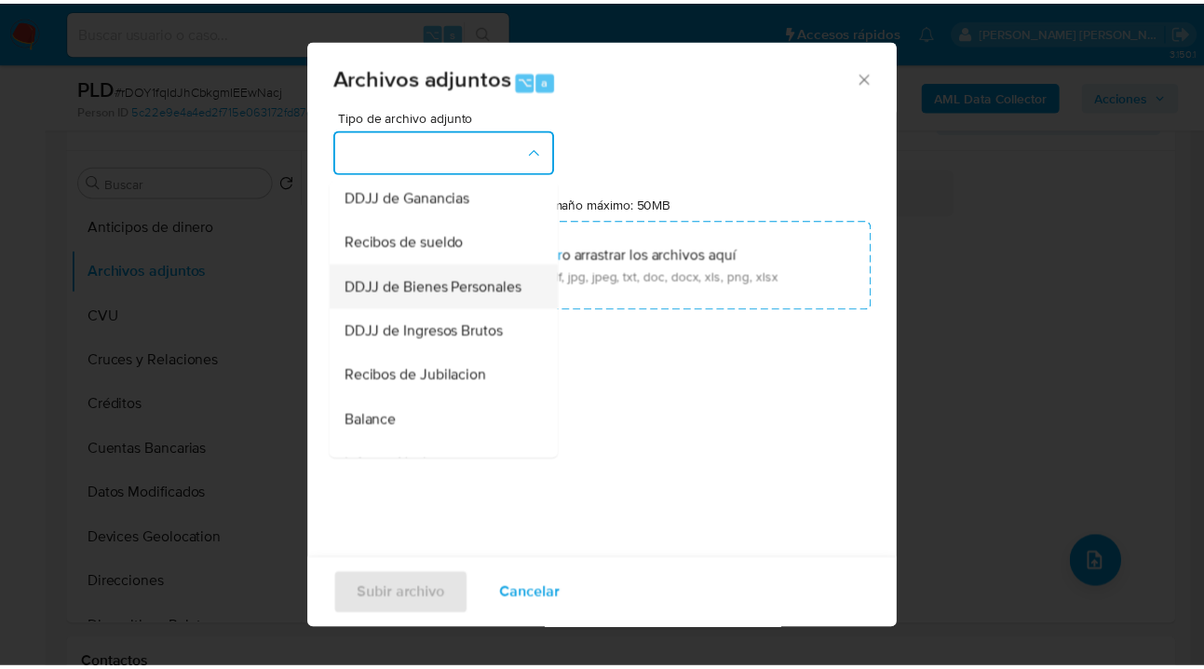
scroll to position [495, 0]
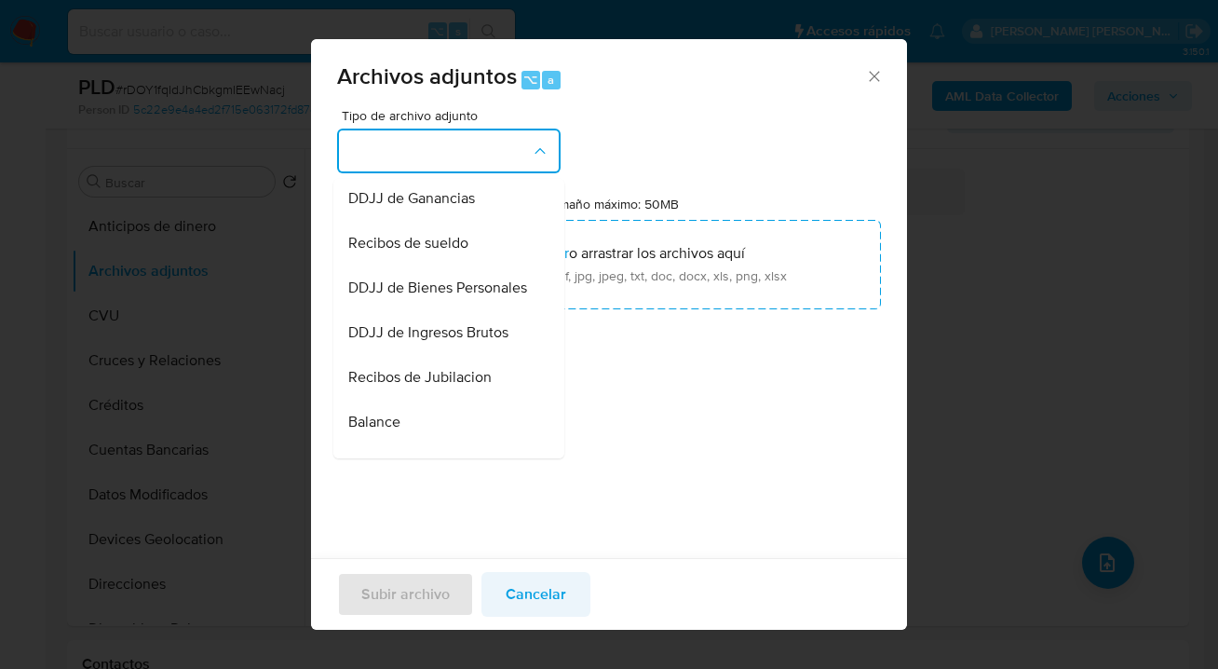
click at [535, 586] on span "Cancelar" at bounding box center [536, 594] width 61 height 41
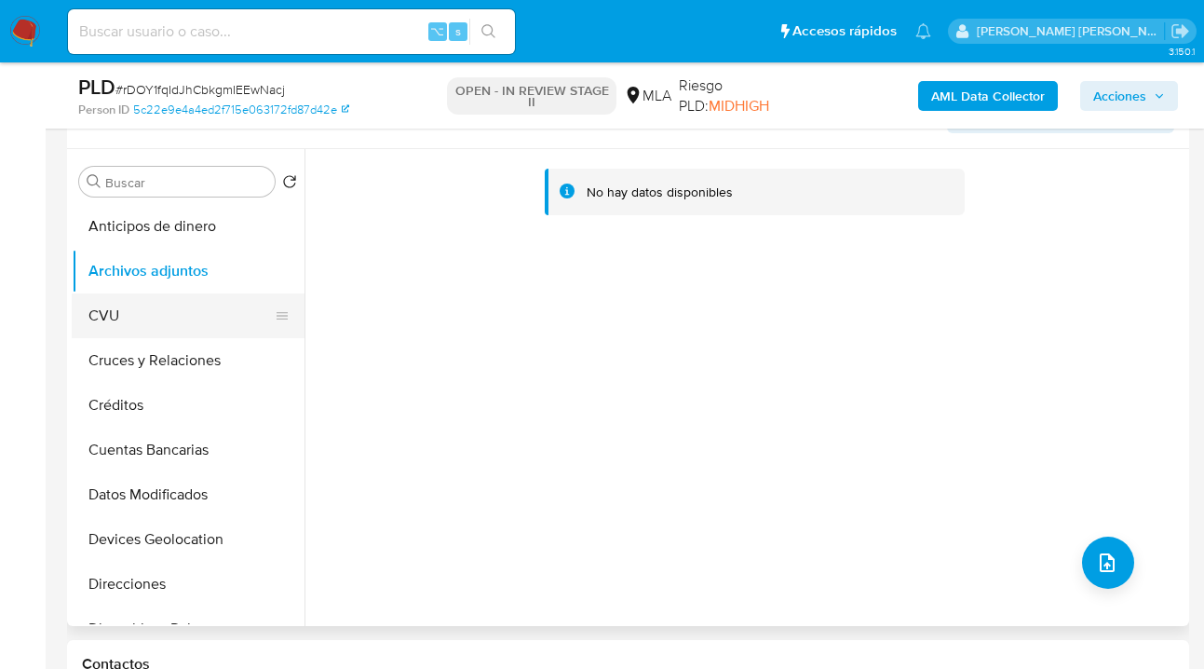
click at [192, 302] on button "CVU" at bounding box center [181, 315] width 218 height 45
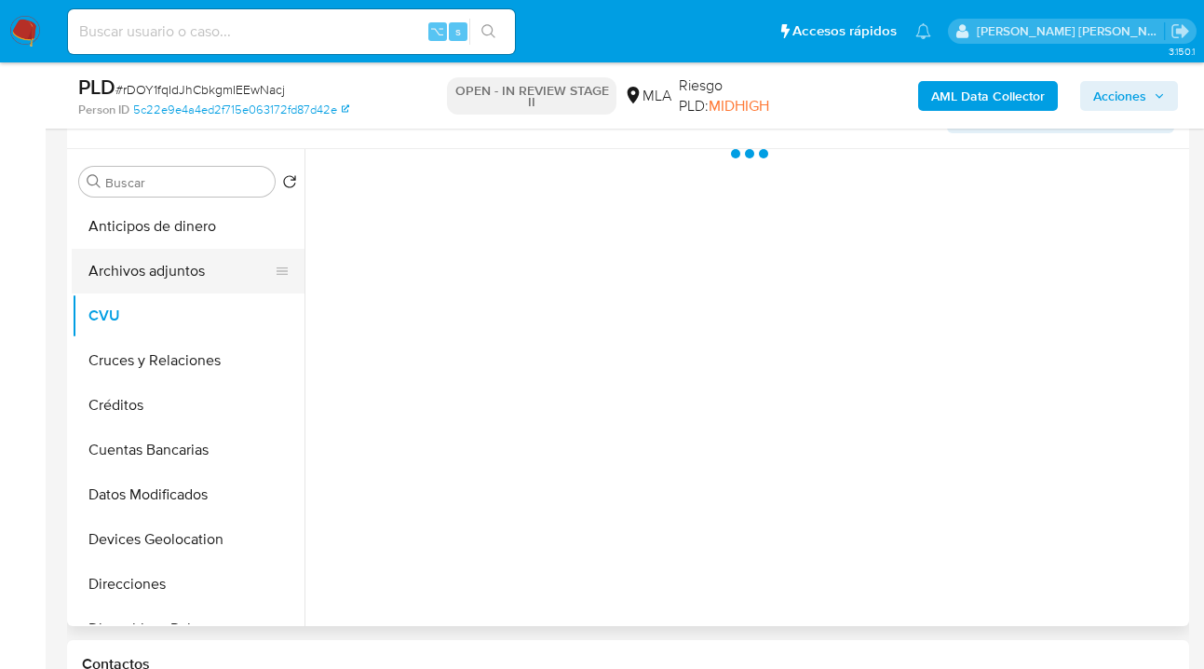
click at [197, 274] on button "Archivos adjuntos" at bounding box center [181, 271] width 218 height 45
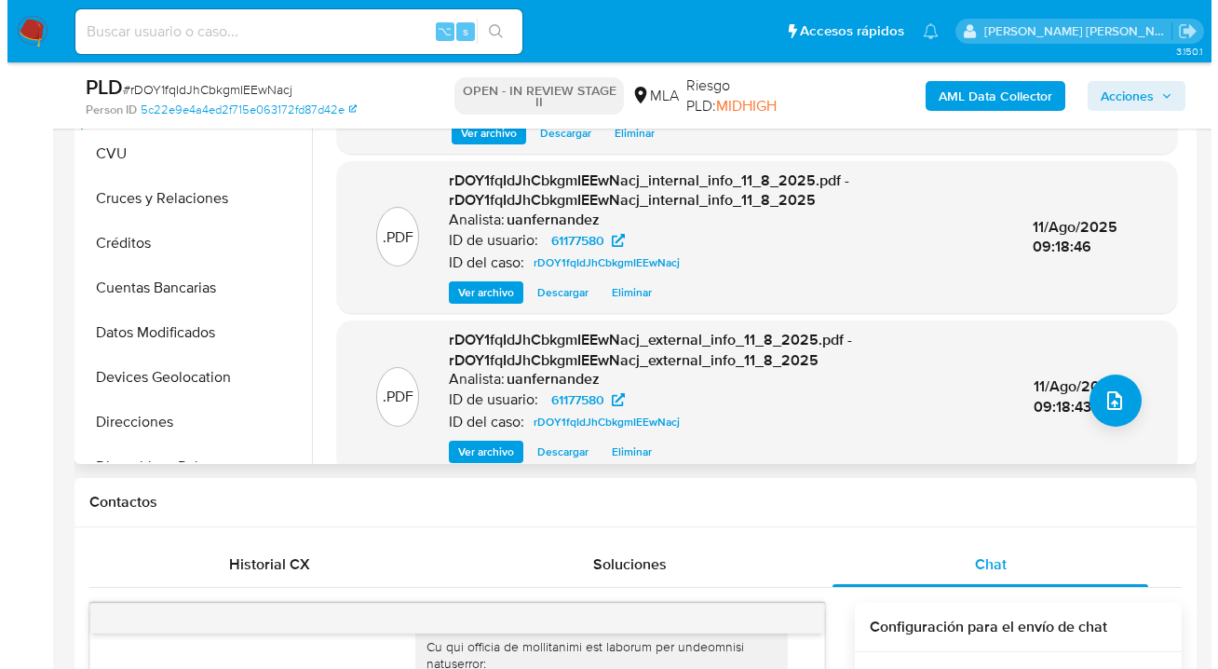
scroll to position [323, 0]
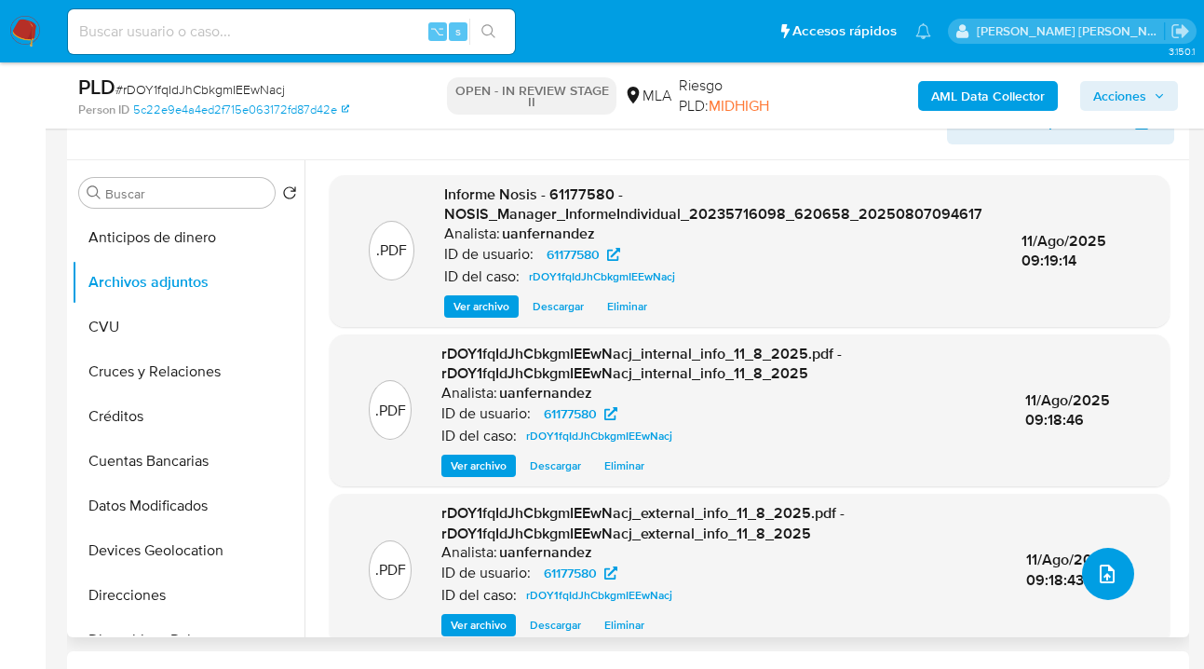
click at [1096, 581] on icon "upload-file" at bounding box center [1107, 573] width 22 height 22
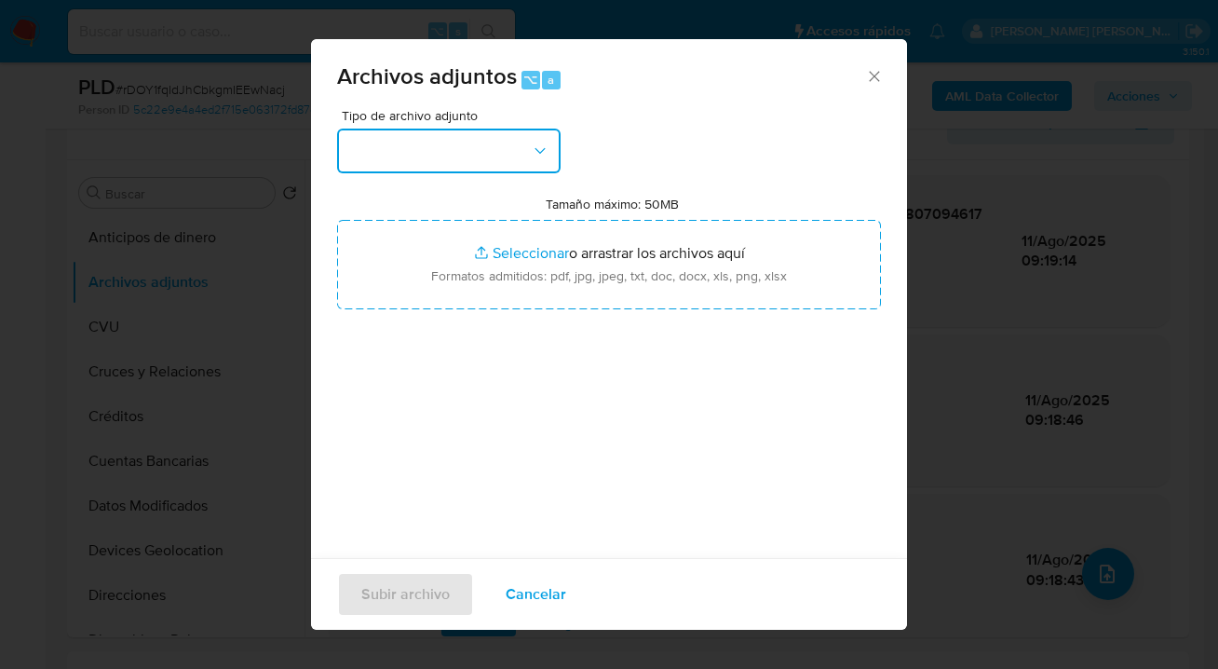
click at [542, 161] on button "button" at bounding box center [449, 151] width 224 height 45
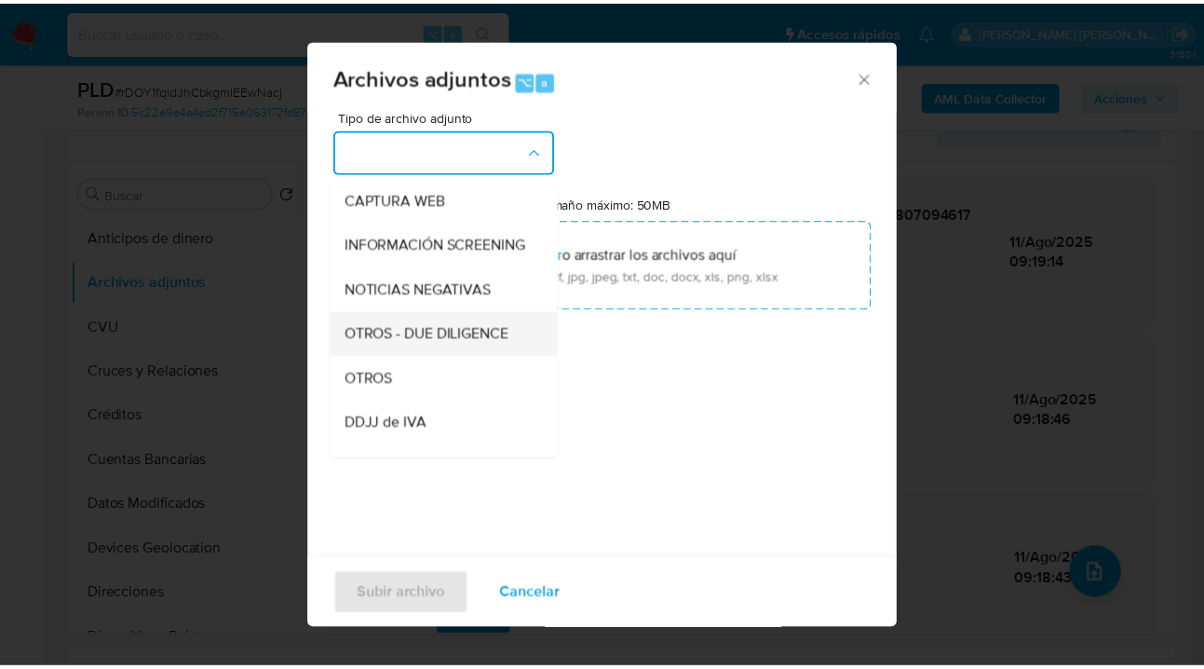
scroll to position [237, 0]
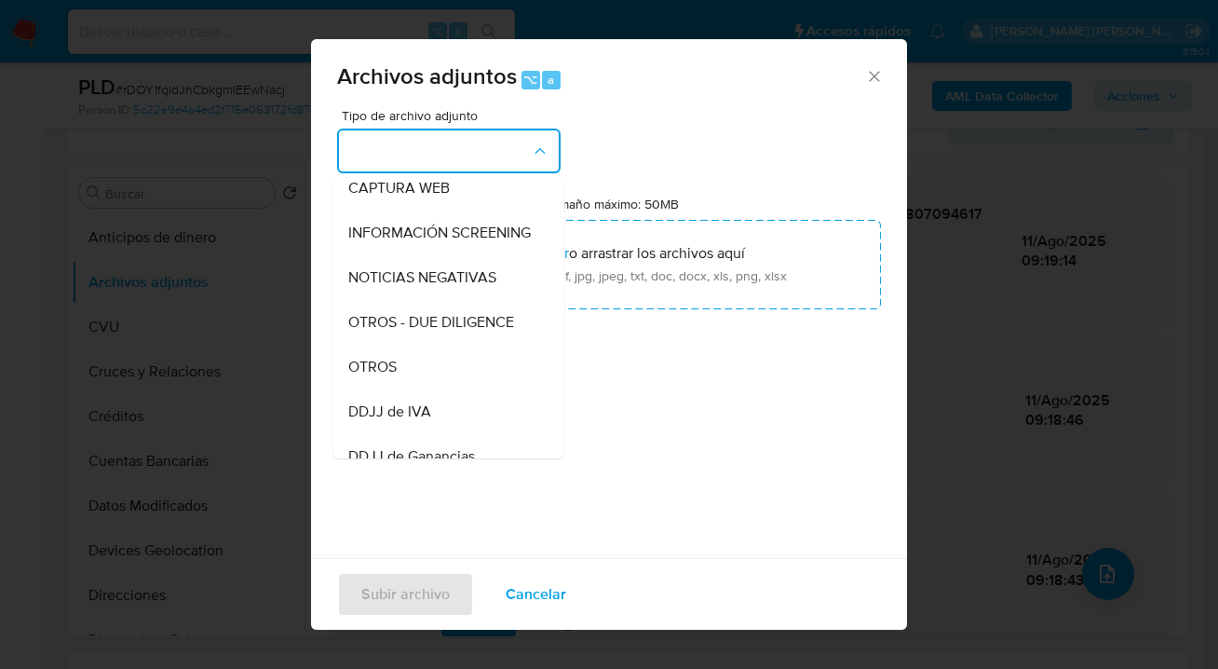
drag, startPoint x: 444, startPoint y: 398, endPoint x: 488, endPoint y: 326, distance: 84.0
click at [444, 389] on div "OTROS" at bounding box center [443, 367] width 190 height 45
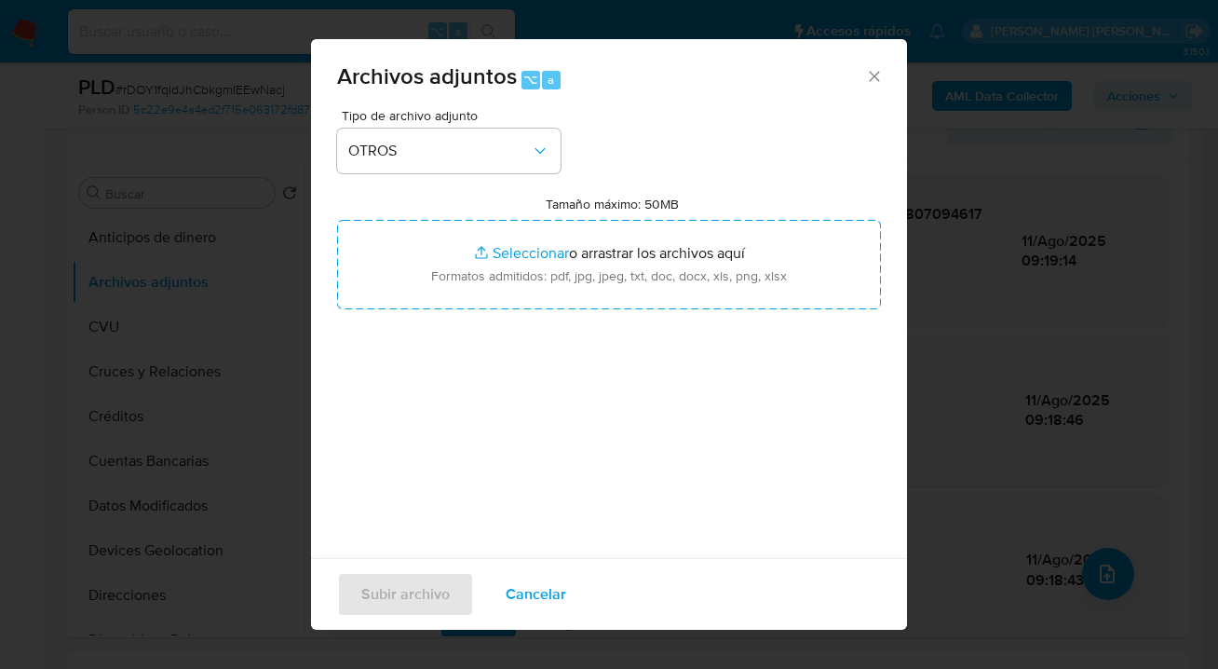
click at [491, 313] on div "Tipo de archivo adjunto OTROS Tamaño máximo: 50MB Seleccionar archivos Seleccio…" at bounding box center [609, 329] width 544 height 440
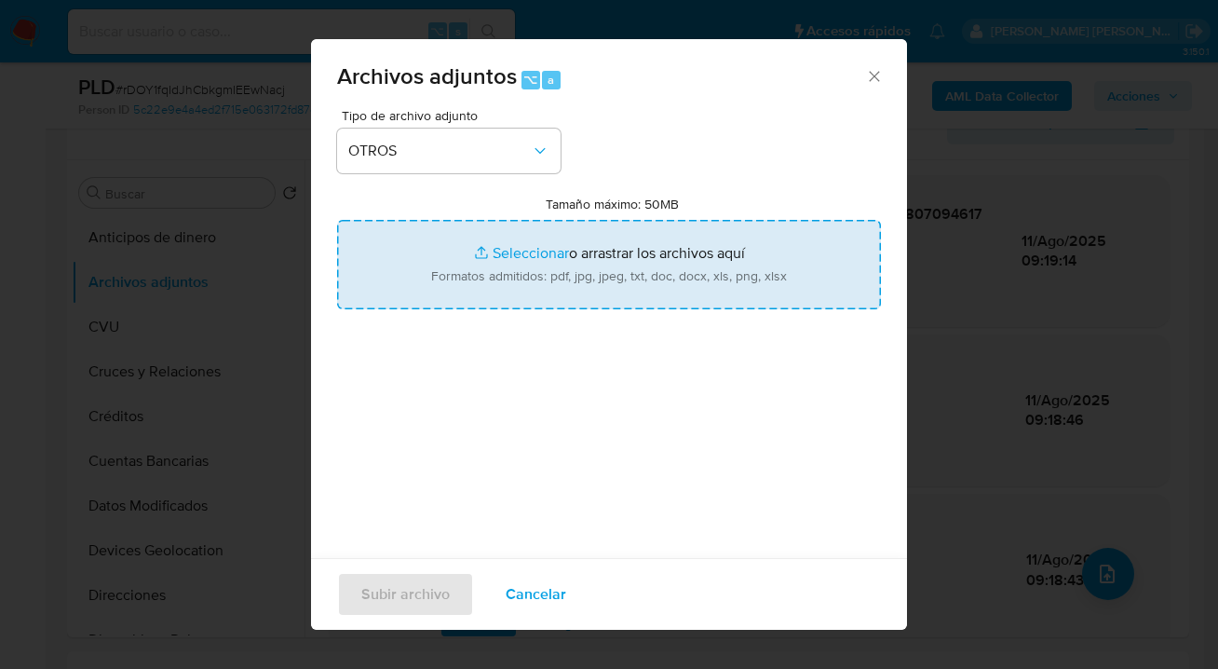
click at [521, 265] on input "Tamaño máximo: 50MB Seleccionar archivos" at bounding box center [609, 264] width 544 height 89
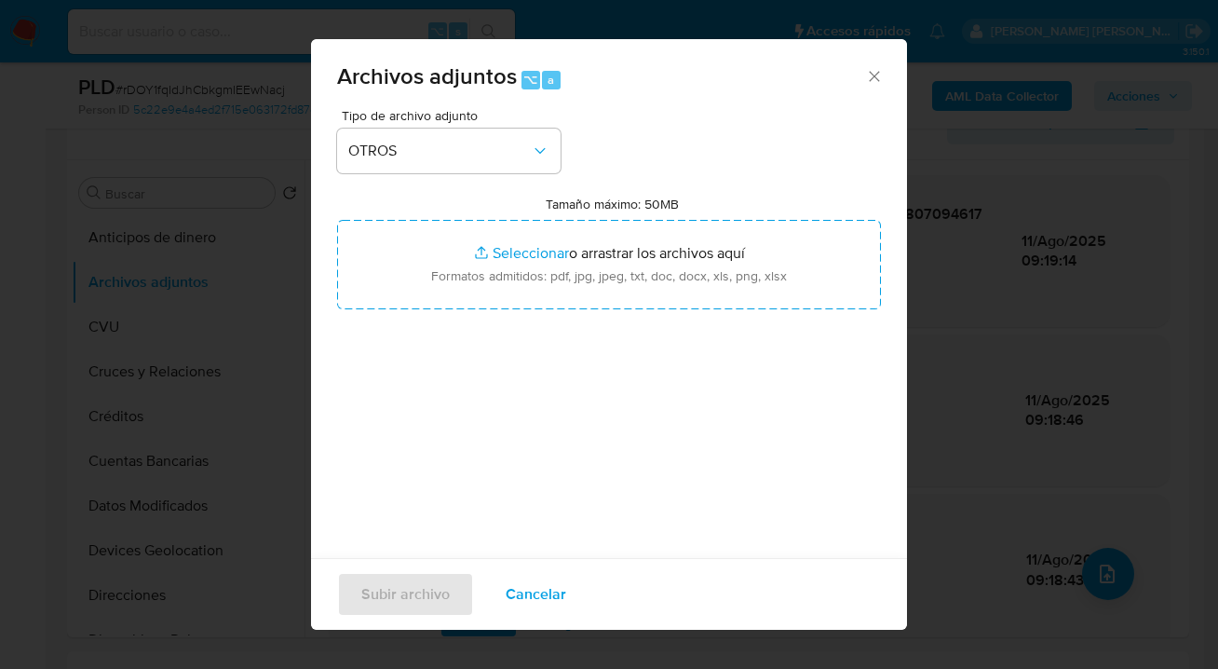
type input "C:\fakepath\61177580 analisis no roi Caselog rDOY1fqIdJhCbkgmIEEwNacj_2025_07_1…"
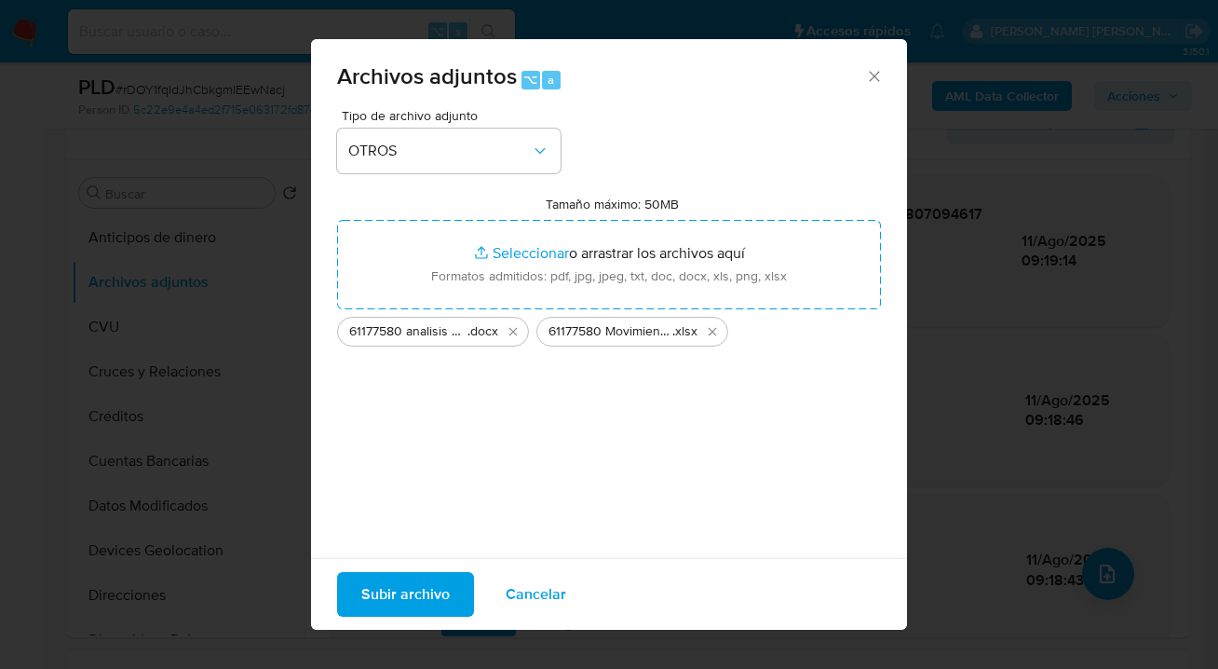
click at [416, 602] on span "Subir archivo" at bounding box center [405, 594] width 88 height 41
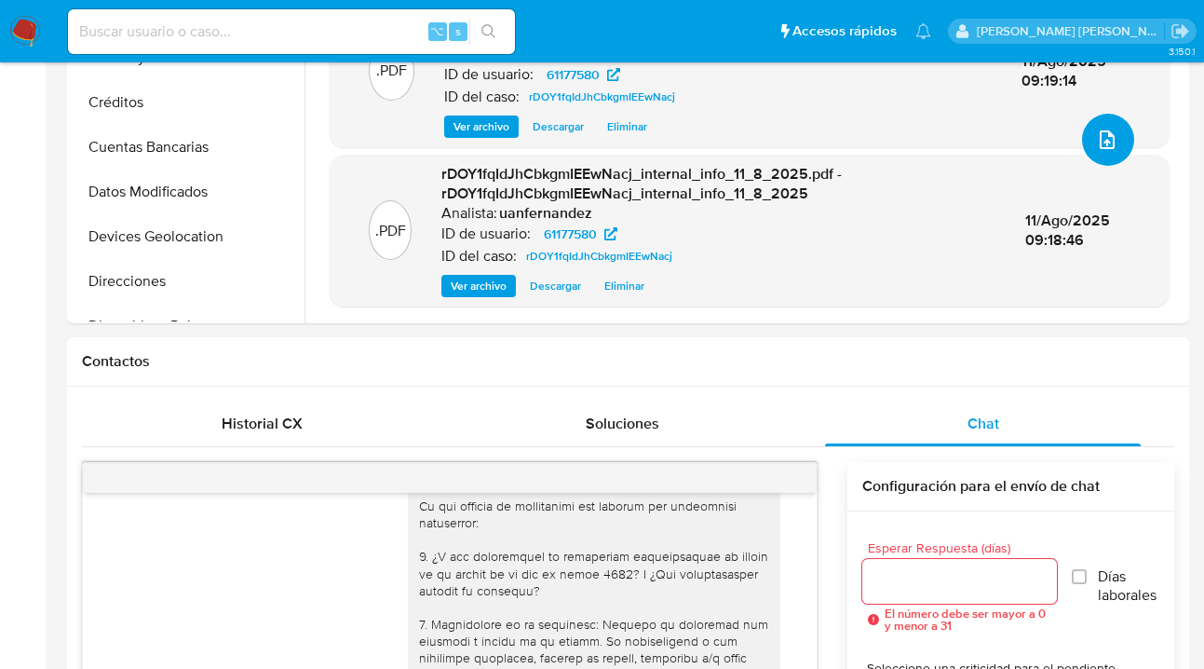
scroll to position [0, 0]
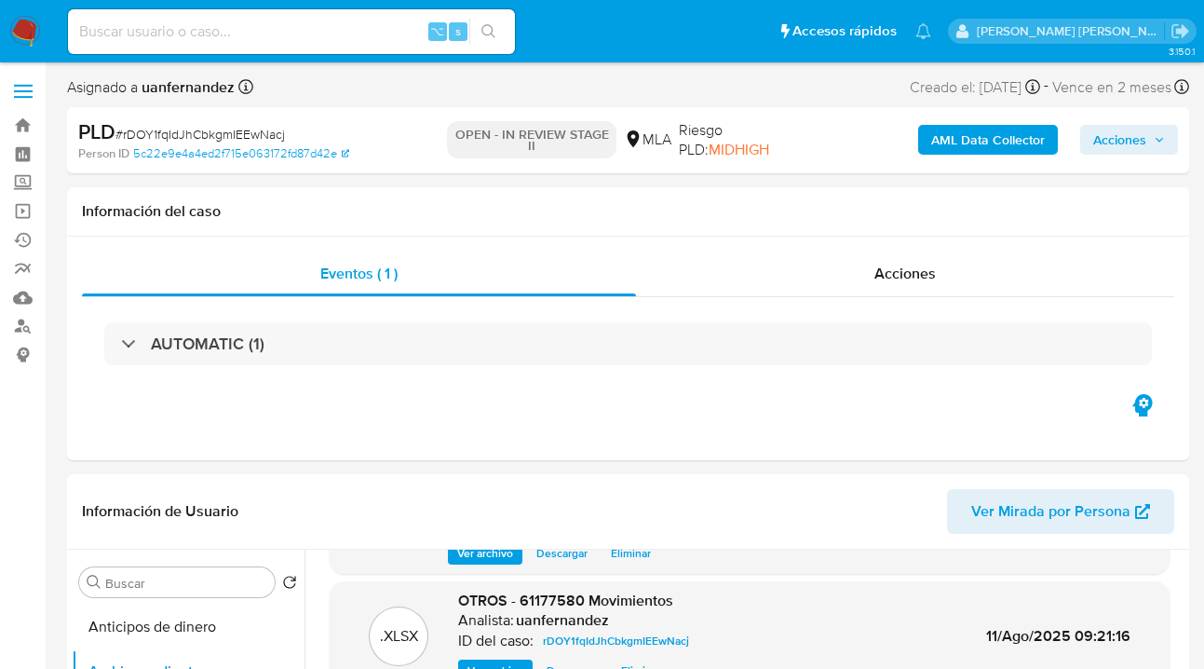
click at [1124, 132] on span "Acciones" at bounding box center [1119, 140] width 53 height 30
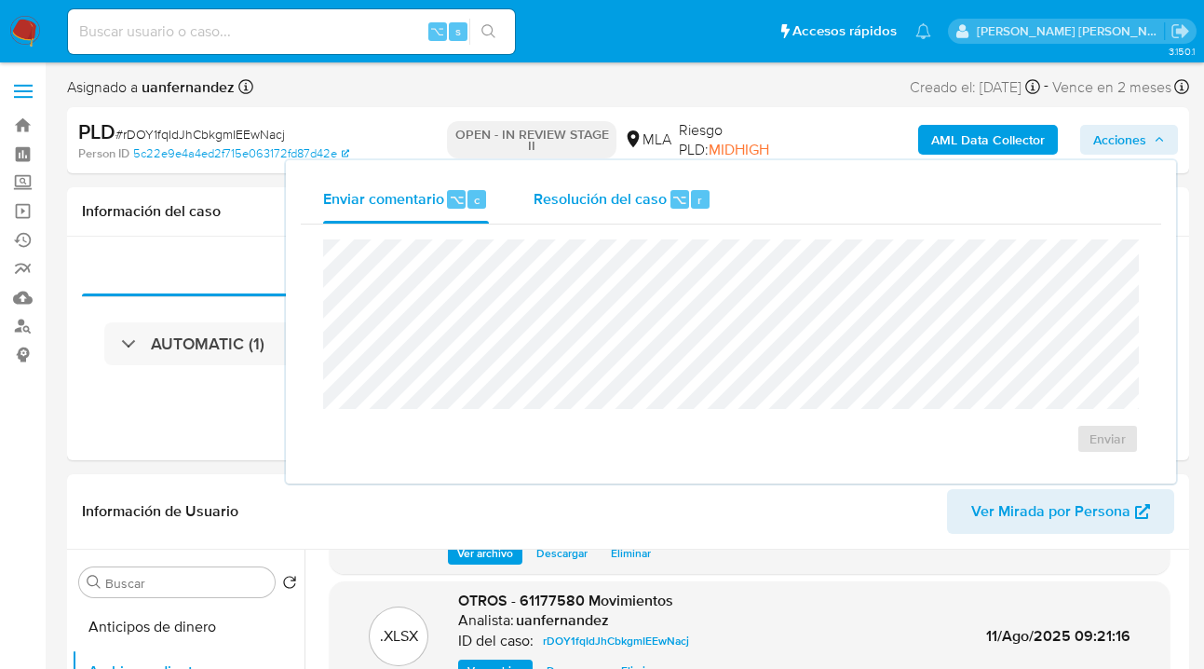
click at [621, 202] on span "Resolución del caso" at bounding box center [600, 198] width 133 height 21
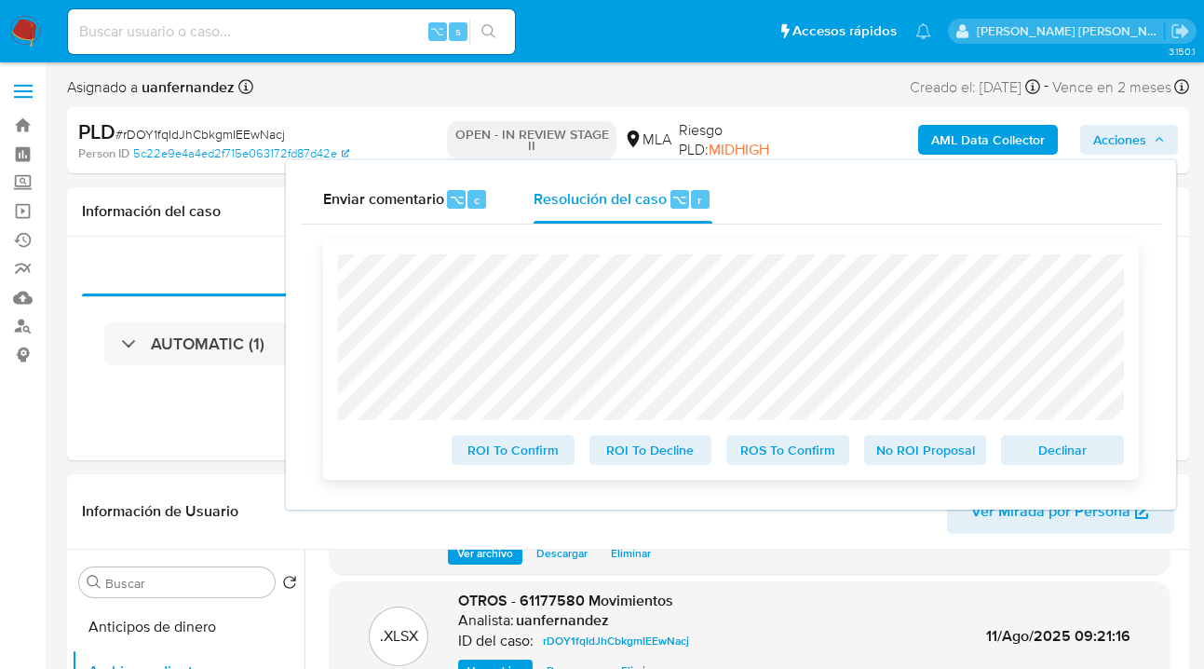
click at [925, 457] on span "No ROI Proposal" at bounding box center [925, 450] width 97 height 26
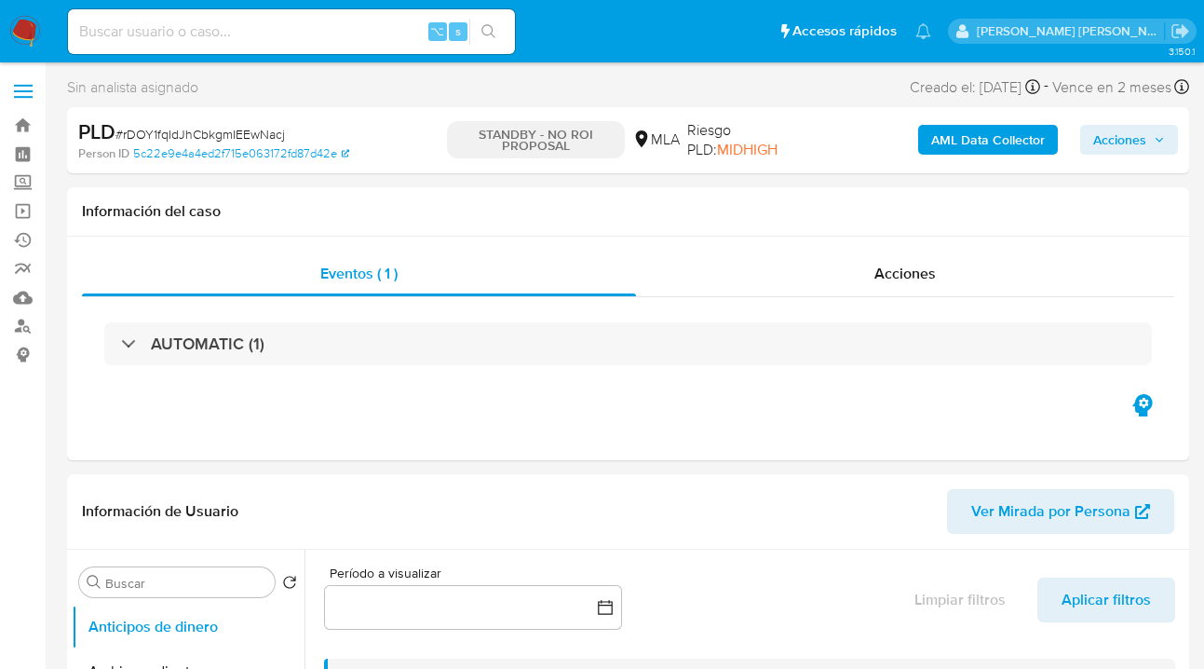
select select "10"
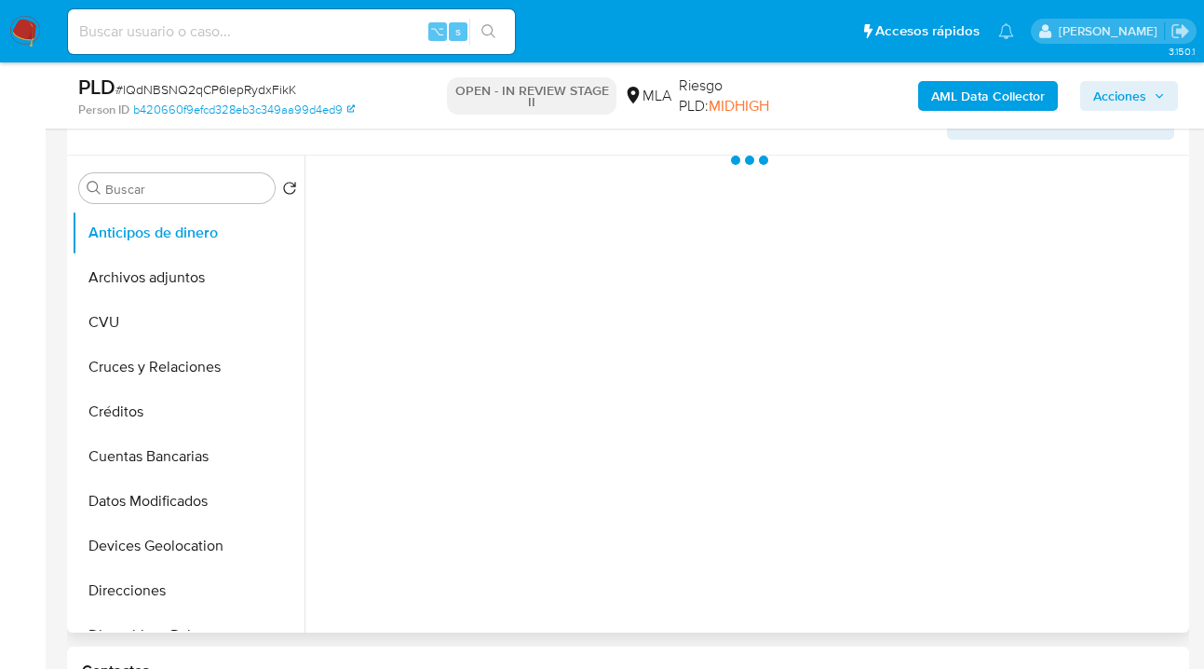
scroll to position [386, 0]
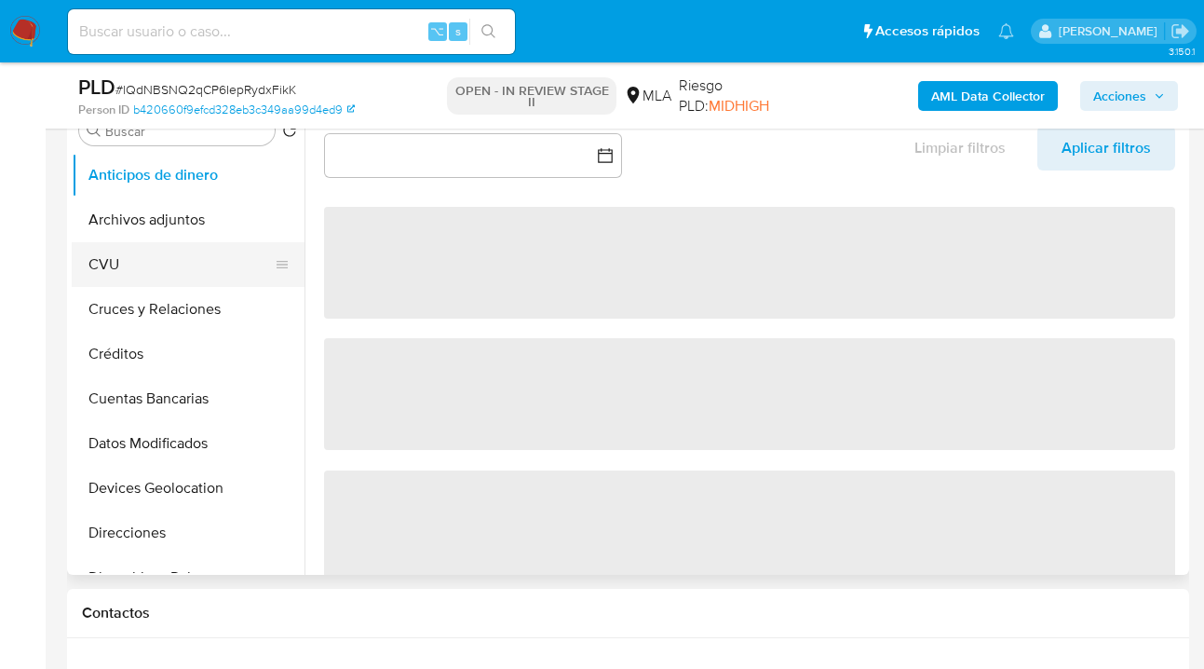
select select "10"
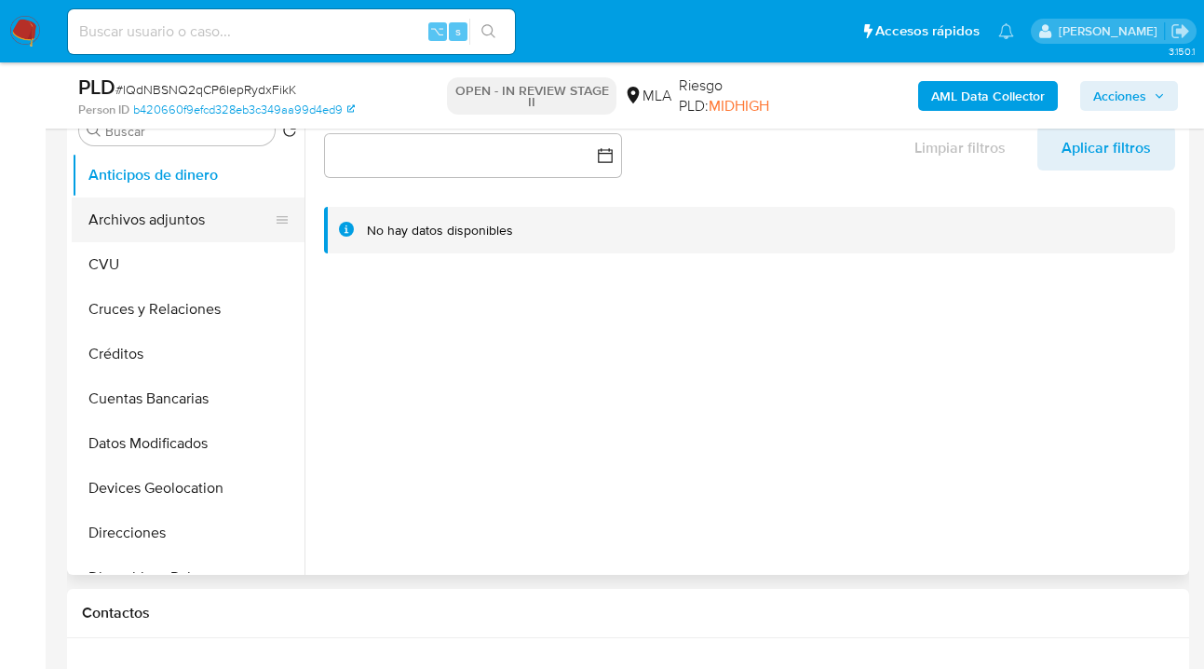
click at [208, 227] on button "Archivos adjuntos" at bounding box center [181, 219] width 218 height 45
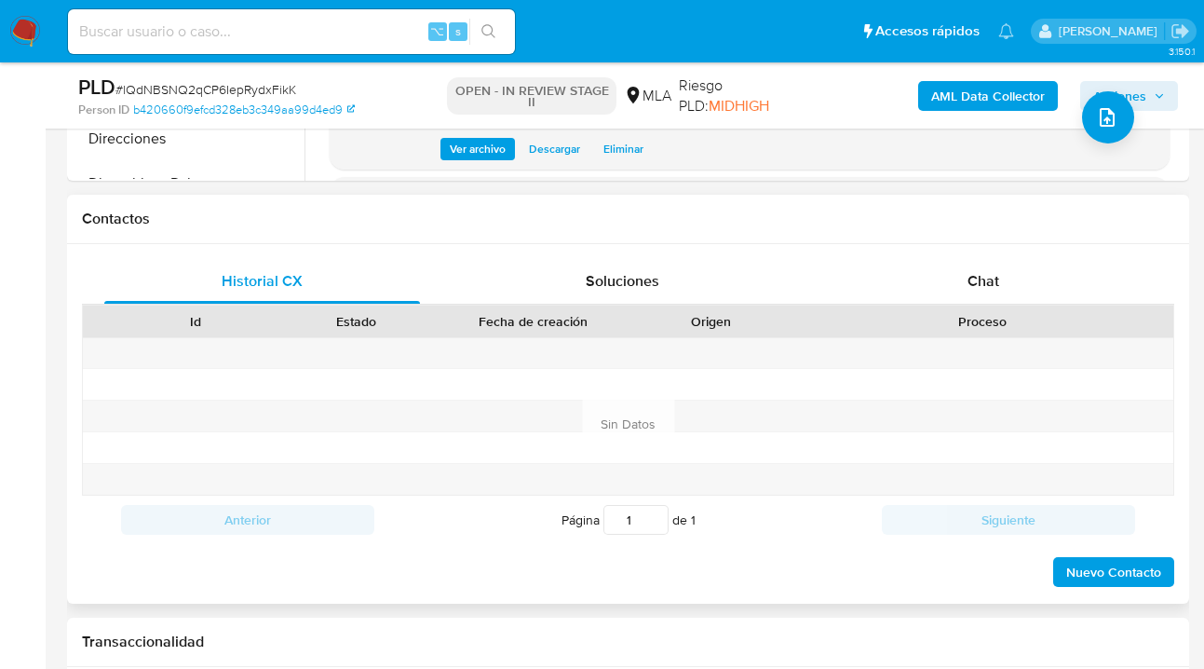
scroll to position [906, 0]
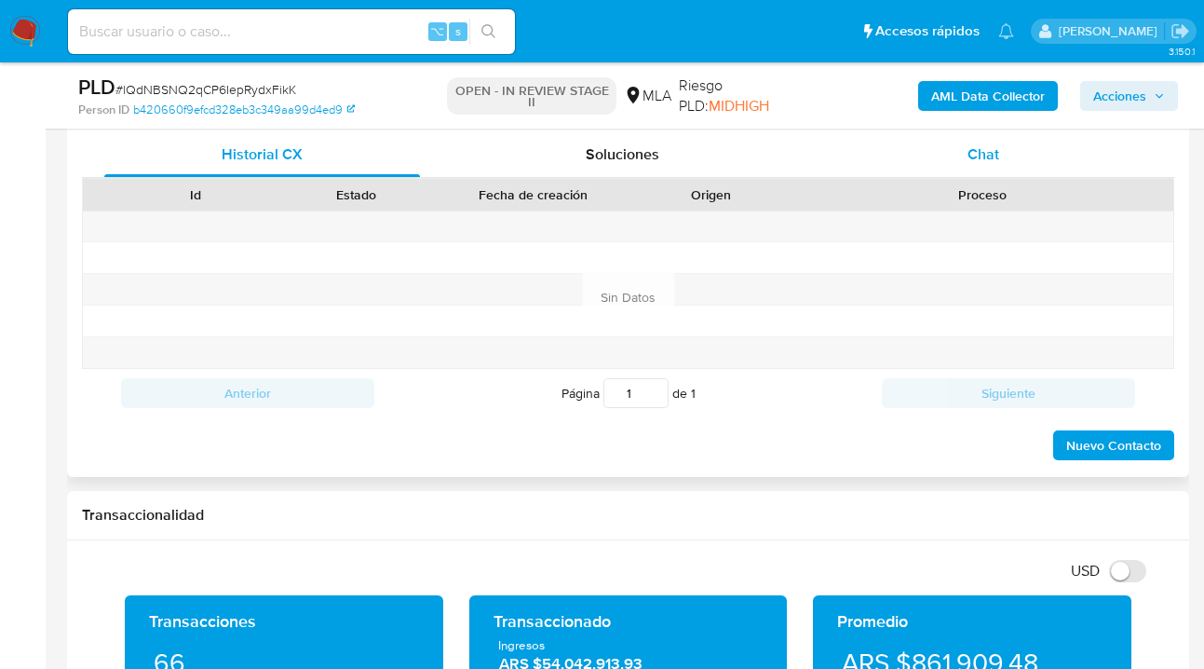
drag, startPoint x: 974, startPoint y: 156, endPoint x: 959, endPoint y: 163, distance: 16.3
click at [975, 158] on span "Chat" at bounding box center [984, 153] width 32 height 21
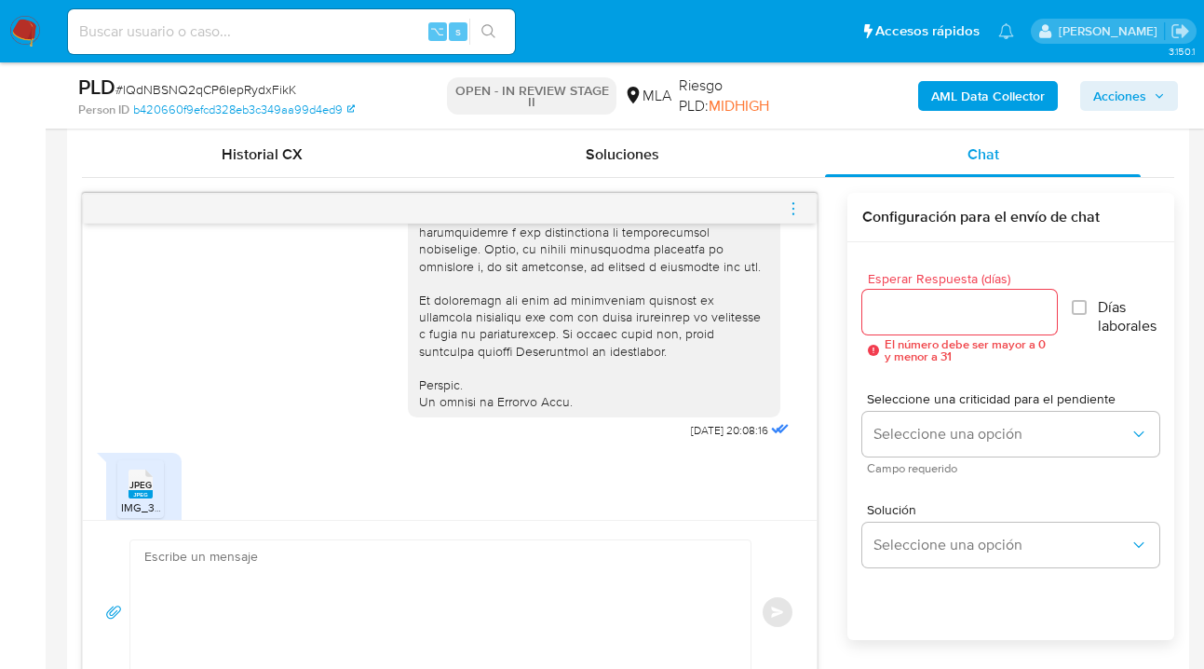
scroll to position [797, 0]
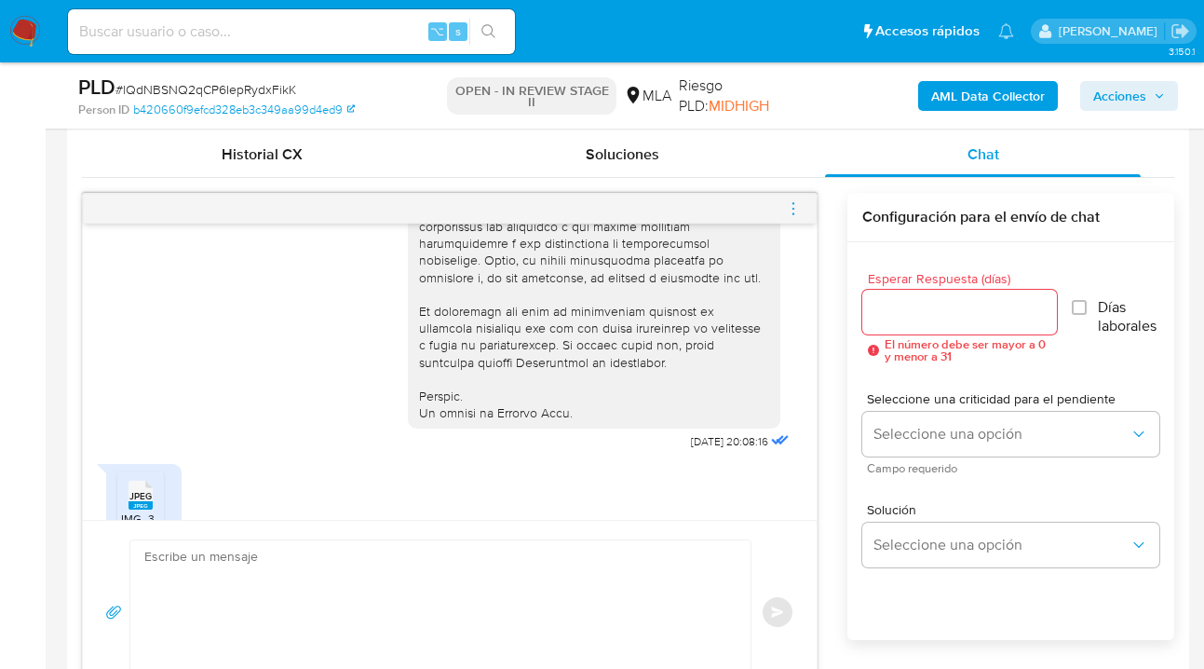
click at [799, 206] on icon "menu-action" at bounding box center [793, 208] width 17 height 17
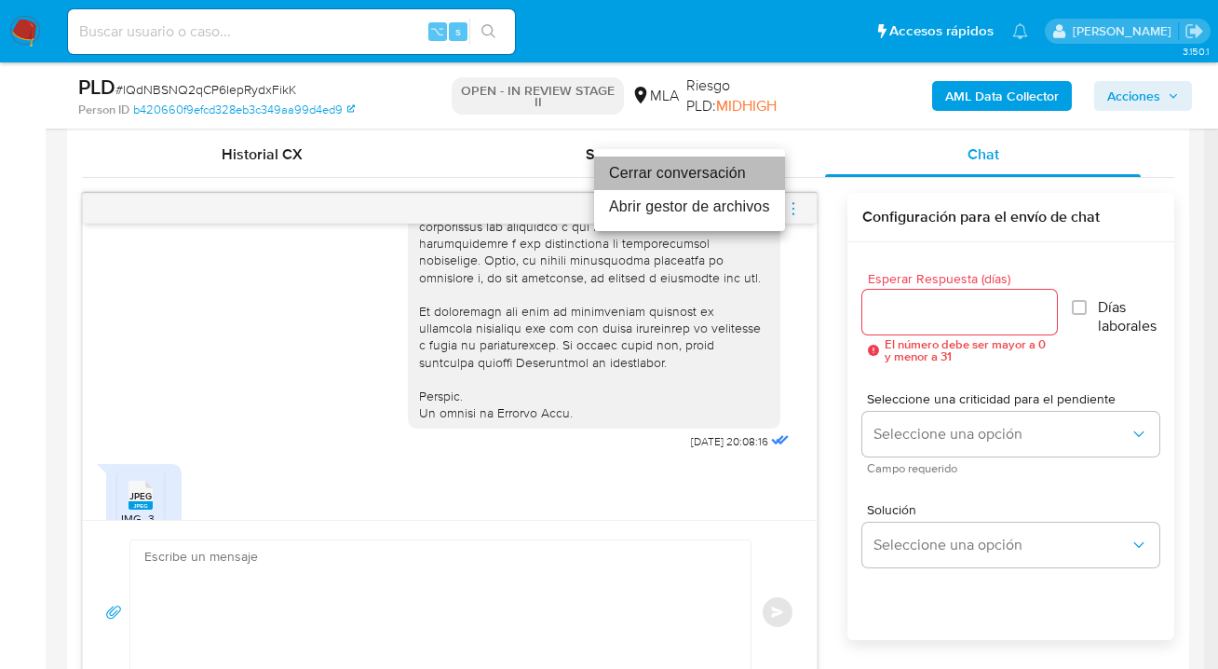
click at [718, 178] on li "Cerrar conversación" at bounding box center [689, 173] width 191 height 34
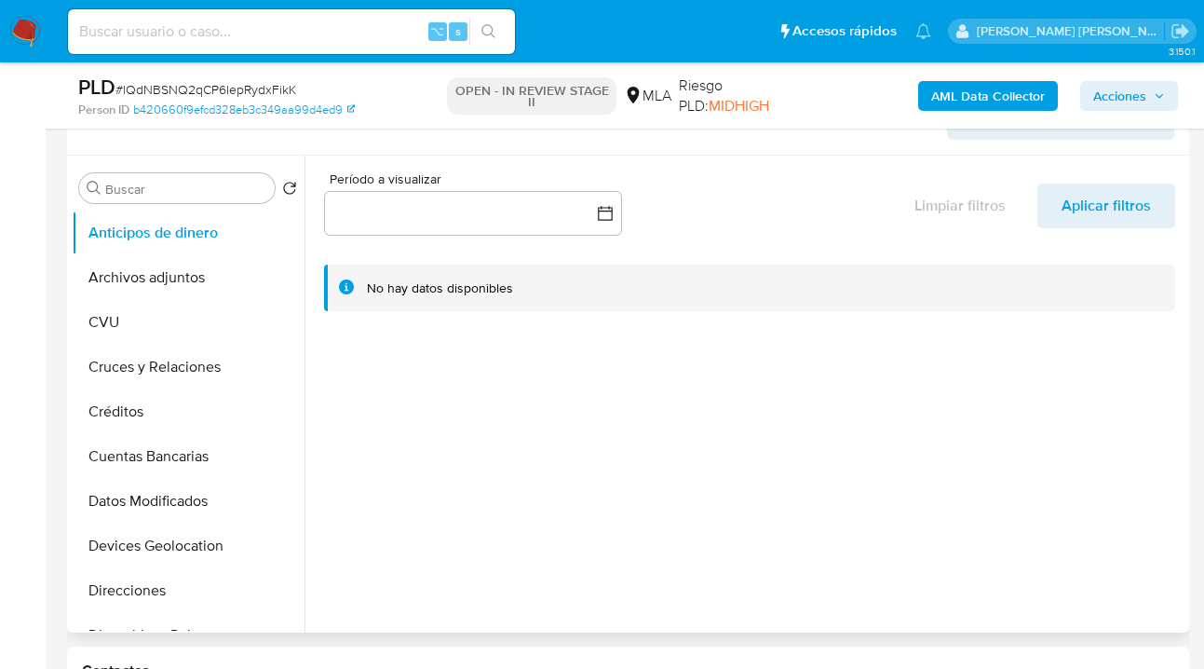
select select "10"
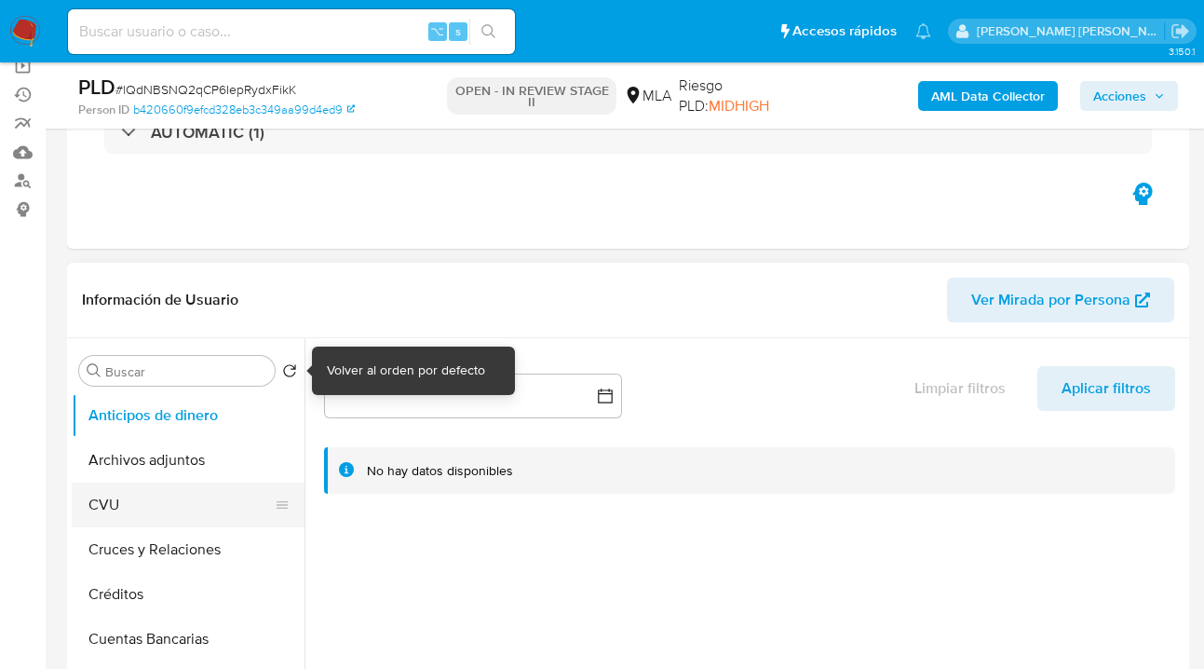
scroll to position [358, 0]
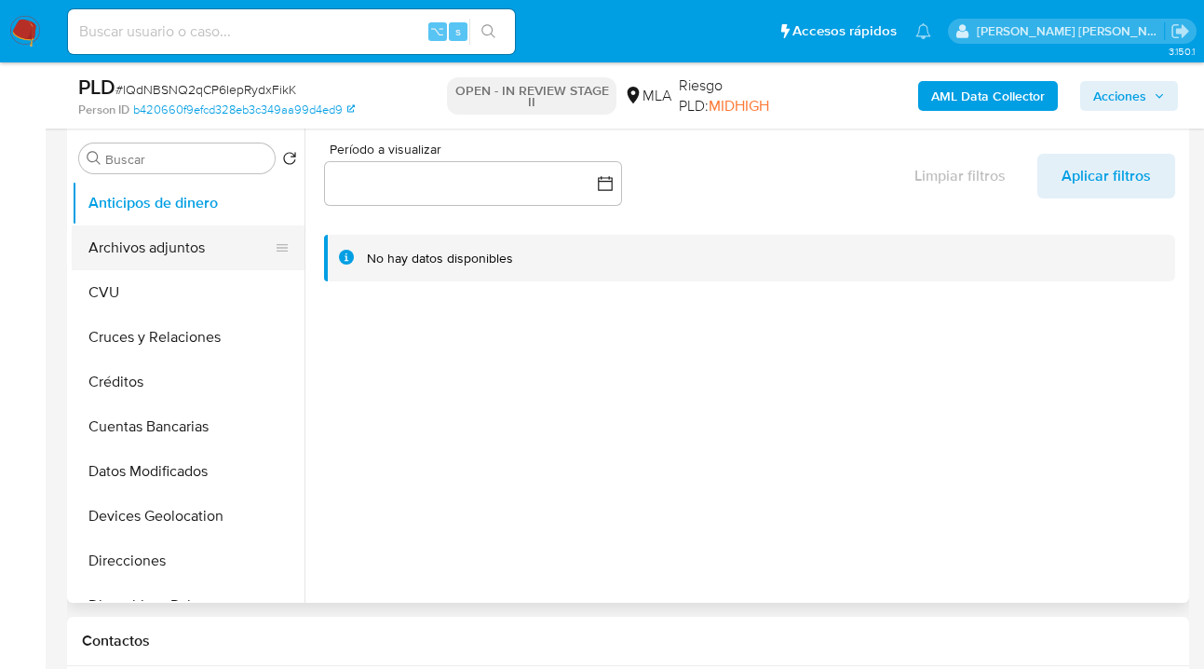
click at [225, 259] on button "Archivos adjuntos" at bounding box center [181, 247] width 218 height 45
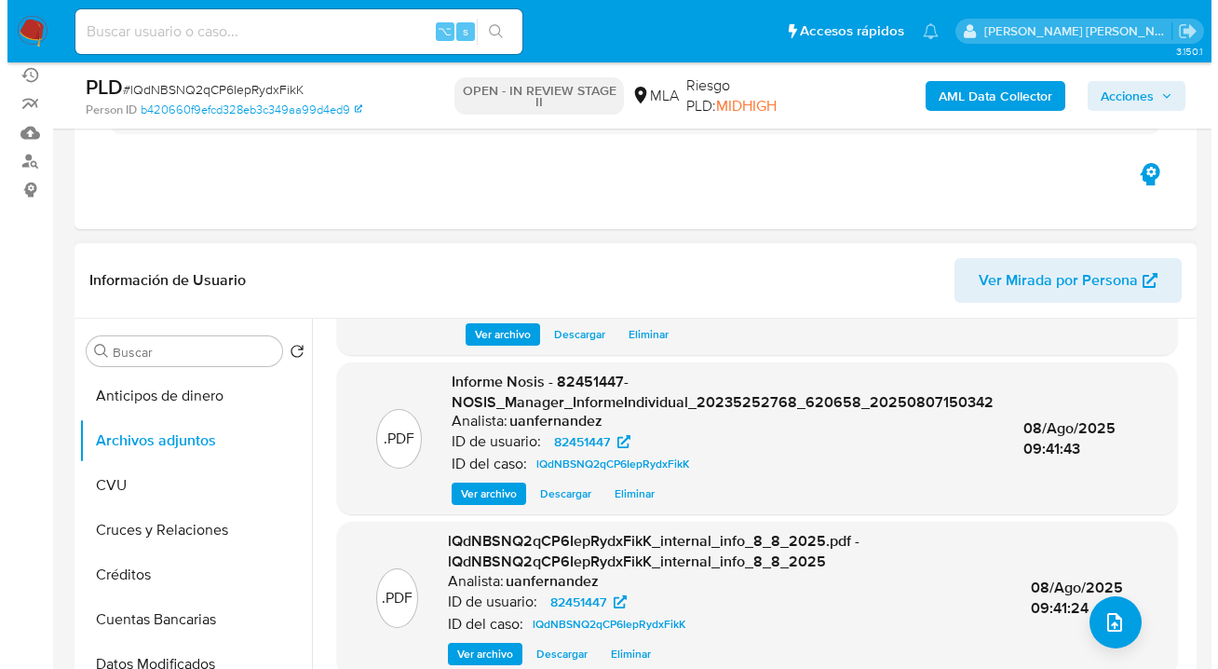
scroll to position [165, 0]
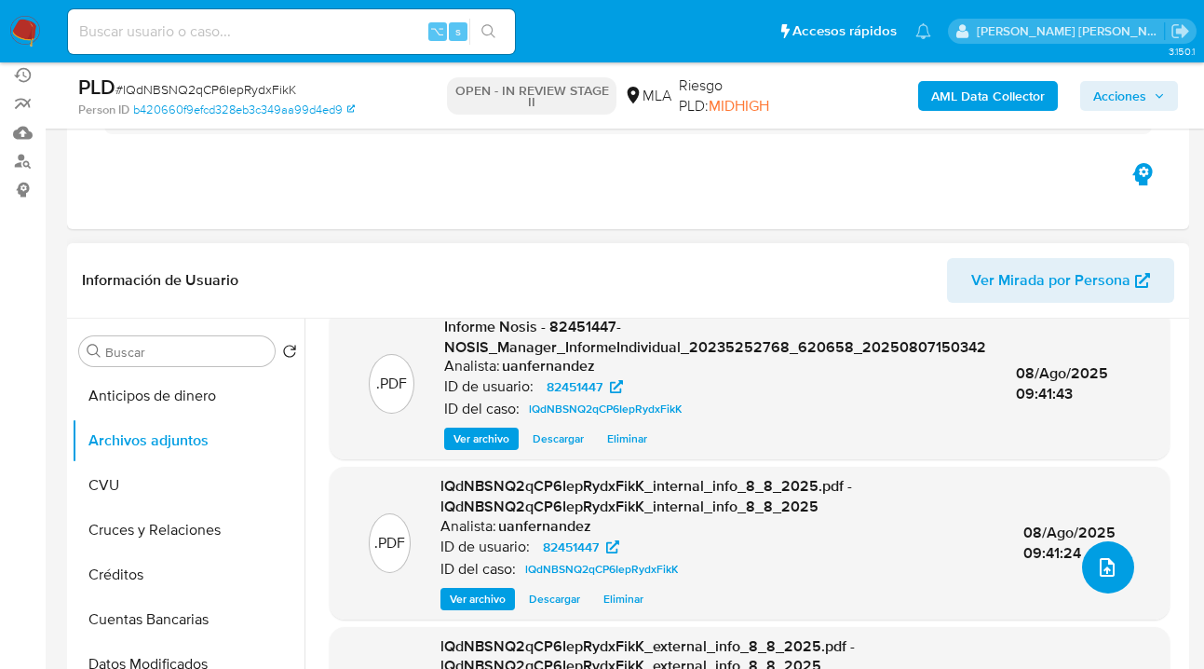
click at [1096, 558] on span "upload-file" at bounding box center [1107, 567] width 22 height 22
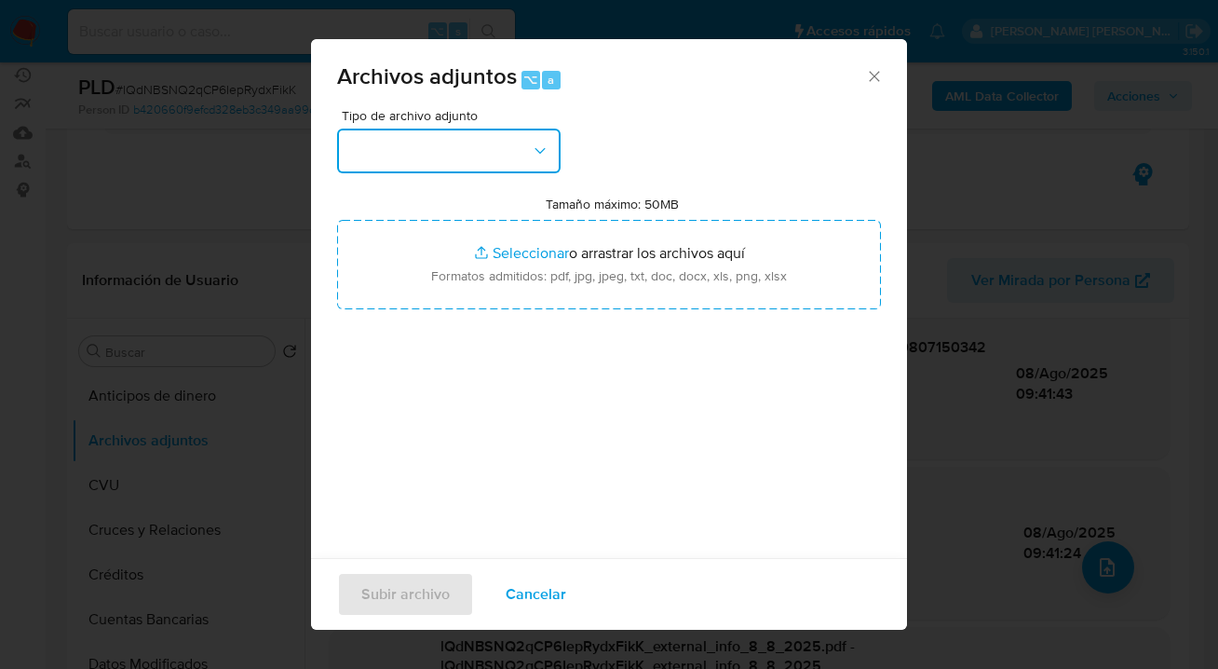
drag, startPoint x: 557, startPoint y: 161, endPoint x: 547, endPoint y: 169, distance: 12.7
click at [554, 160] on button "button" at bounding box center [449, 151] width 224 height 45
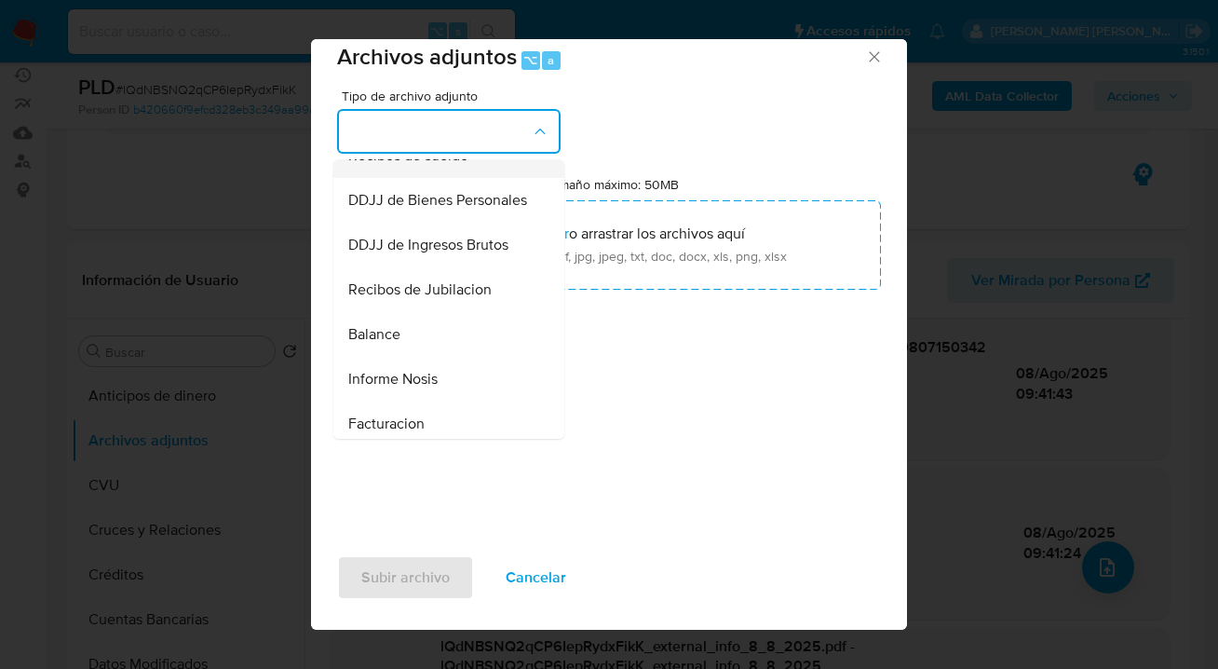
scroll to position [426, 0]
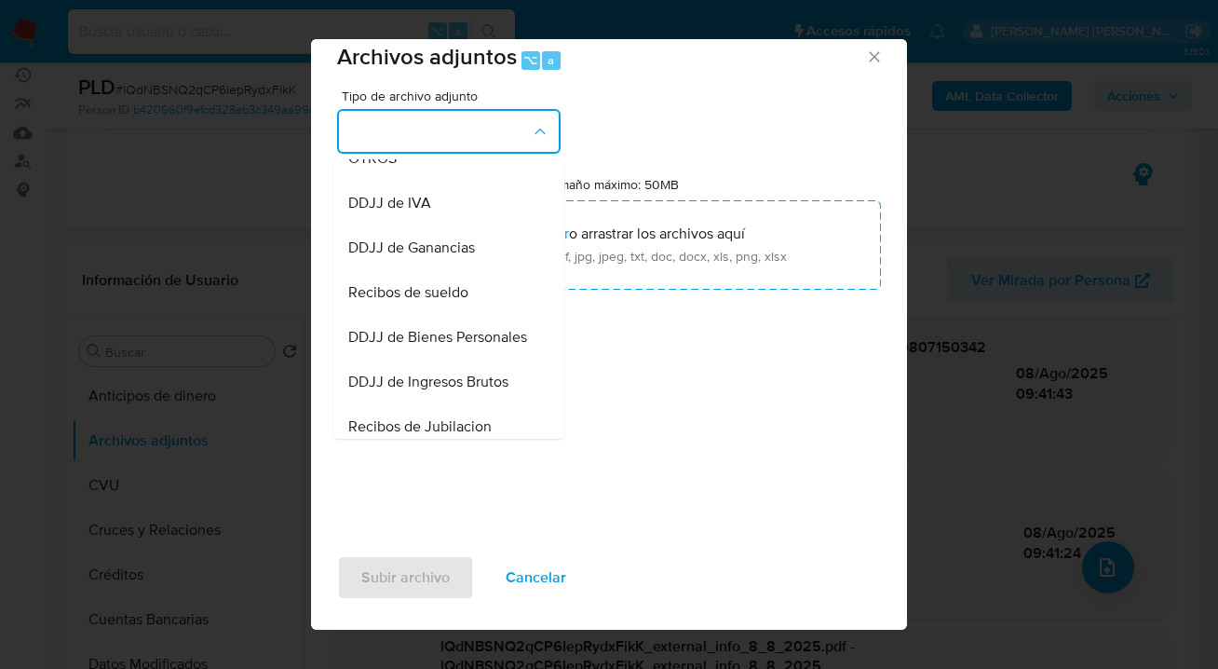
drag, startPoint x: 433, startPoint y: 190, endPoint x: 458, endPoint y: 196, distance: 25.8
click at [434, 181] on div "OTROS" at bounding box center [443, 158] width 190 height 45
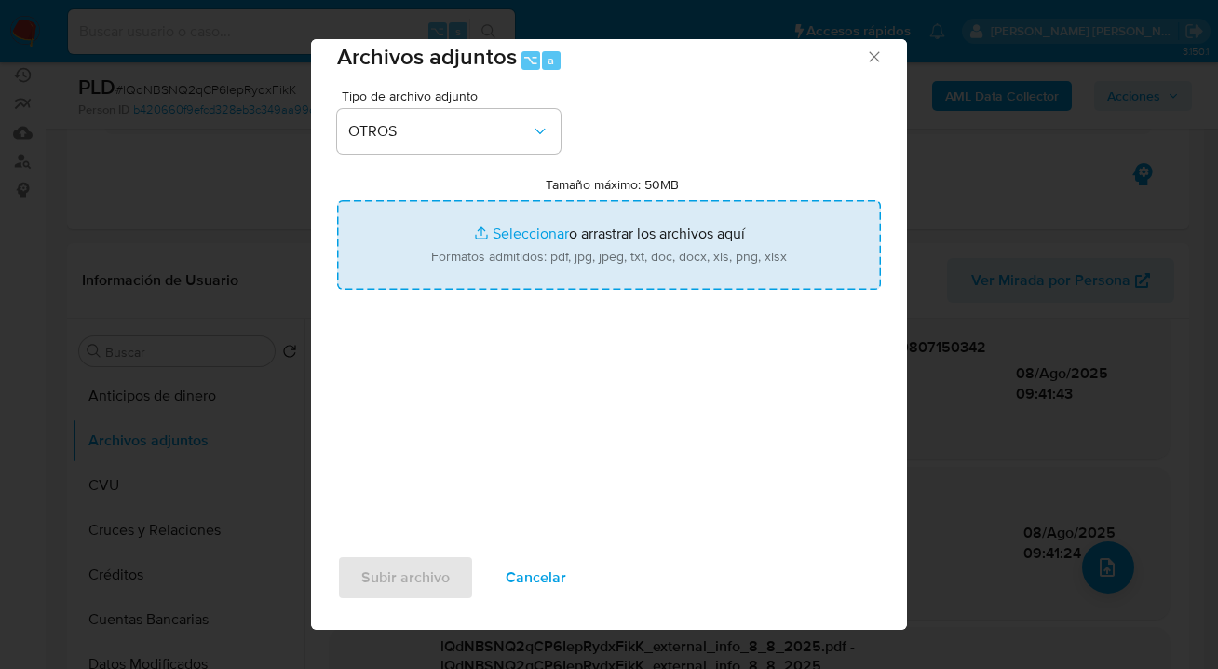
click at [610, 246] on input "Tamaño máximo: 50MB Seleccionar archivos" at bounding box center [609, 244] width 544 height 89
type input "C:\fakepath\82451447 analisis no roi Caselog lQdNBSNQ2qCP6IepRydxFikK_2025_07_1…"
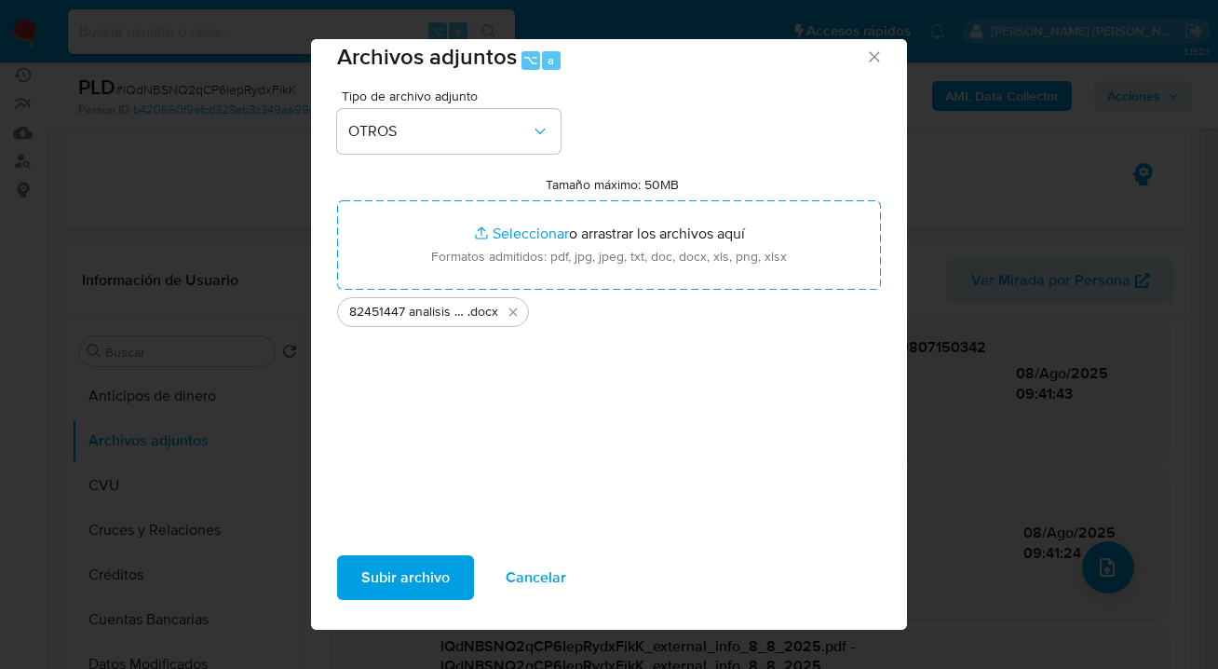
click at [420, 582] on span "Subir archivo" at bounding box center [405, 577] width 88 height 41
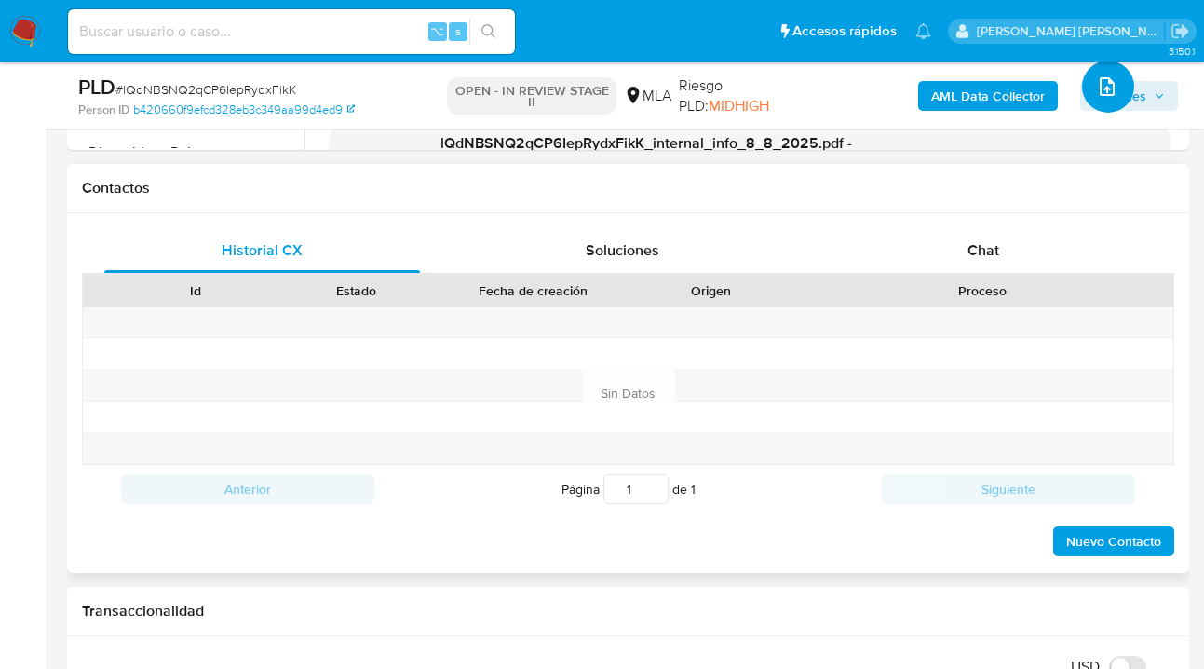
scroll to position [806, 0]
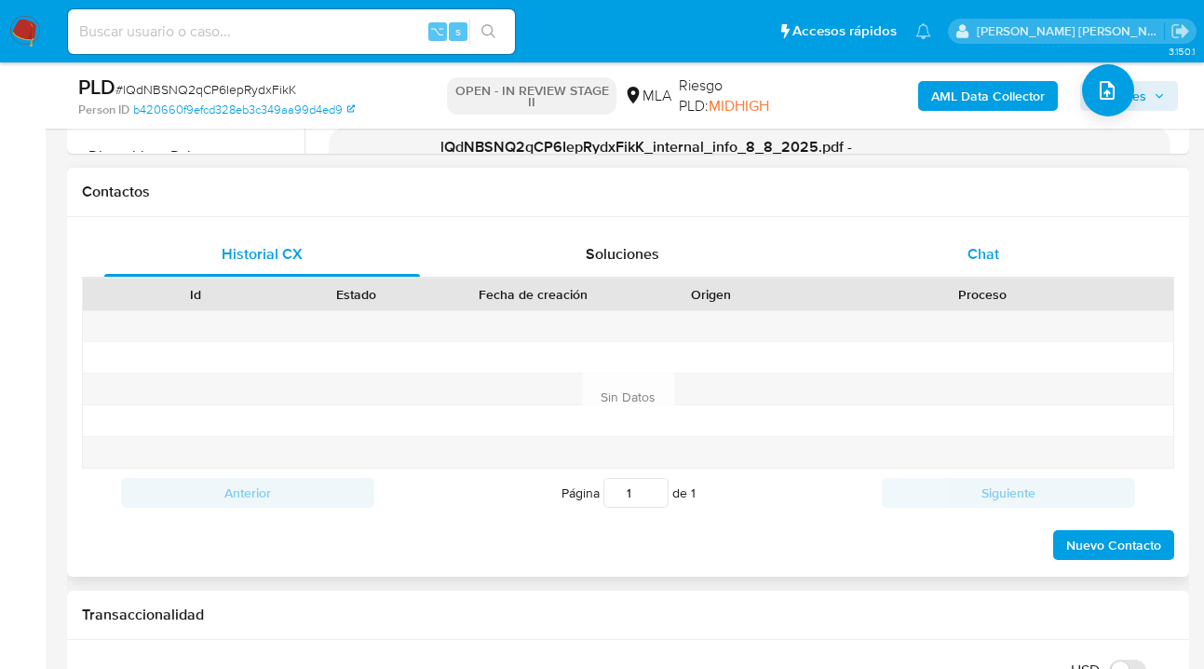
click at [998, 276] on div "Chat" at bounding box center [983, 254] width 316 height 45
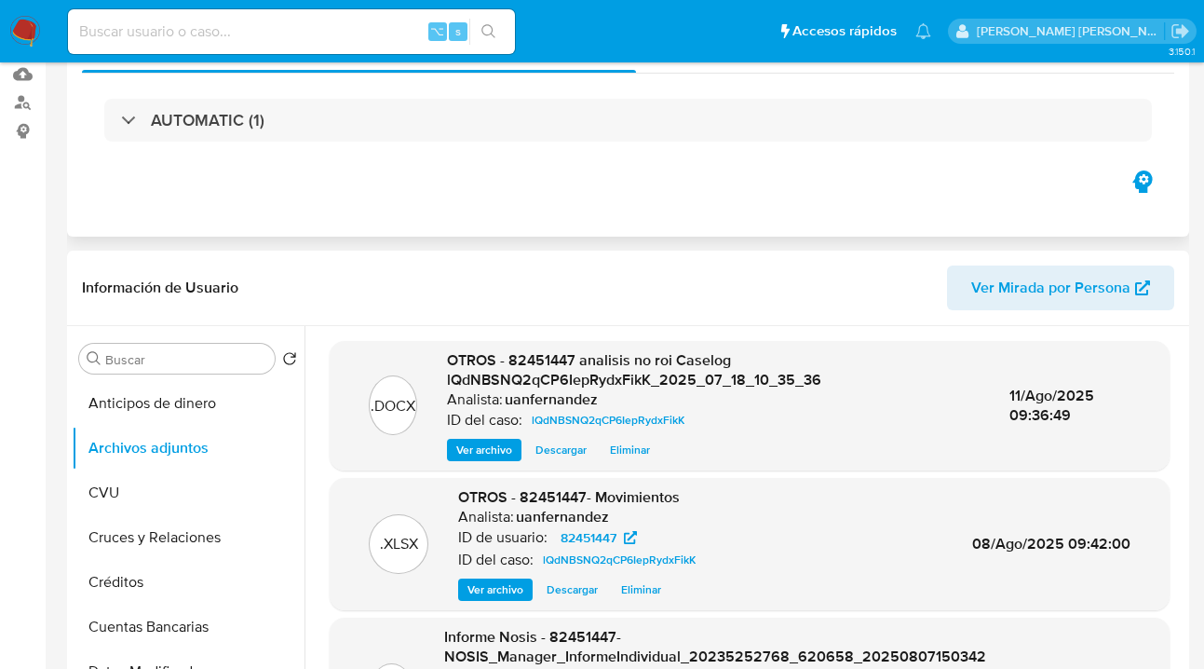
scroll to position [0, 0]
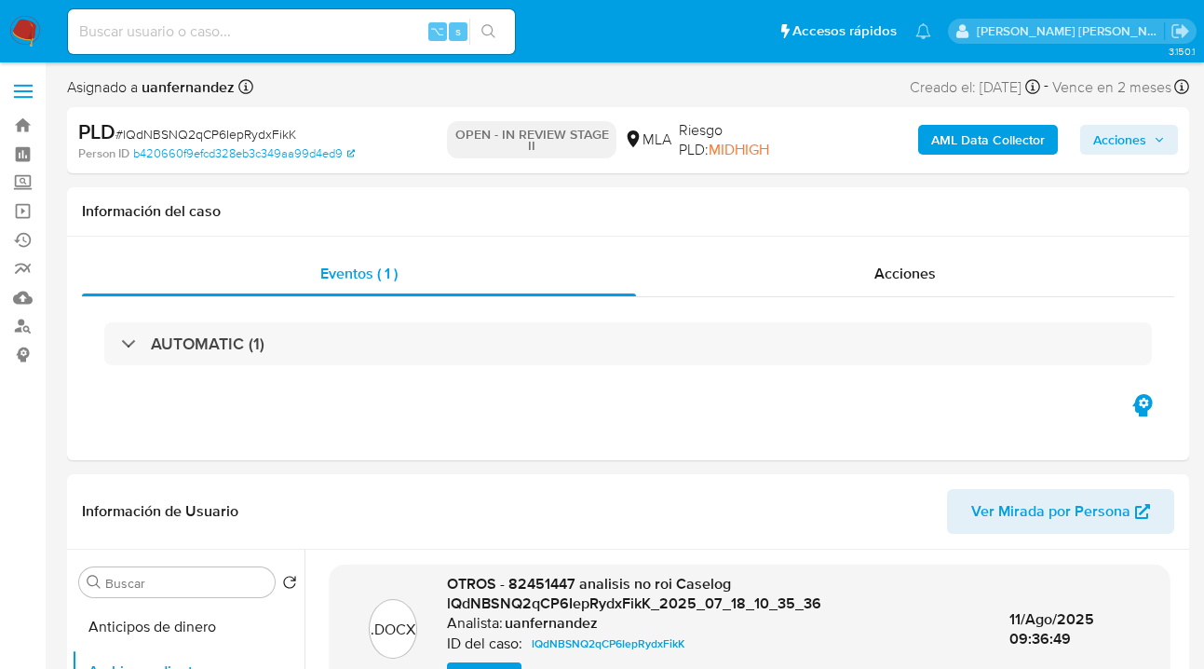
drag, startPoint x: 1122, startPoint y: 142, endPoint x: 1100, endPoint y: 143, distance: 22.4
click at [1123, 143] on span "Acciones" at bounding box center [1119, 140] width 53 height 30
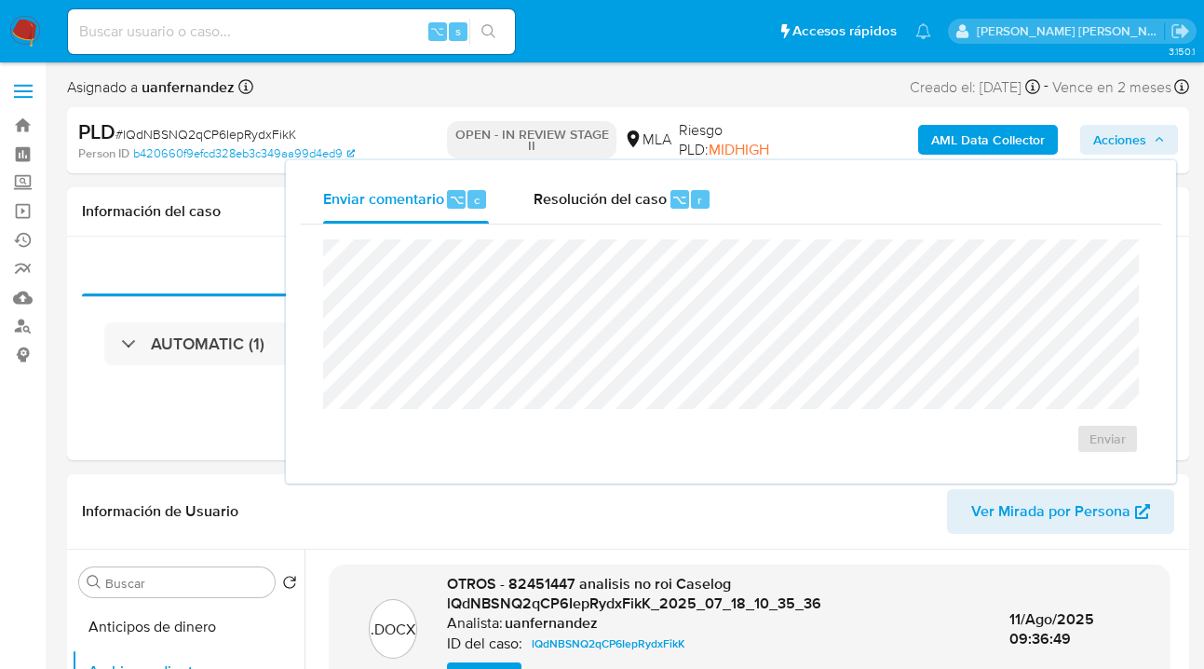
drag, startPoint x: 622, startPoint y: 197, endPoint x: 620, endPoint y: 234, distance: 36.4
click at [620, 196] on span "Resolución del caso" at bounding box center [600, 198] width 133 height 21
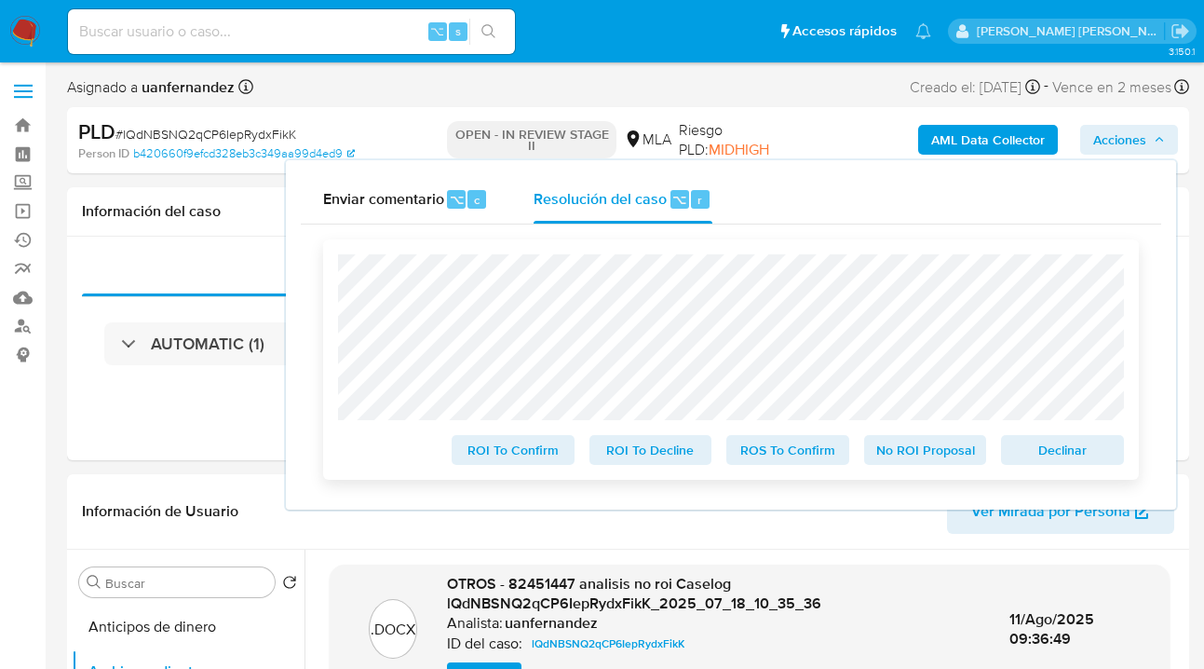
click at [946, 463] on span "No ROI Proposal" at bounding box center [925, 450] width 97 height 26
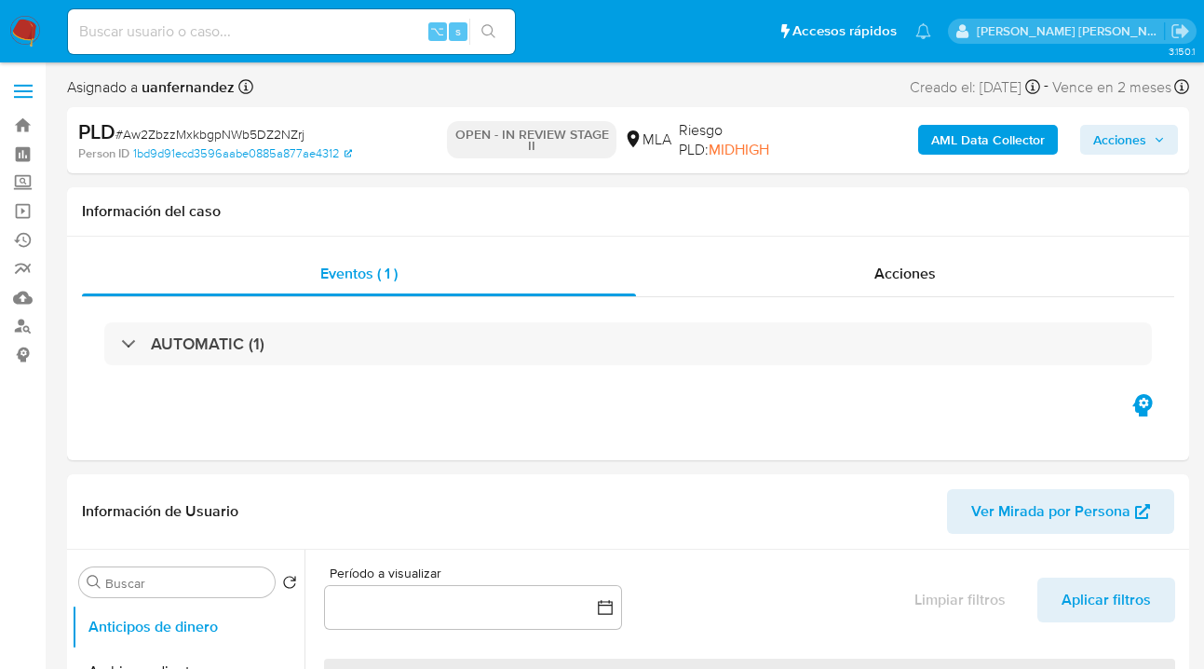
select select "10"
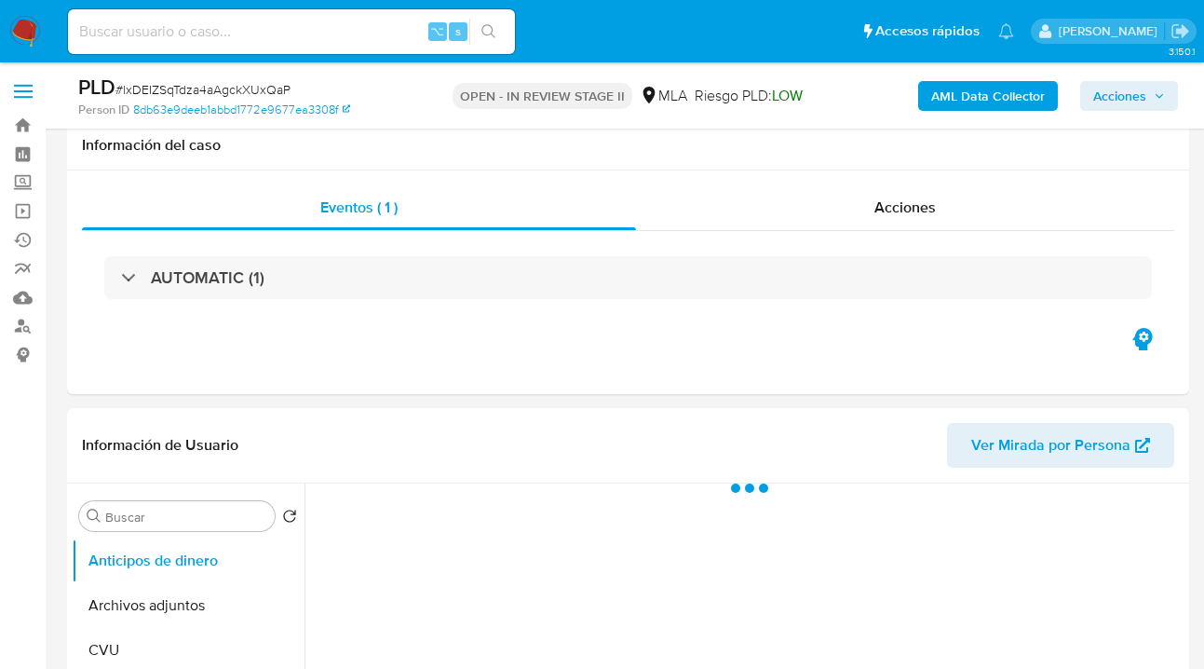
scroll to position [926, 0]
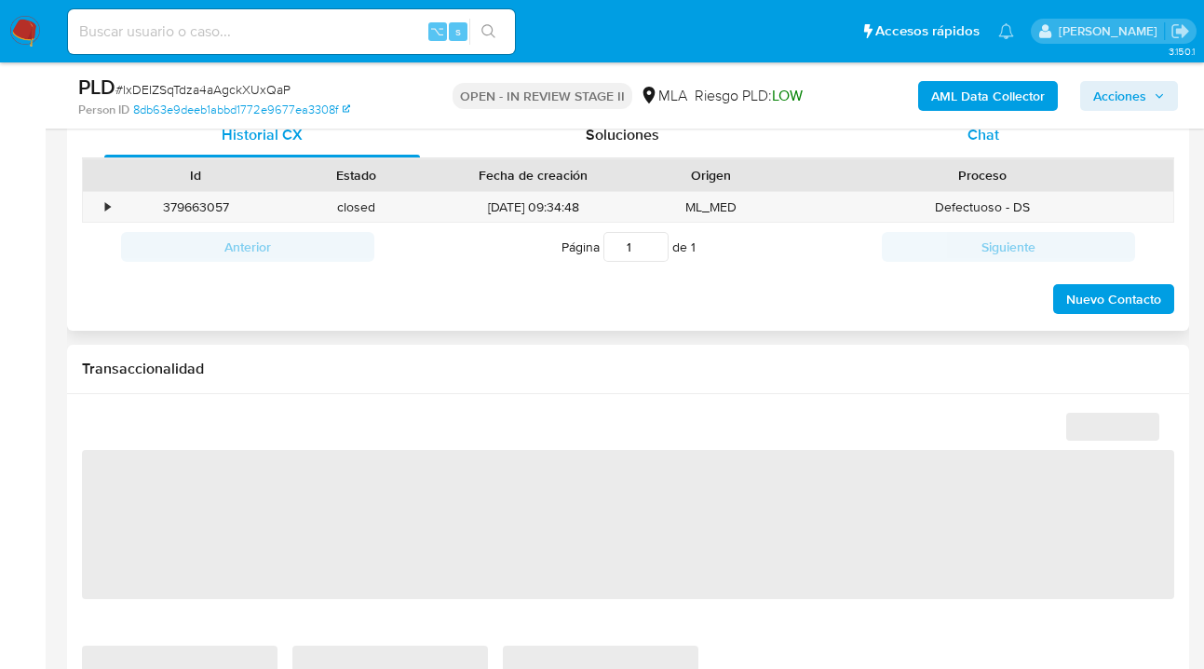
select select "10"
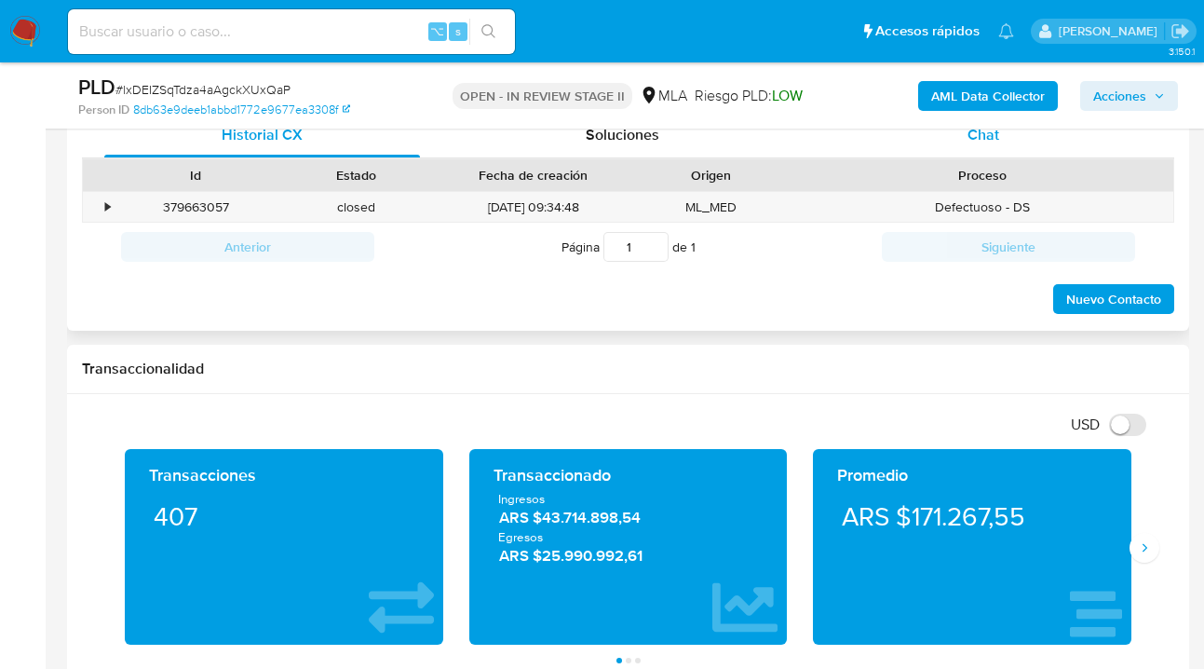
click at [986, 139] on span "Chat" at bounding box center [984, 134] width 32 height 21
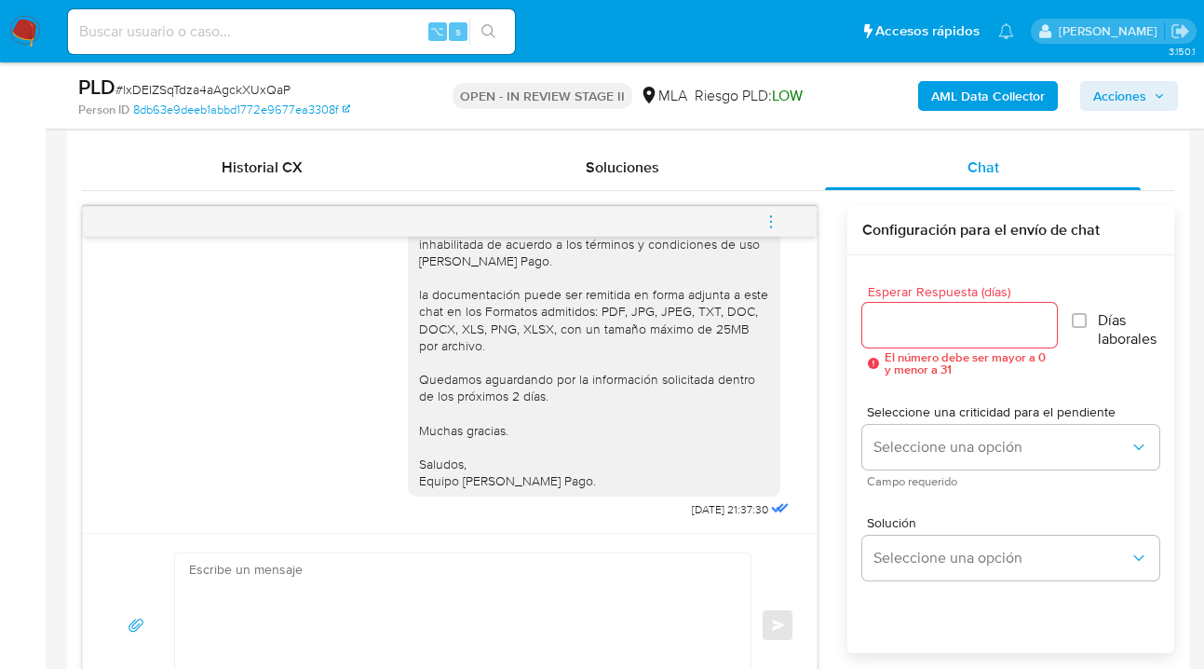
scroll to position [2175, 0]
